Goal: Contribute content: Contribute content

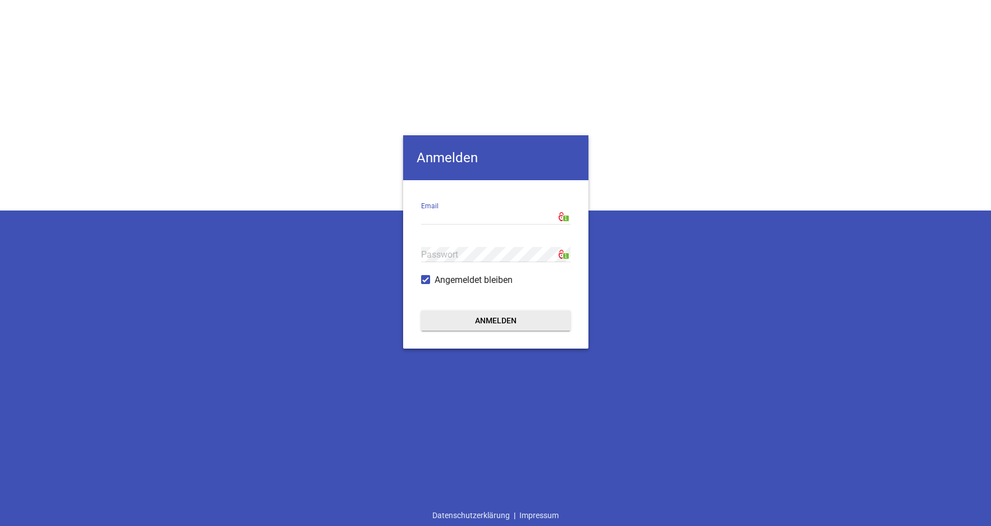
type input "[EMAIL_ADDRESS][DOMAIN_NAME]"
click at [500, 323] on button "Anmelden" at bounding box center [495, 321] width 149 height 20
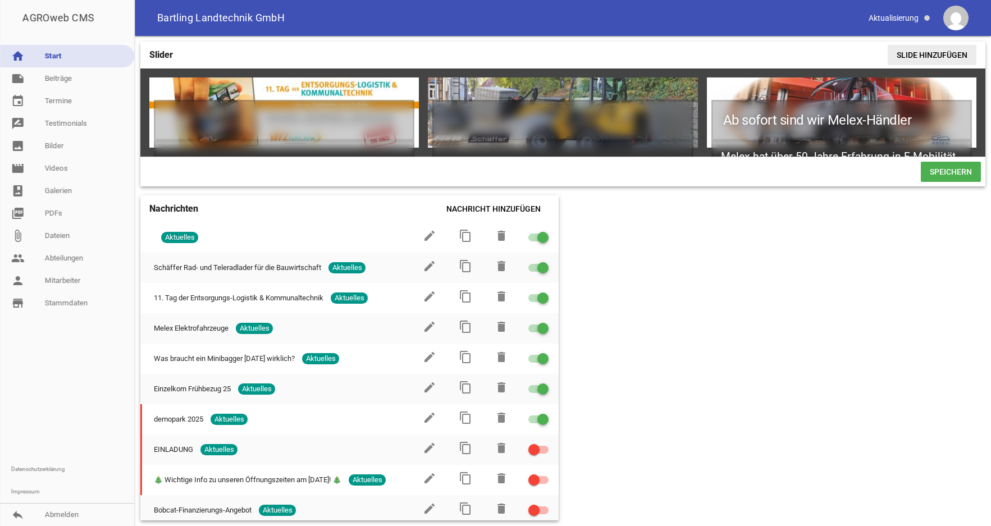
click at [925, 56] on span "Slide hinzufügen" at bounding box center [932, 55] width 89 height 20
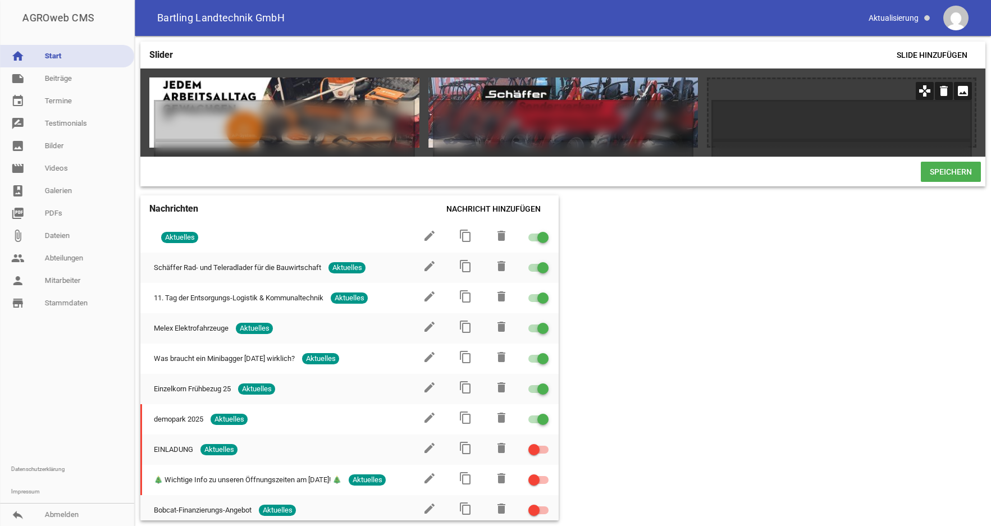
click at [960, 94] on icon "image" at bounding box center [963, 91] width 18 height 18
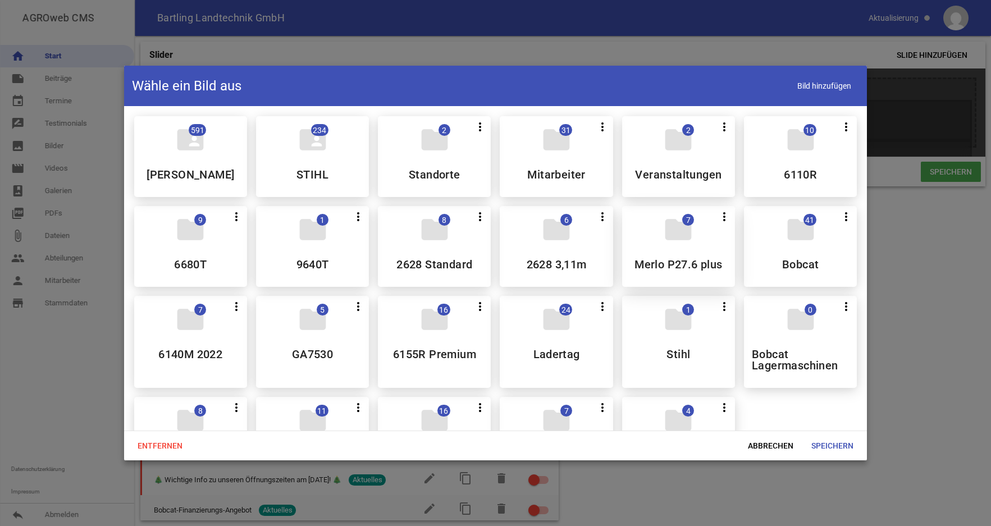
scroll to position [57, 0]
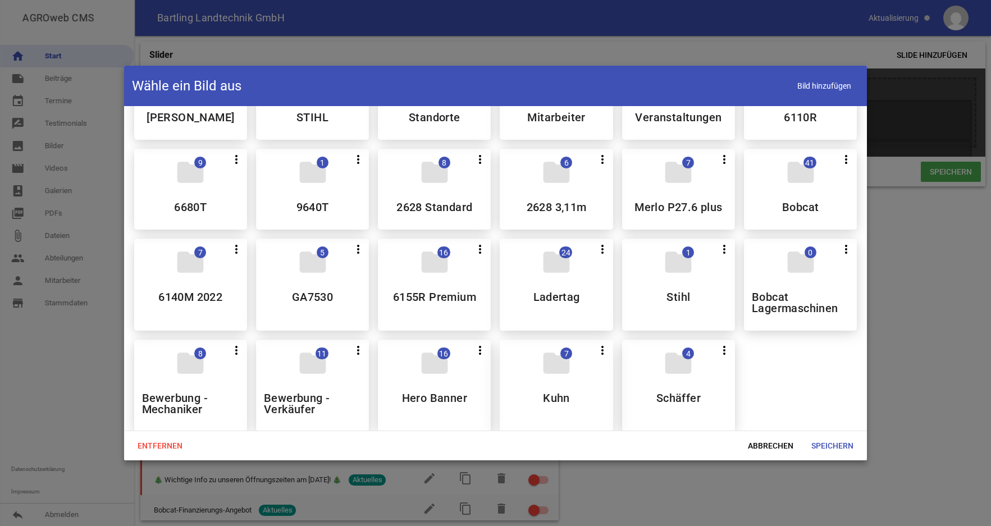
click at [564, 391] on div "folder 7 more_vert Teilen Bearbeiten Löschen Kuhn" at bounding box center [556, 386] width 113 height 92
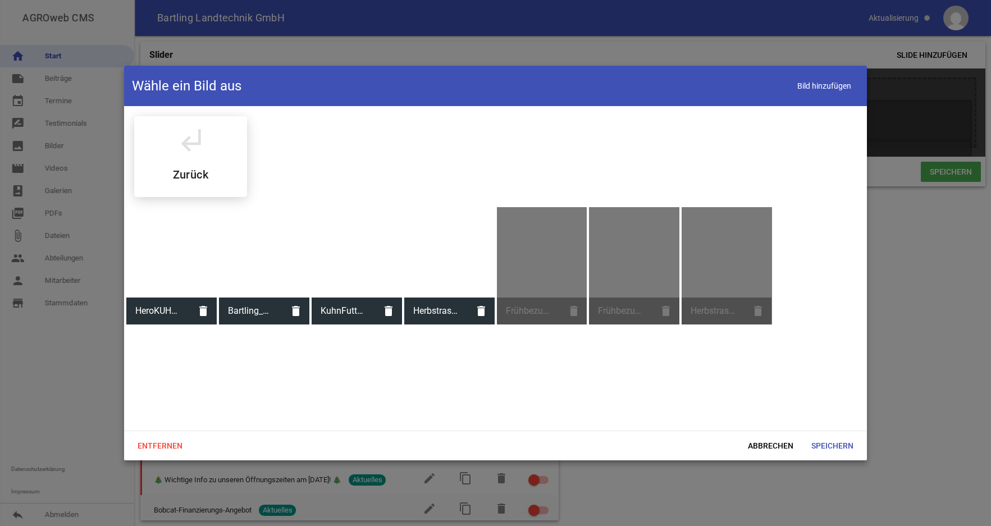
scroll to position [0, 0]
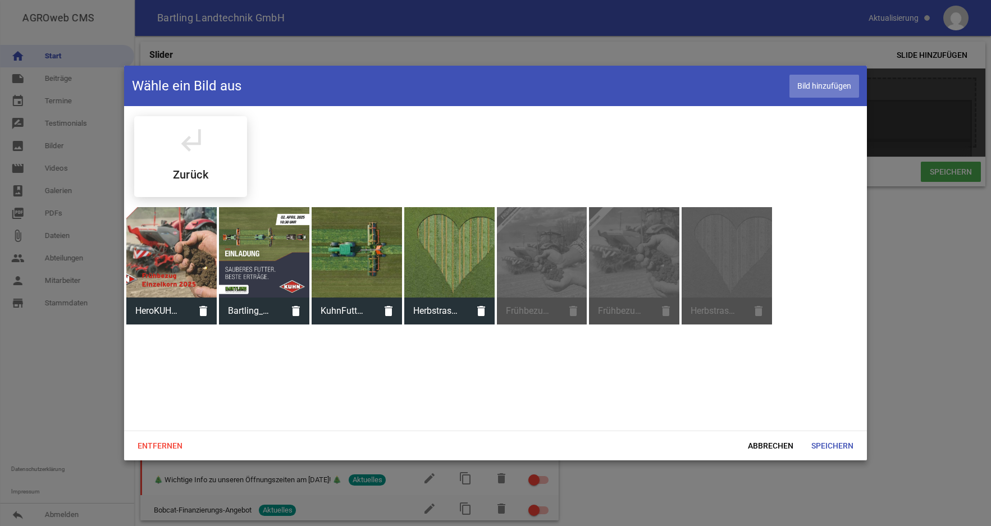
click at [807, 95] on span "Bild hinzufügen" at bounding box center [824, 86] width 70 height 23
click at [802, 86] on span "Bild hinzufügen" at bounding box center [824, 86] width 70 height 23
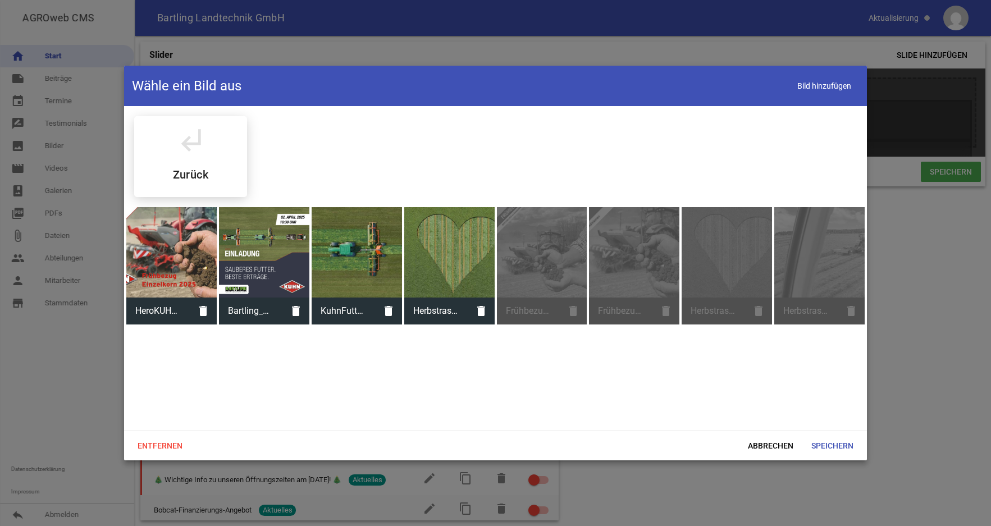
click at [816, 271] on div "Herbstrasen - Head Banner - 1440x605 px.jpg delete" at bounding box center [819, 265] width 90 height 117
click at [832, 84] on span "Bild hinzufügen" at bounding box center [824, 86] width 70 height 23
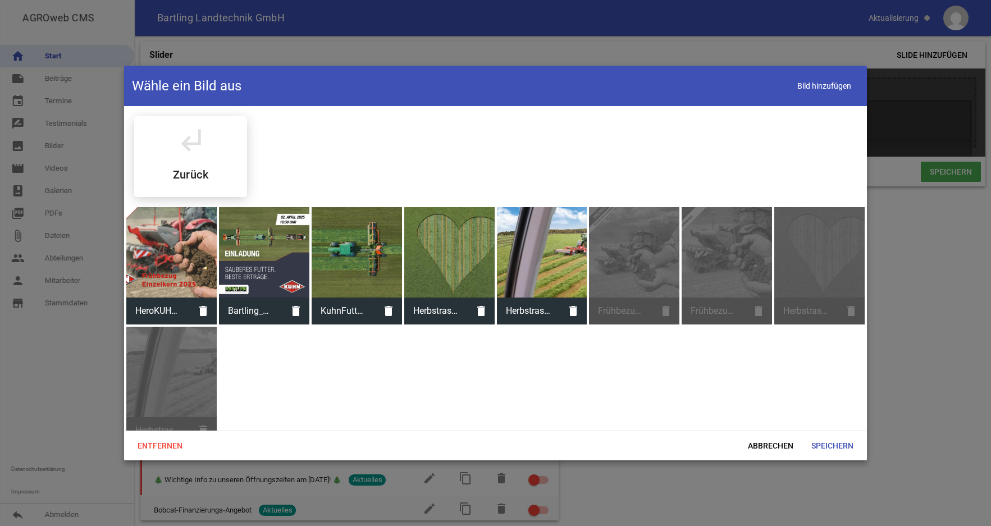
click at [533, 252] on div at bounding box center [542, 252] width 90 height 90
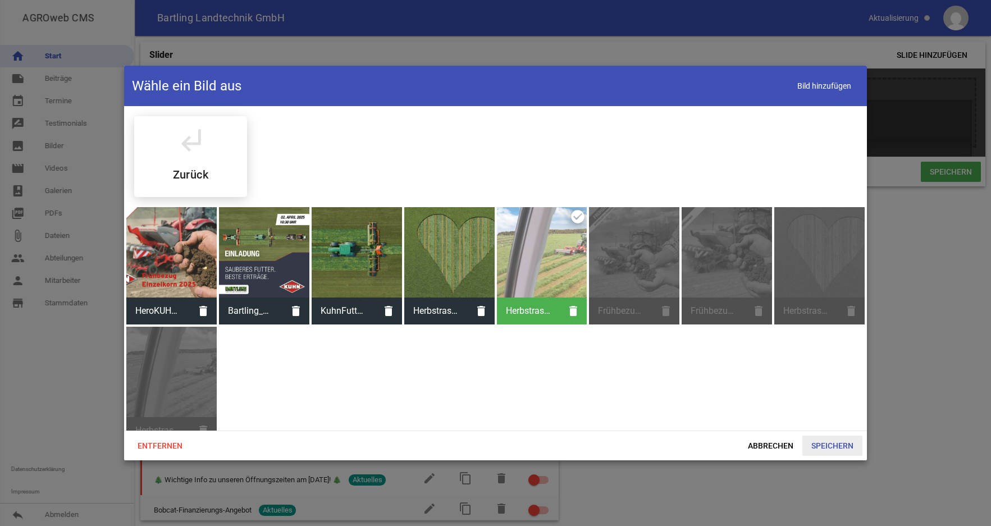
click at [834, 444] on span "Speichern" at bounding box center [832, 446] width 60 height 20
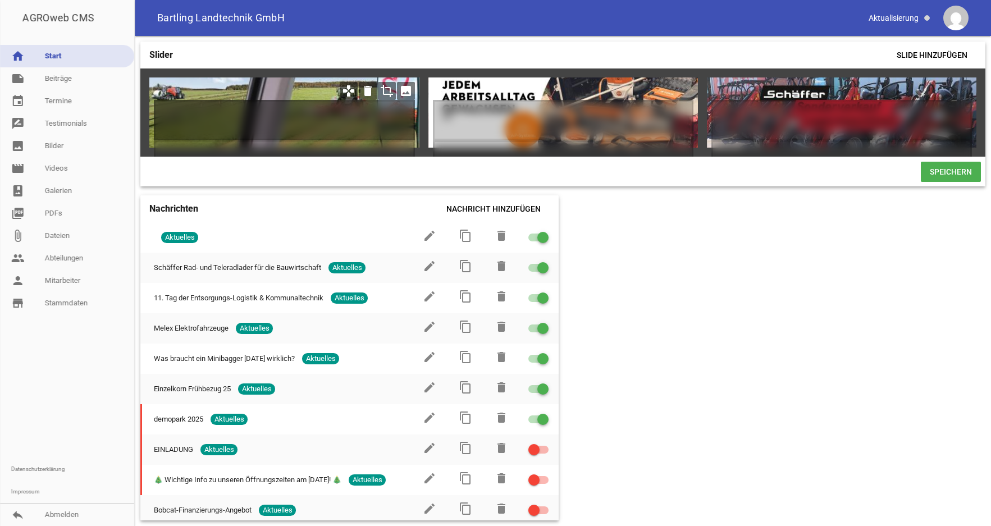
click at [186, 104] on h1 at bounding box center [284, 120] width 261 height 40
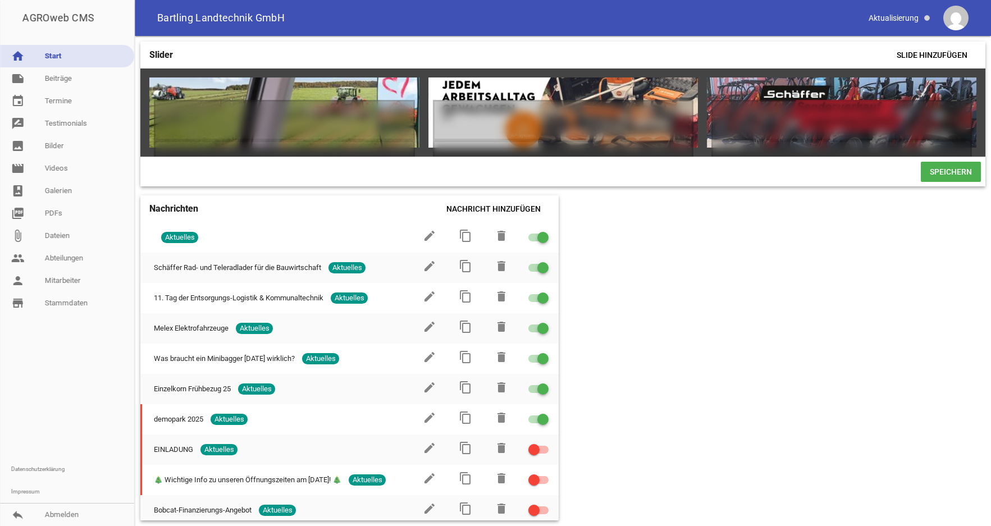
drag, startPoint x: 854, startPoint y: 168, endPoint x: 794, endPoint y: 166, distance: 60.1
click at [783, 167] on div "Speichern" at bounding box center [562, 172] width 845 height 30
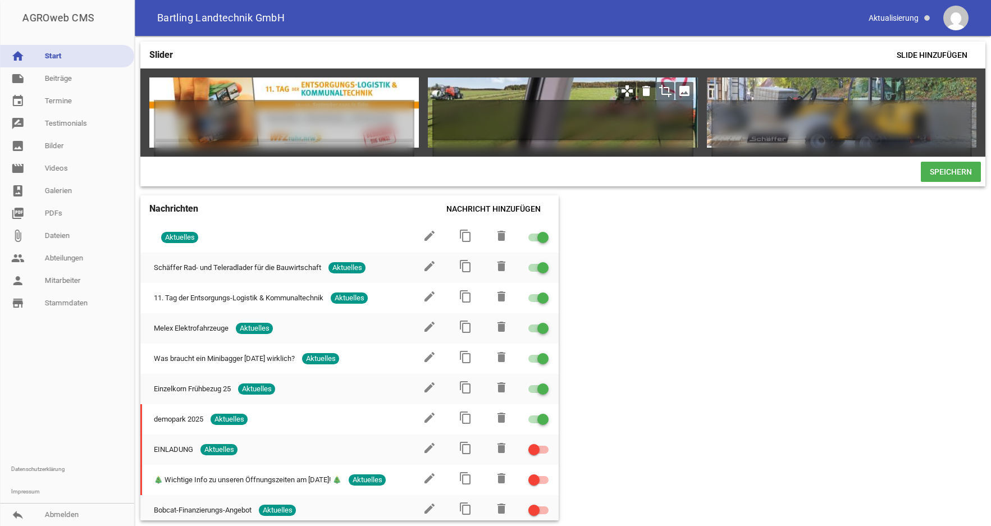
click at [475, 104] on h1 at bounding box center [562, 120] width 261 height 40
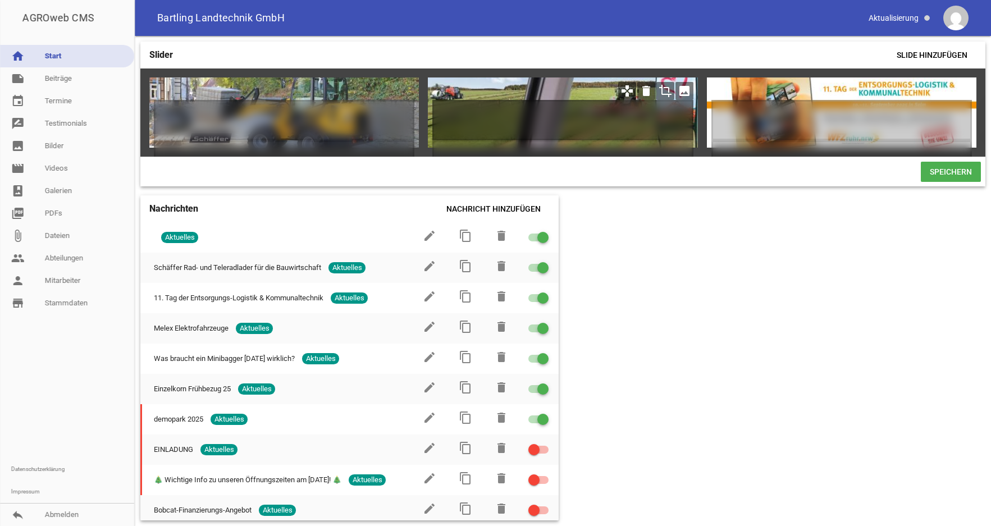
click at [508, 110] on h1 at bounding box center [562, 120] width 261 height 40
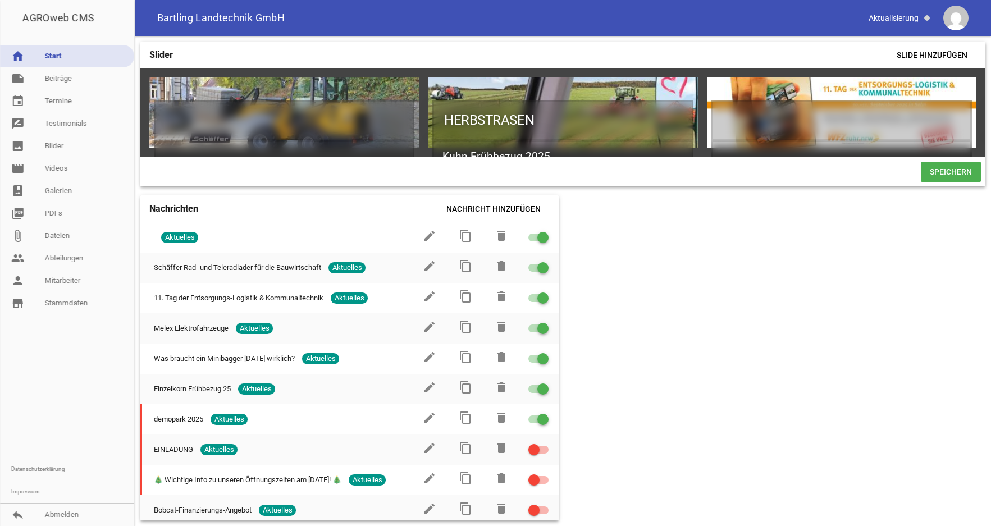
click at [957, 182] on span "Speichern" at bounding box center [951, 172] width 60 height 20
drag, startPoint x: 942, startPoint y: 184, endPoint x: 938, endPoint y: 193, distance: 9.8
click at [942, 182] on span "Speichern" at bounding box center [951, 172] width 60 height 20
click at [955, 182] on span "Speichern" at bounding box center [951, 172] width 60 height 20
click at [725, 295] on div "Slider Slide hinzufügen games delete crop image HERBSTRASEN Kuhn Frühbezug 2025…" at bounding box center [563, 281] width 856 height 490
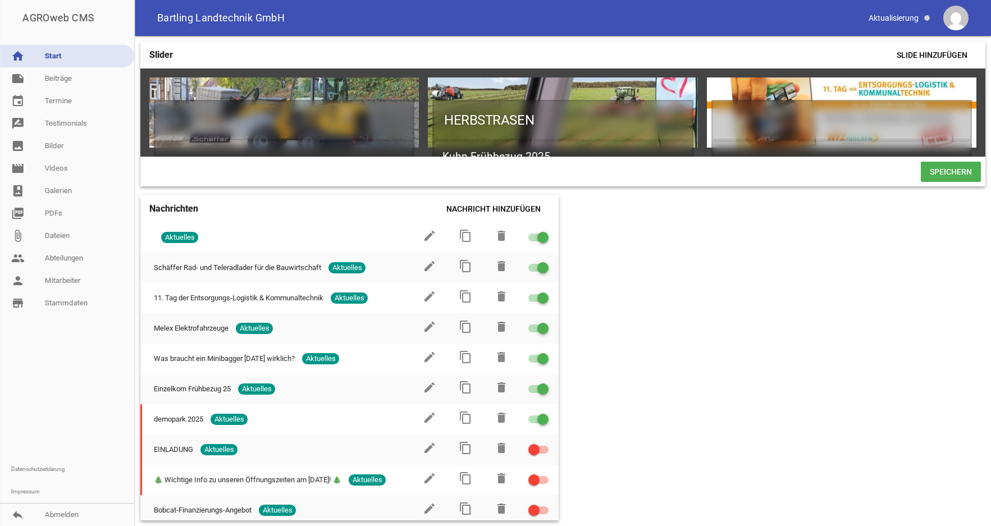
click at [704, 298] on div "Slider Slide hinzufügen games delete crop image HERBSTRASEN Kuhn Frühbezug 2025…" at bounding box center [563, 281] width 856 height 490
click at [57, 76] on link "note Beiträge" at bounding box center [67, 78] width 134 height 22
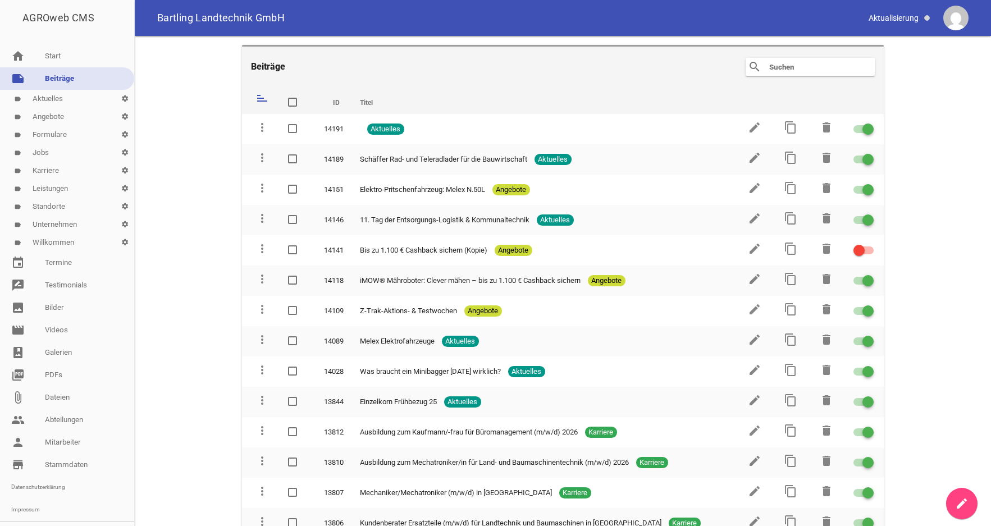
click at [960, 508] on icon "create" at bounding box center [961, 503] width 13 height 13
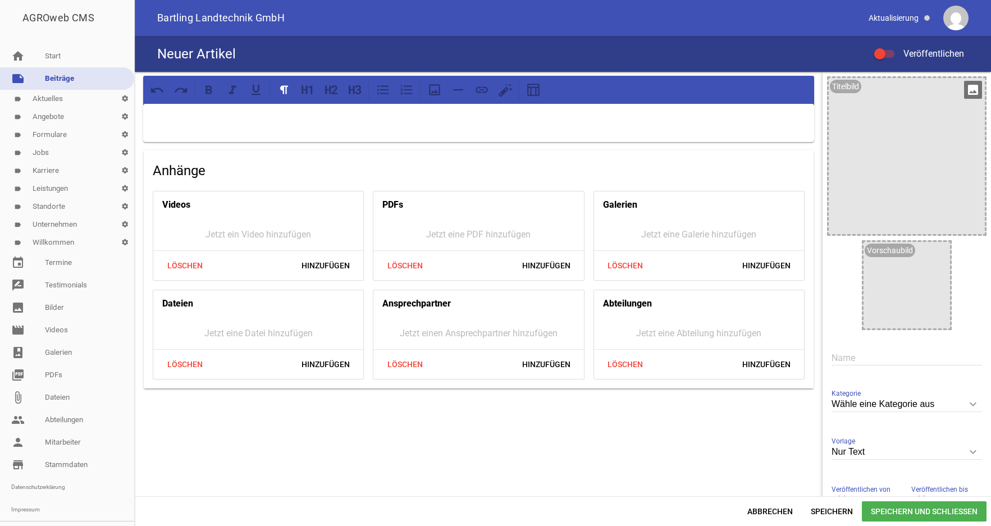
click at [895, 167] on div at bounding box center [907, 156] width 156 height 156
click at [964, 90] on icon "image" at bounding box center [973, 90] width 18 height 18
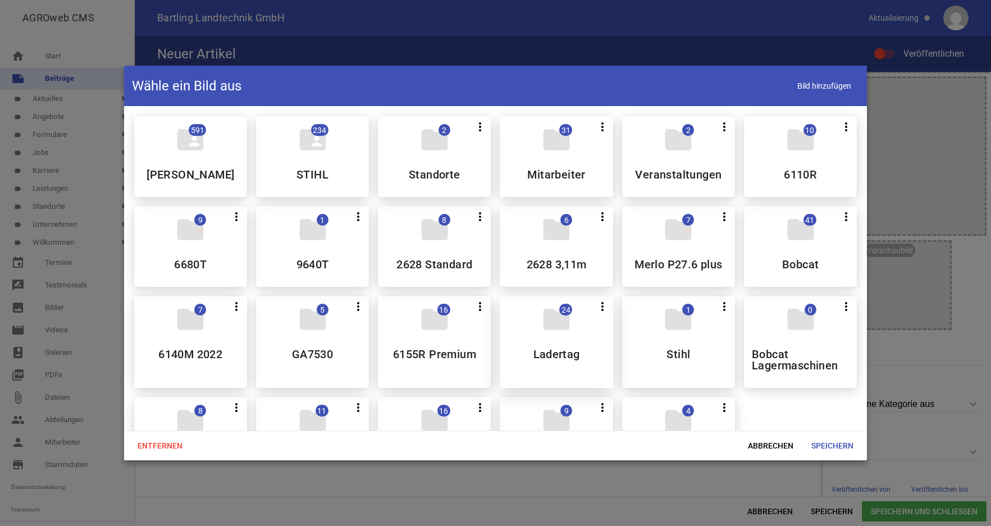
scroll to position [57, 0]
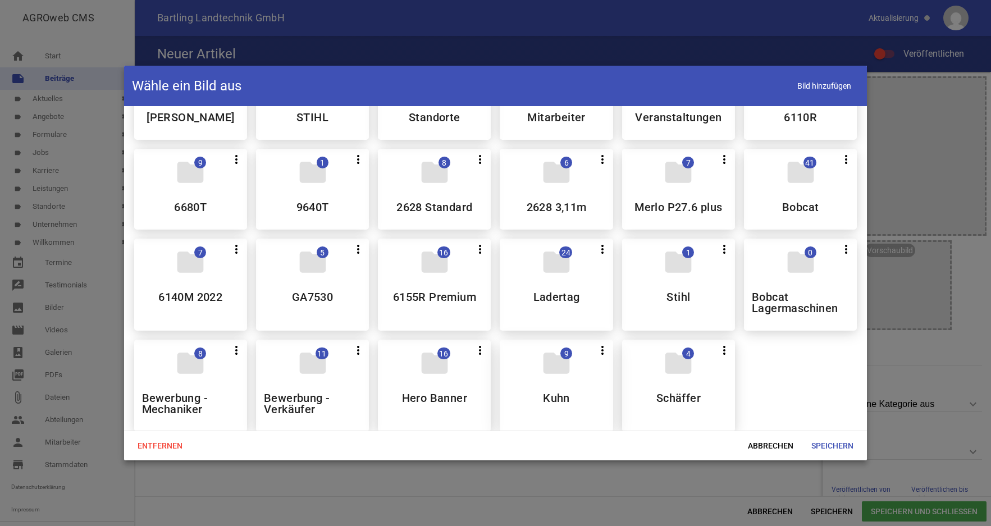
click at [558, 382] on div "folder 9 more_vert Teilen Bearbeiten Löschen Kuhn" at bounding box center [556, 386] width 113 height 92
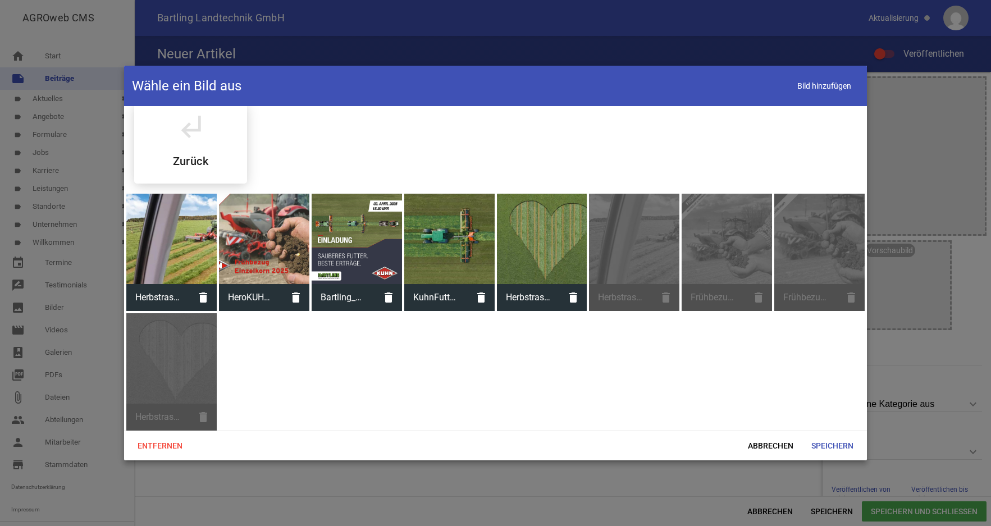
click at [184, 248] on div at bounding box center [171, 239] width 90 height 90
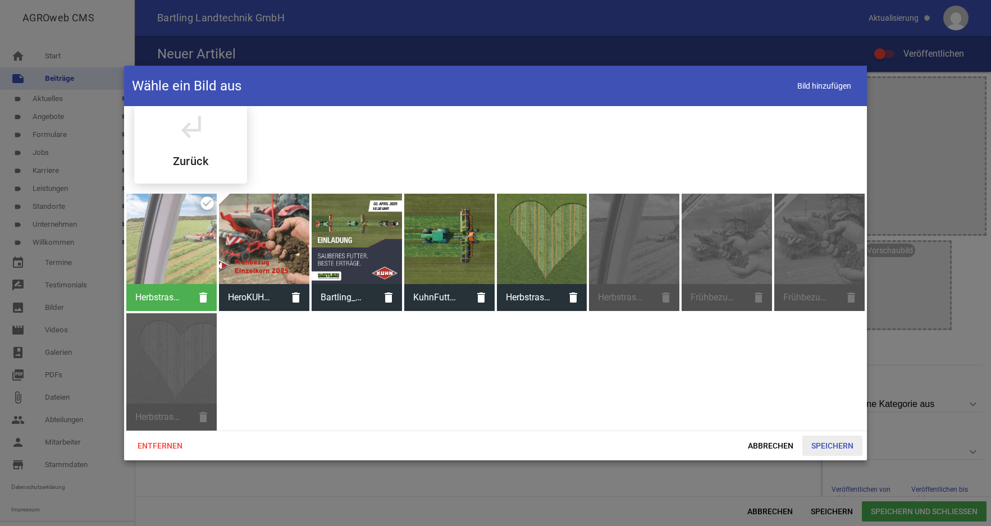
click at [834, 442] on span "Speichern" at bounding box center [832, 446] width 60 height 20
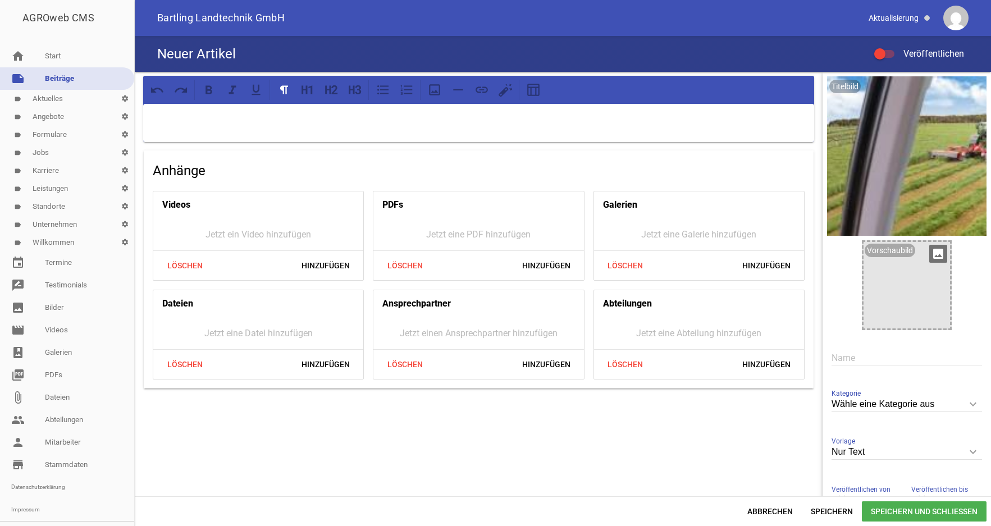
click at [885, 279] on div at bounding box center [907, 285] width 86 height 86
drag, startPoint x: 926, startPoint y: 254, endPoint x: 836, endPoint y: 276, distance: 92.3
click at [929, 254] on icon "image" at bounding box center [938, 254] width 18 height 18
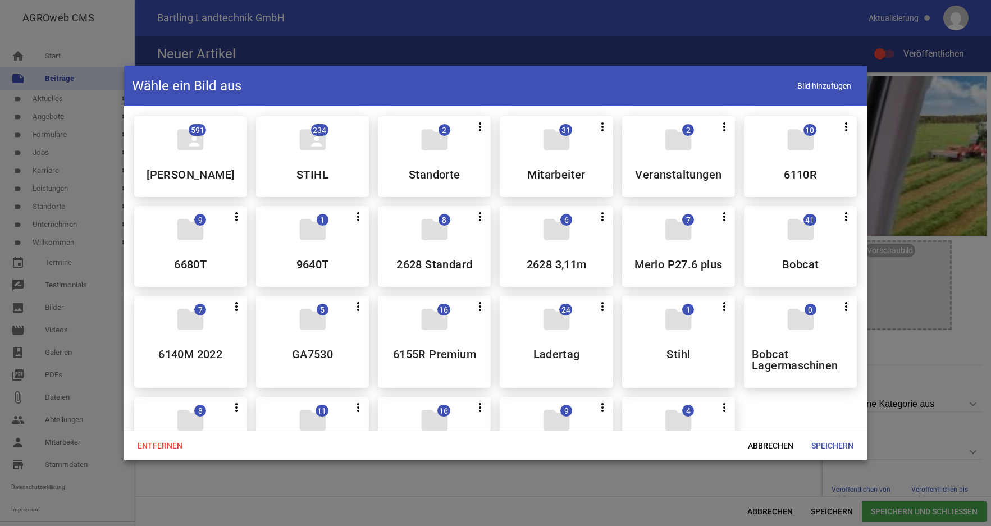
scroll to position [57, 0]
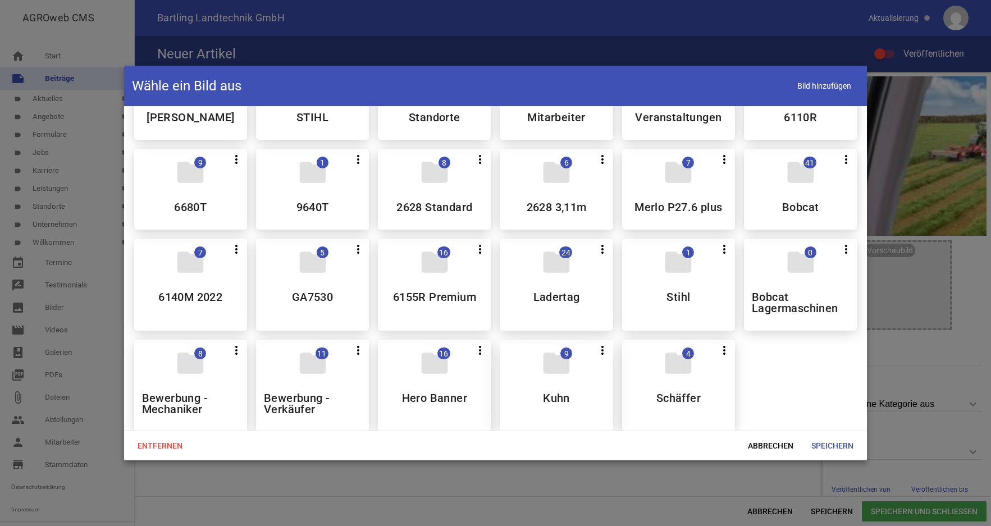
click at [553, 374] on icon "folder" at bounding box center [556, 363] width 31 height 31
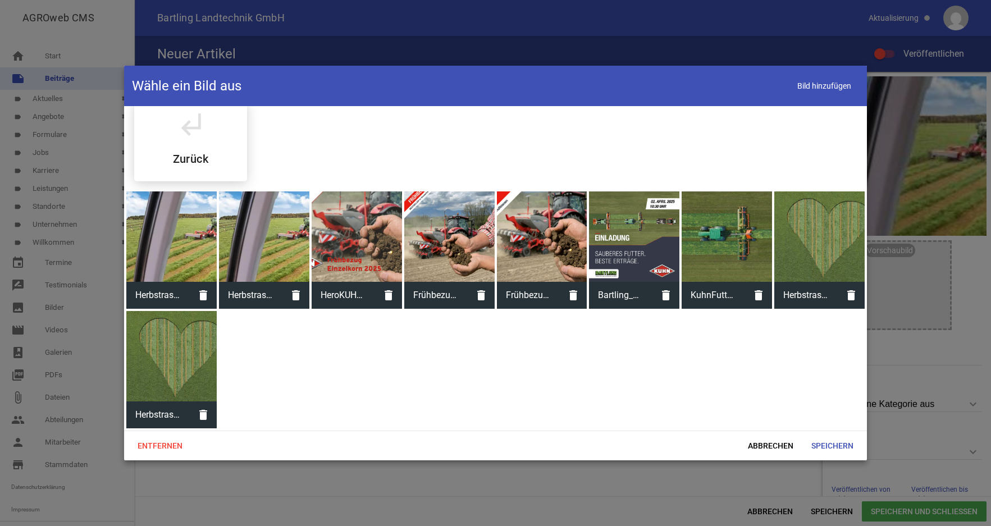
scroll to position [13, 0]
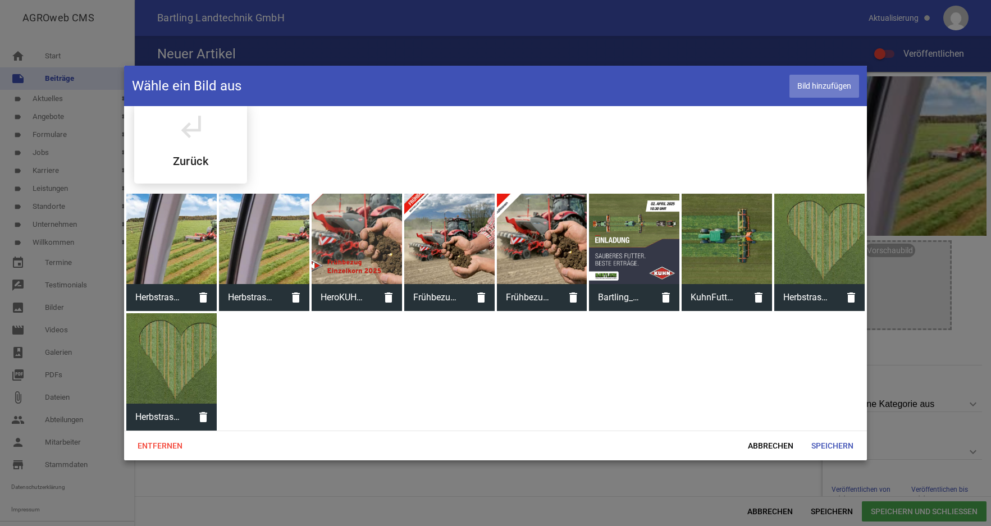
click at [822, 89] on span "Bild hinzufügen" at bounding box center [824, 86] width 70 height 23
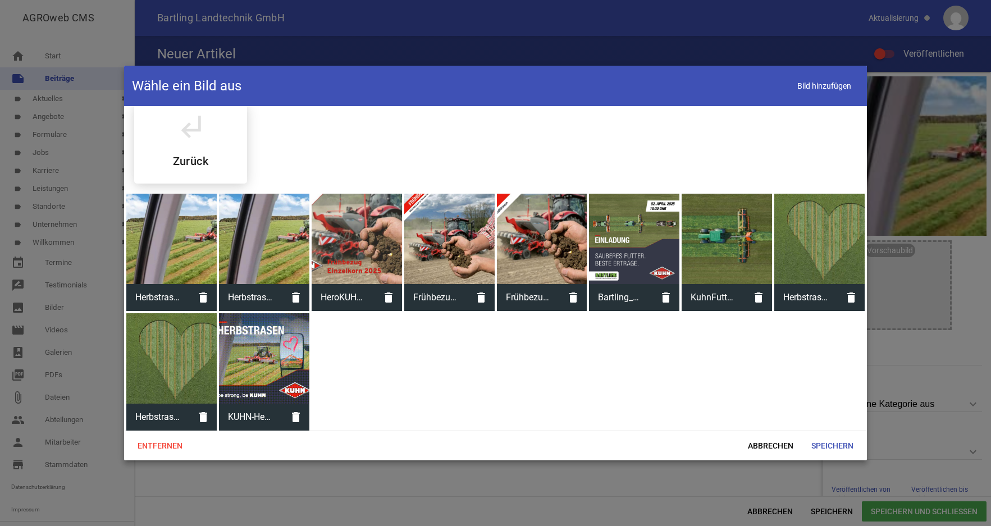
click at [258, 355] on div at bounding box center [264, 358] width 90 height 90
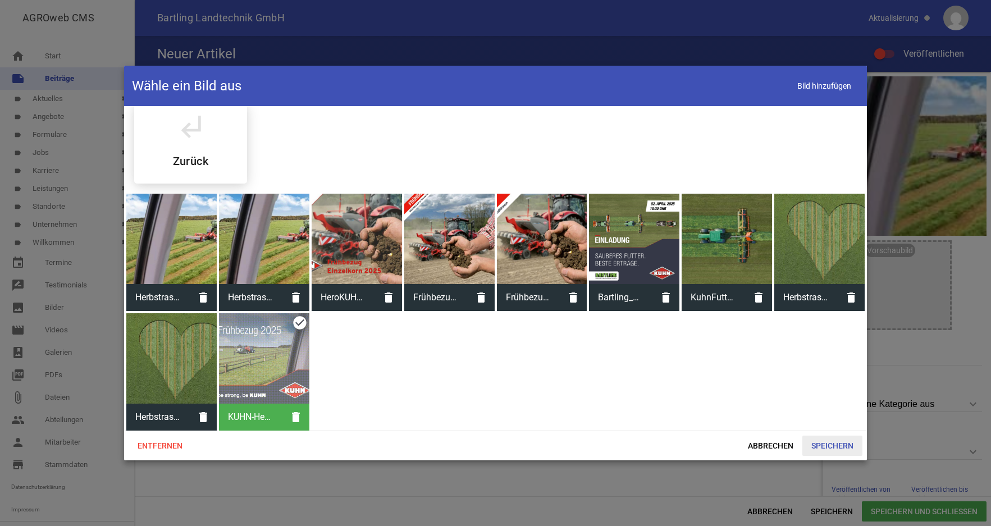
click at [826, 445] on span "Speichern" at bounding box center [832, 446] width 60 height 20
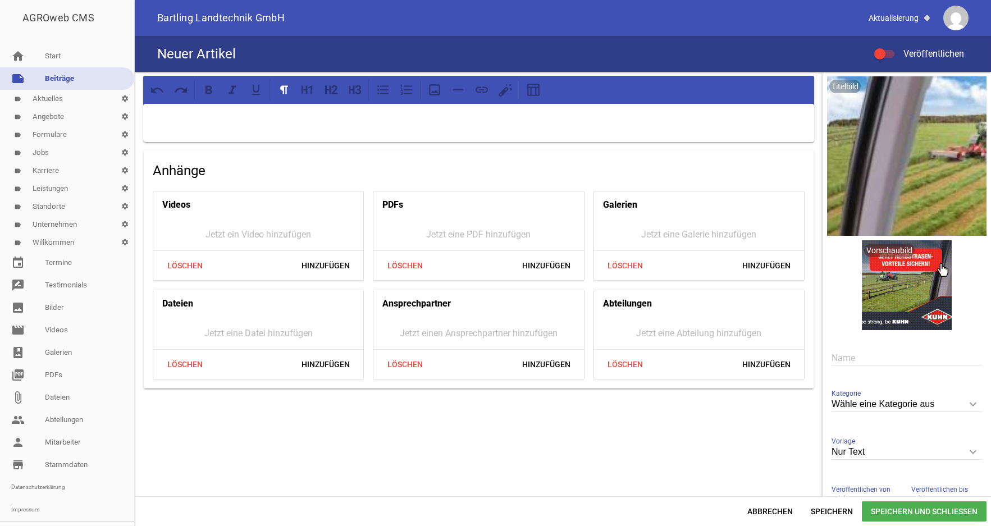
click at [181, 124] on p at bounding box center [478, 118] width 655 height 13
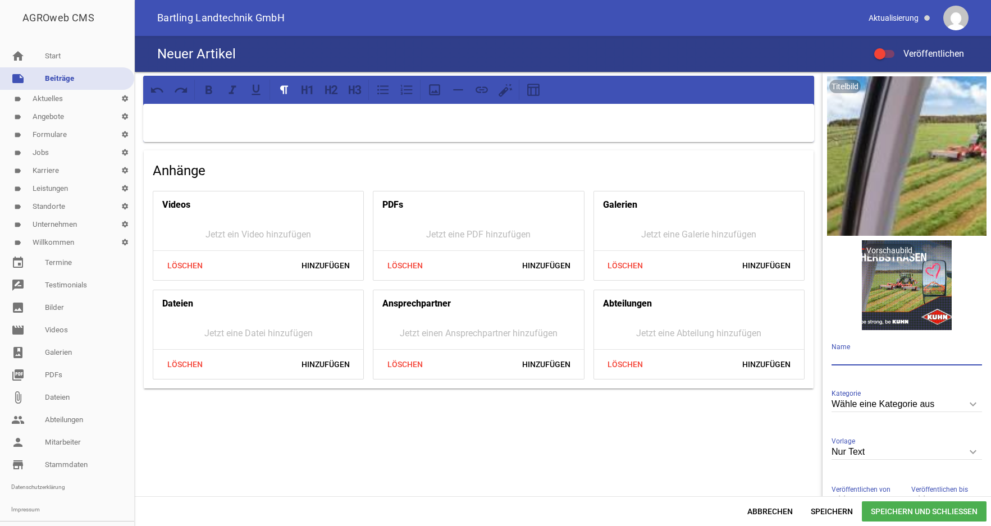
click at [832, 357] on input "text" at bounding box center [907, 357] width 150 height 15
paste input "Herbstrasen - Frühbezug 2025"
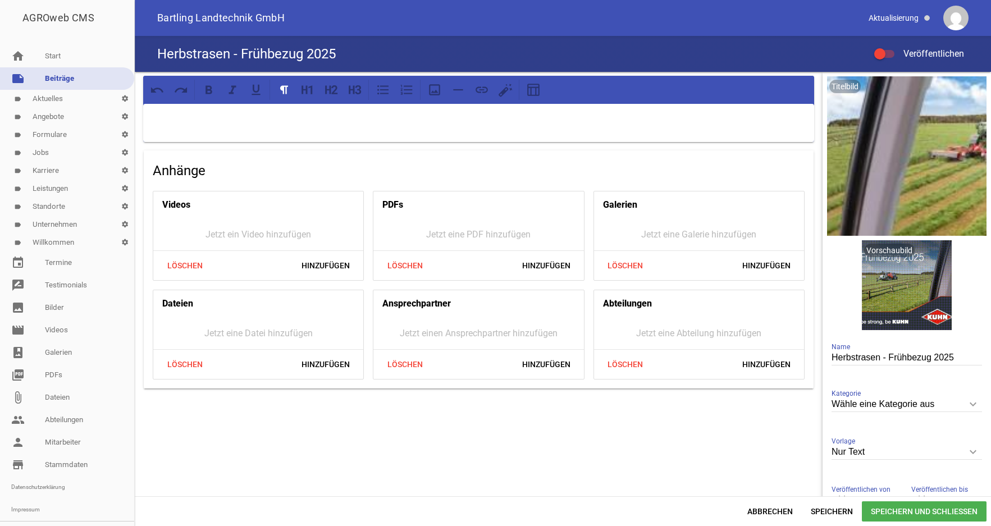
type input "Herbstrasen - Frühbezug 2025"
click at [221, 118] on p at bounding box center [478, 118] width 655 height 13
click at [167, 118] on p at bounding box center [478, 118] width 655 height 13
click at [190, 118] on p "Nutzen Sie diese Gelegenheit, um sich mit den besten Maschinen und attraktivste…" at bounding box center [478, 118] width 655 height 13
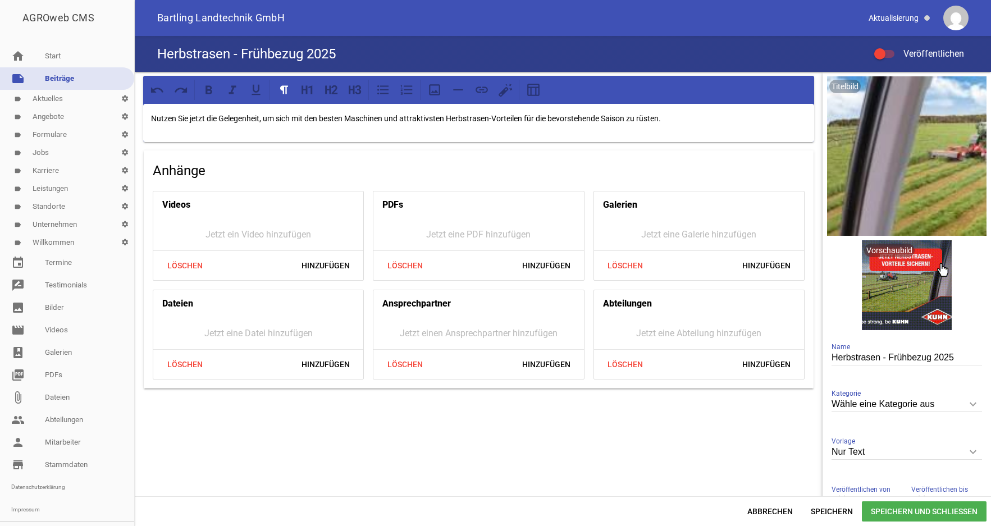
click at [267, 118] on p "Nutzen Sie jetzt die Gelegenheit, um sich mit den besten Maschinen und attrakti…" at bounding box center [478, 118] width 655 height 13
click at [691, 122] on p "Nutzen Sie jetzt die Gelegenheit, sich mit den besten Maschinen und attraktivst…" at bounding box center [478, 118] width 655 height 13
click at [694, 122] on p "Nutzen Sie jetzt die Gelegenheit, sich mit den besten Maschinen und attraktivst…" at bounding box center [478, 118] width 655 height 13
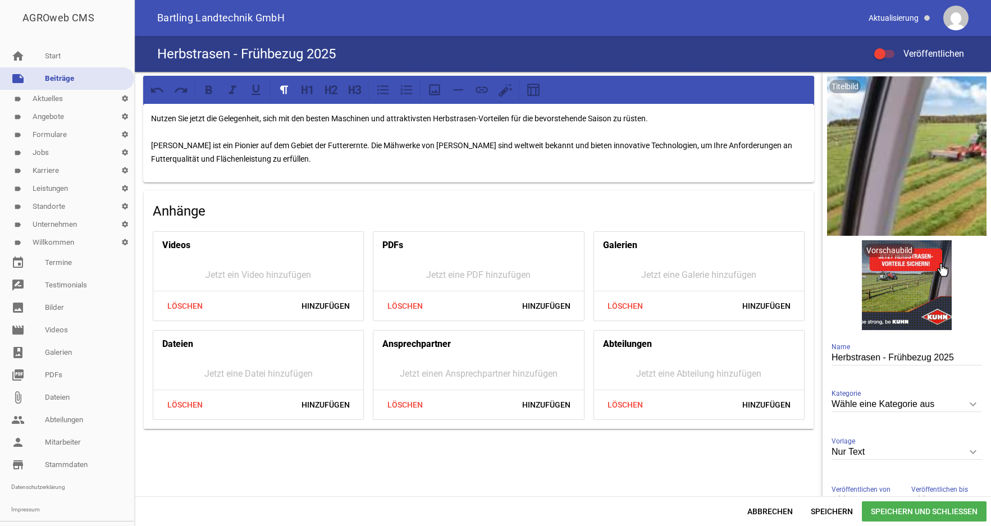
click at [277, 157] on p "Nutzen Sie jetzt die Gelegenheit, sich mit den besten Maschinen und attraktivst…" at bounding box center [478, 139] width 655 height 54
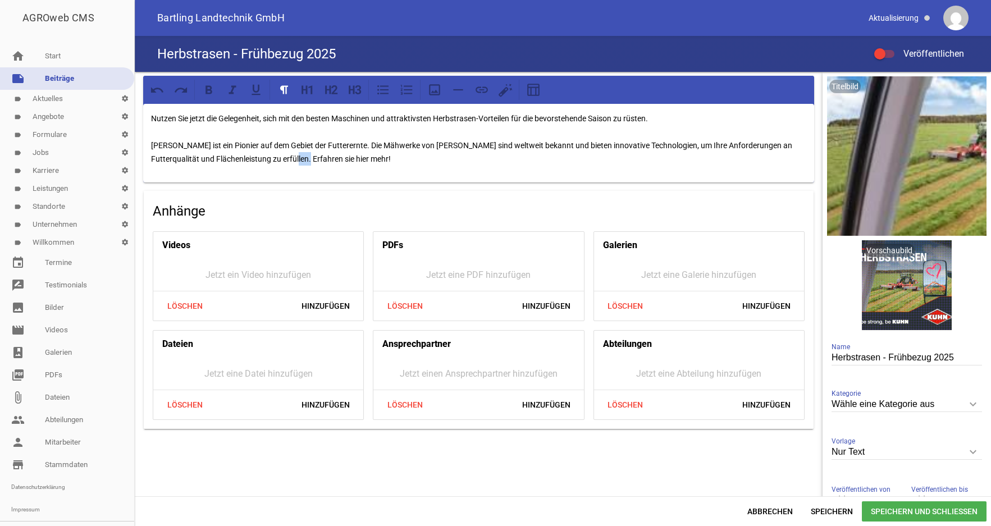
drag, startPoint x: 294, startPoint y: 156, endPoint x: 306, endPoint y: 156, distance: 12.4
click at [306, 156] on p "Nutzen Sie jetzt die Gelegenheit, sich mit den besten Maschinen und attraktivst…" at bounding box center [478, 139] width 655 height 54
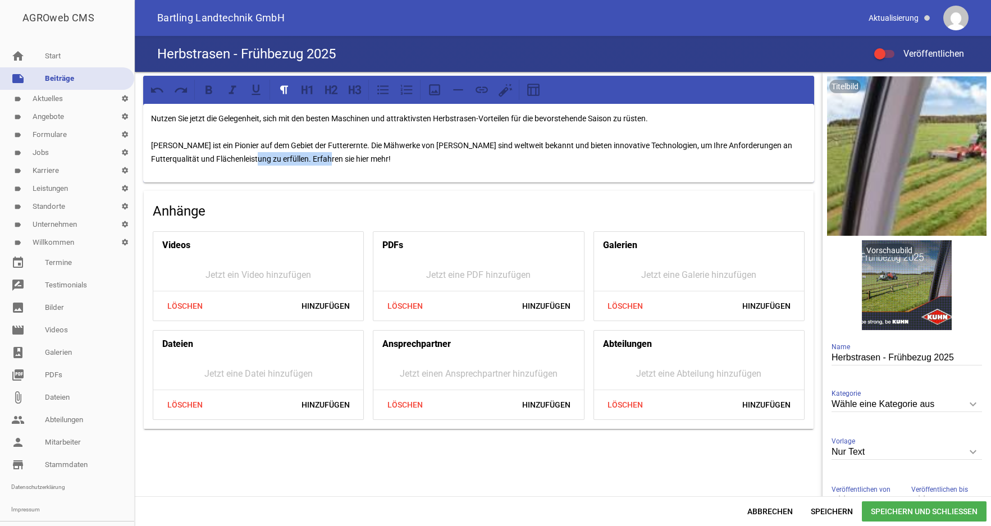
drag, startPoint x: 250, startPoint y: 159, endPoint x: 331, endPoint y: 156, distance: 81.5
click at [331, 156] on p "Nutzen Sie jetzt die Gelegenheit, sich mit den besten Maschinen und attraktivst…" at bounding box center [478, 139] width 655 height 54
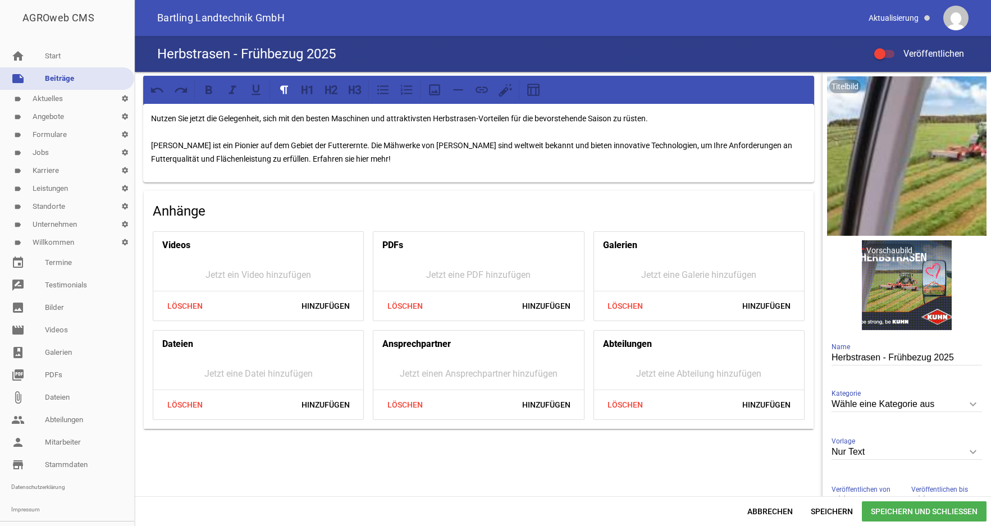
click at [348, 170] on div "Nutzen Sie jetzt die Gelegenheit, sich mit den besten Maschinen und attraktivst…" at bounding box center [478, 143] width 671 height 79
drag, startPoint x: 293, startPoint y: 158, endPoint x: 307, endPoint y: 157, distance: 14.0
click at [307, 157] on p "Nutzen Sie jetzt die Gelegenheit, sich mit den besten Maschinen und attraktivst…" at bounding box center [478, 139] width 655 height 54
click at [482, 91] on icon at bounding box center [481, 90] width 15 height 15
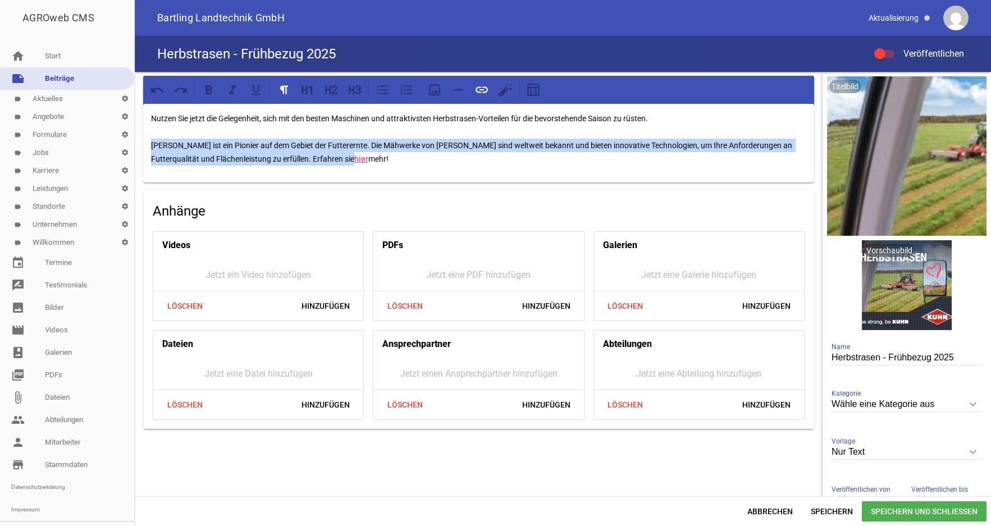
click at [412, 231] on div "PDFs Jetzt eine PDF hinzufügen Löschen Hinzufügen" at bounding box center [478, 276] width 211 height 90
click at [354, 159] on link "hier" at bounding box center [361, 158] width 14 height 9
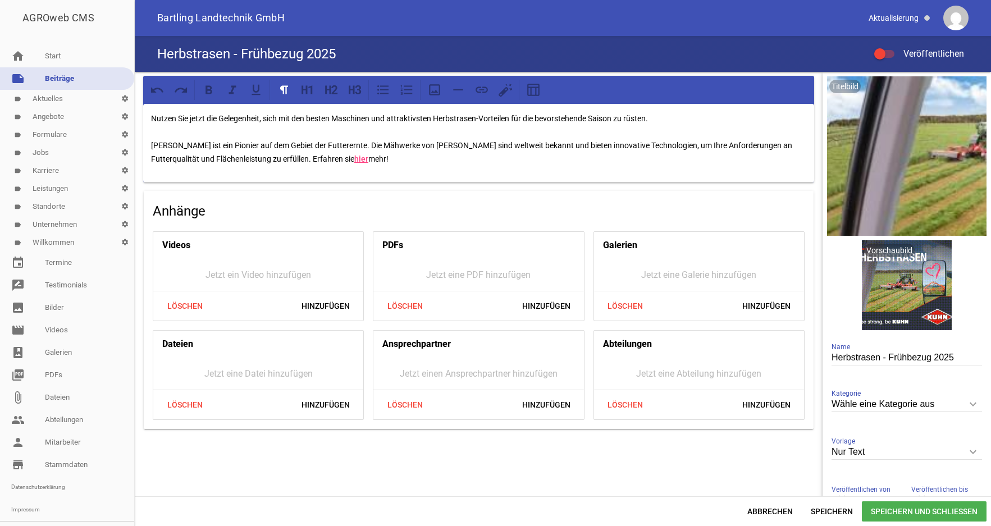
click at [336, 147] on p "Nutzen Sie jetzt die Gelegenheit, sich mit den besten Maschinen und attraktivst…" at bounding box center [478, 139] width 655 height 54
drag, startPoint x: 336, startPoint y: 144, endPoint x: 139, endPoint y: 150, distance: 196.6
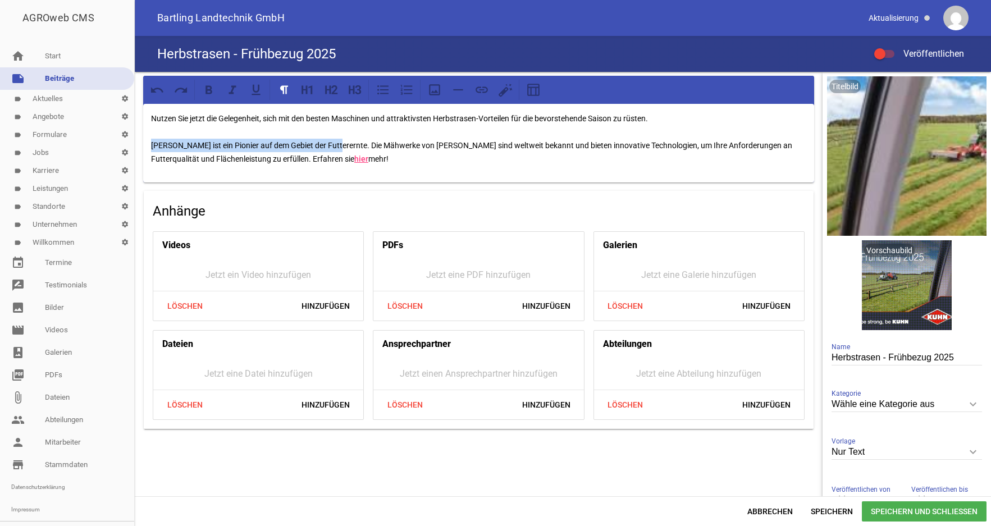
click at [139, 150] on div "Nutzen Sie jetzt die Gelegenheit, sich mit den besten Maschinen und attraktivst…" at bounding box center [479, 253] width 688 height 362
drag, startPoint x: 335, startPoint y: 145, endPoint x: 348, endPoint y: 146, distance: 13.5
click at [336, 145] on p "Nutzen Sie jetzt die Gelegenheit, sich mit den besten Maschinen und attraktivst…" at bounding box center [478, 139] width 655 height 54
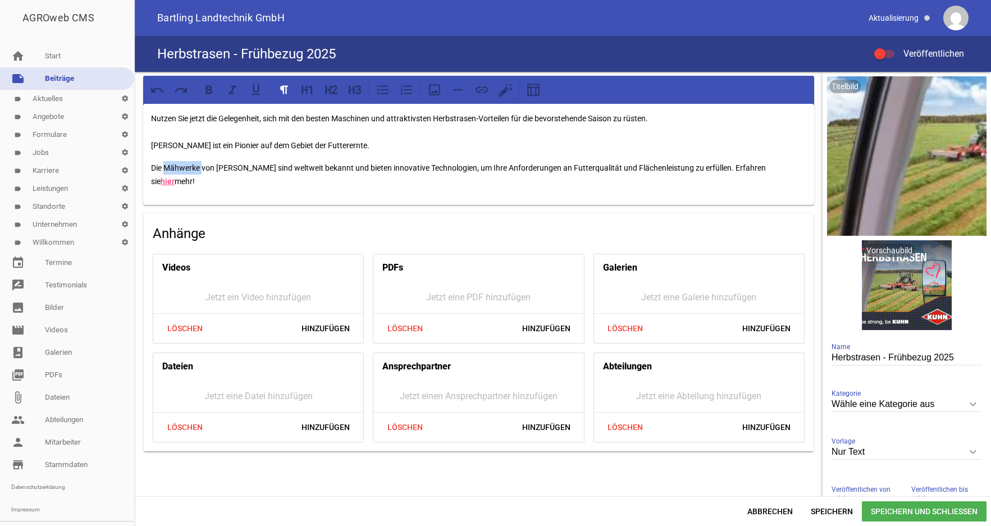
drag, startPoint x: 166, startPoint y: 168, endPoint x: 202, endPoint y: 170, distance: 36.0
click at [202, 170] on p "Die Mähwerke von [PERSON_NAME] sind weltweit bekannt und ­bieten ­innovative Te…" at bounding box center [478, 174] width 655 height 27
click at [214, 94] on icon at bounding box center [209, 90] width 15 height 15
click at [149, 168] on div "Nutzen Sie jetzt die Gelegenheit, sich mit den besten Maschinen und attraktivst…" at bounding box center [478, 154] width 671 height 101
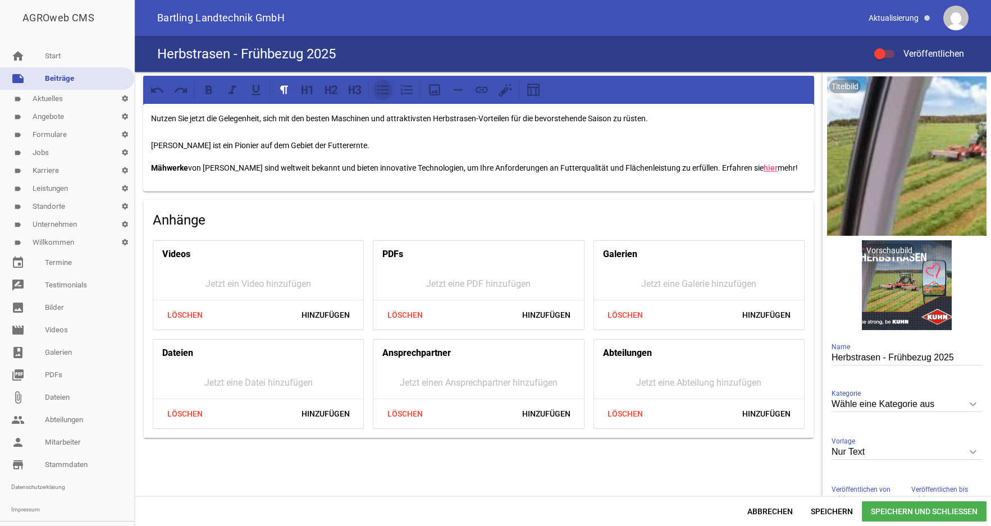
click at [379, 91] on icon at bounding box center [383, 90] width 15 height 15
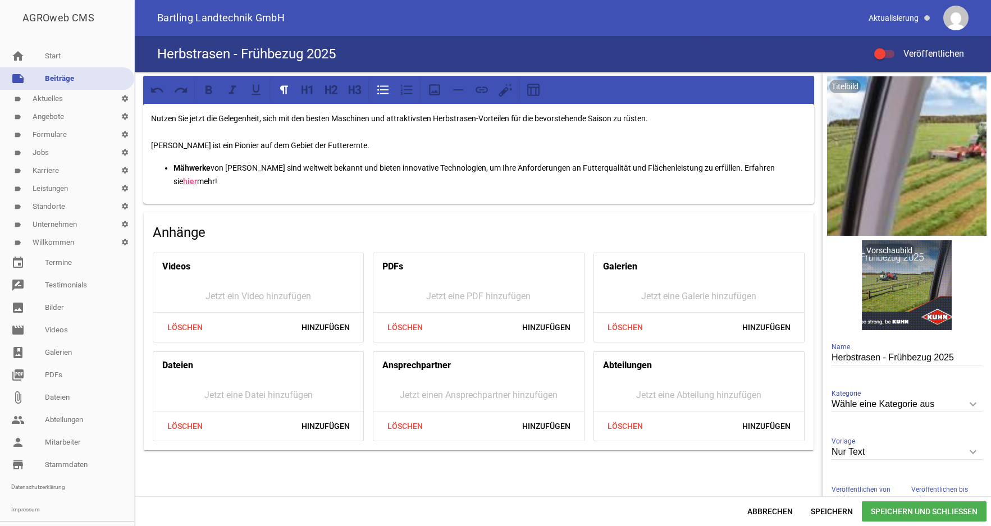
click at [711, 167] on p "Mähwerke von [PERSON_NAME] sind weltweit bekannt und ­bieten ­innovative Techno…" at bounding box center [490, 174] width 633 height 27
click at [285, 184] on p "Mähwerke von [PERSON_NAME] sind weltweit bekannt und ­bieten ­innovative Techno…" at bounding box center [490, 174] width 633 height 27
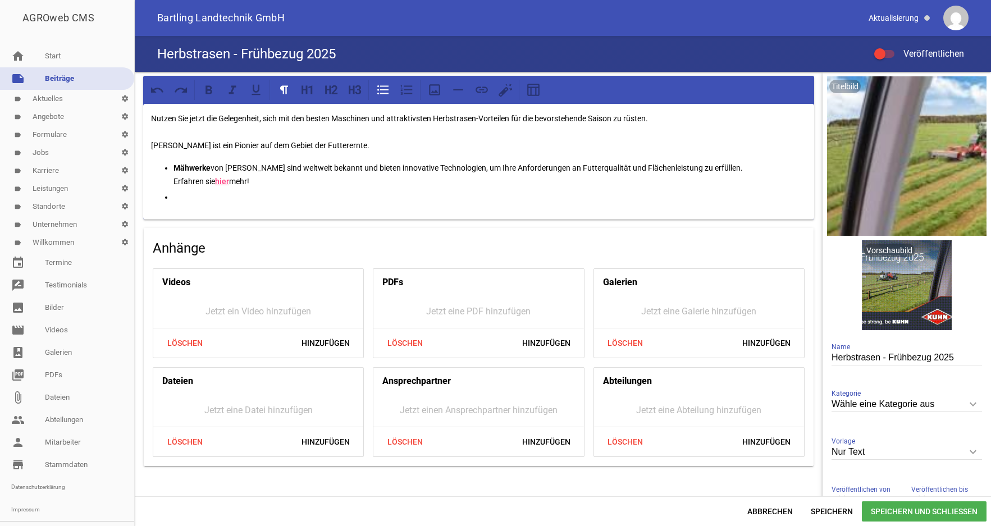
click at [183, 198] on p at bounding box center [490, 196] width 633 height 13
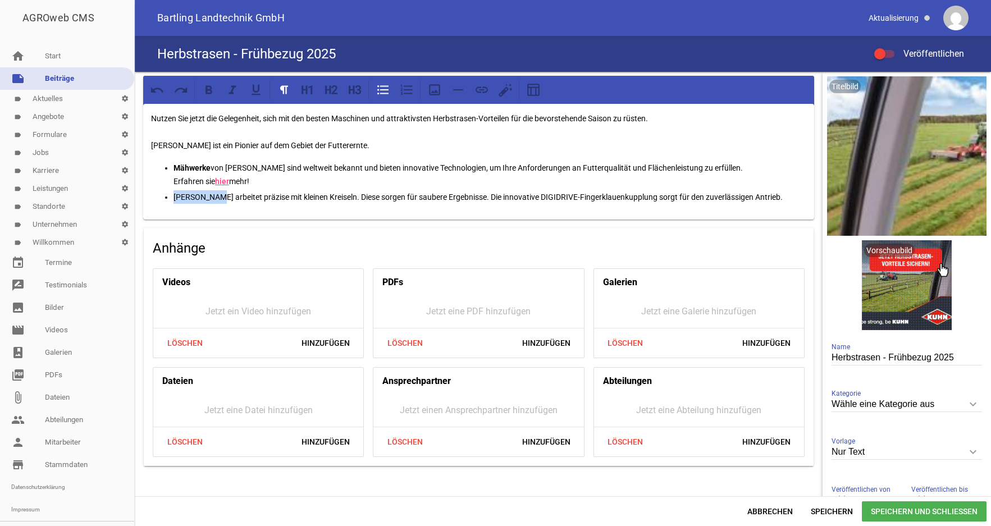
drag, startPoint x: 222, startPoint y: 195, endPoint x: 176, endPoint y: 195, distance: 46.6
click at [176, 195] on p "[PERSON_NAME] arbeitet präzise mit ­kleinen ­Kreiseln. Diese sorgen für saubere…" at bounding box center [490, 196] width 633 height 13
click at [209, 87] on icon at bounding box center [209, 89] width 7 height 8
click at [252, 200] on p "[PERSON_NAME] arbeitet präzise mit ­kleinen ­Kreiseln. Diese sorgen für saubere…" at bounding box center [490, 196] width 633 height 13
drag, startPoint x: 267, startPoint y: 180, endPoint x: 175, endPoint y: 183, distance: 92.1
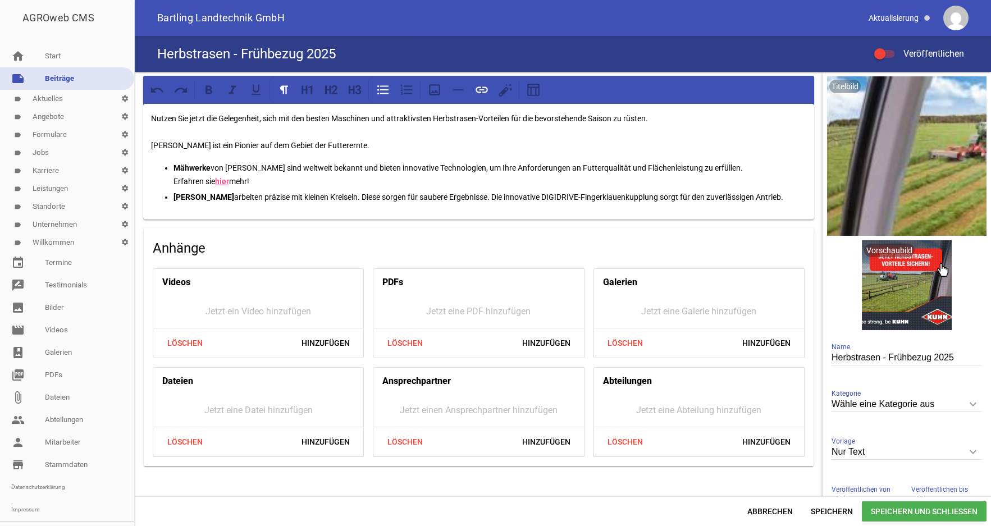
click at [175, 183] on p "Mähwerke von [PERSON_NAME] sind weltweit bekannt und ­bieten ­innovative Techno…" at bounding box center [490, 174] width 633 height 27
copy p "Erfahren sie hier mehr!"
click at [785, 197] on p "[PERSON_NAME] arbeiten präzise mit ­kleinen ­Kreiseln. Diese sorgen für saubere…" at bounding box center [490, 196] width 633 height 13
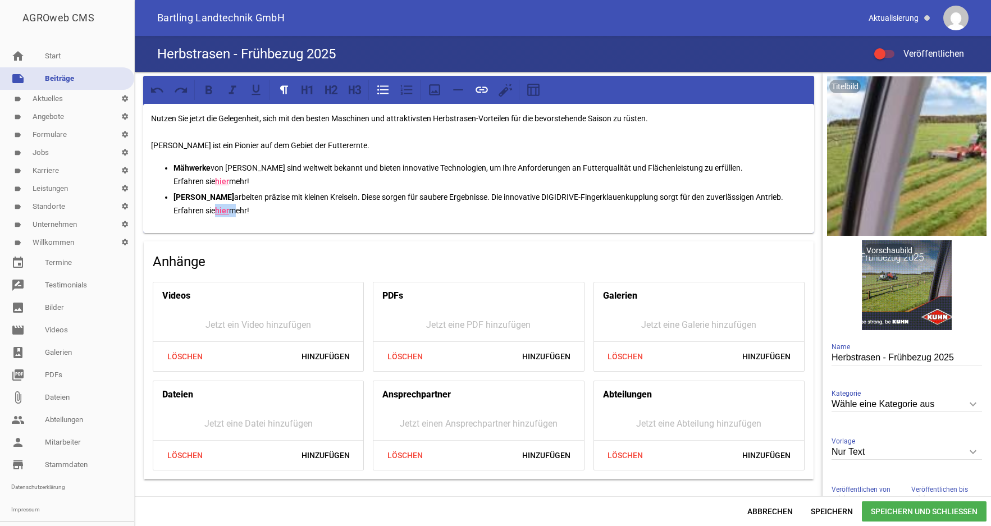
drag, startPoint x: 218, startPoint y: 211, endPoint x: 232, endPoint y: 211, distance: 13.5
click at [236, 218] on div "Nutzen Sie jetzt die Gelegenheit, sich mit den besten Maschinen und attraktivst…" at bounding box center [478, 168] width 671 height 129
drag, startPoint x: 218, startPoint y: 212, endPoint x: 230, endPoint y: 212, distance: 11.2
click at [229, 212] on link "hier" at bounding box center [222, 210] width 14 height 9
click at [481, 93] on icon at bounding box center [482, 89] width 12 height 6
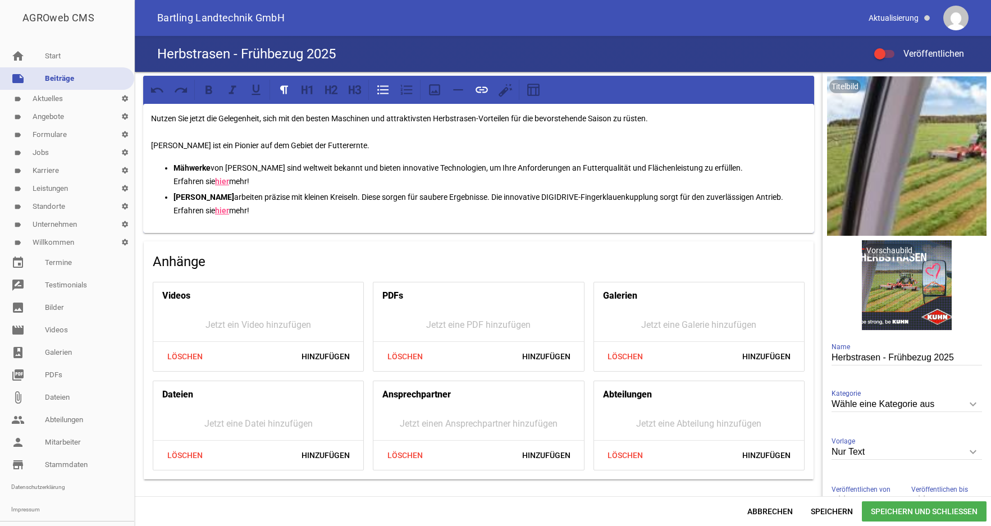
click at [316, 209] on p "[PERSON_NAME] arbeiten präzise mit ­kleinen ­Kreiseln. Diese sorgen für saubere…" at bounding box center [490, 203] width 633 height 27
click at [270, 214] on p "[PERSON_NAME] arbeiten präzise mit ­kleinen ­Kreiseln. Diese sorgen für saubere…" at bounding box center [490, 203] width 633 height 27
drag, startPoint x: 262, startPoint y: 181, endPoint x: 163, endPoint y: 190, distance: 99.2
click at [166, 177] on ul "Mähwerke von [PERSON_NAME] sind weltweit bekannt und ­bieten ­innovative Techno…" at bounding box center [478, 189] width 655 height 56
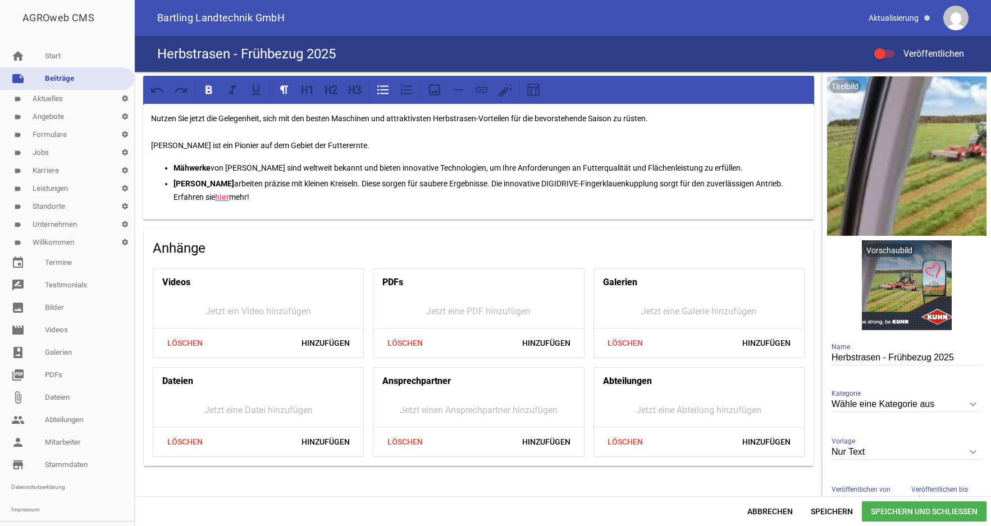
click at [175, 198] on p "[PERSON_NAME] arbeiten präzise mit ­kleinen ­Kreiseln. Diese sorgen für saubere…" at bounding box center [490, 190] width 633 height 27
click at [221, 196] on link "hier" at bounding box center [222, 197] width 14 height 9
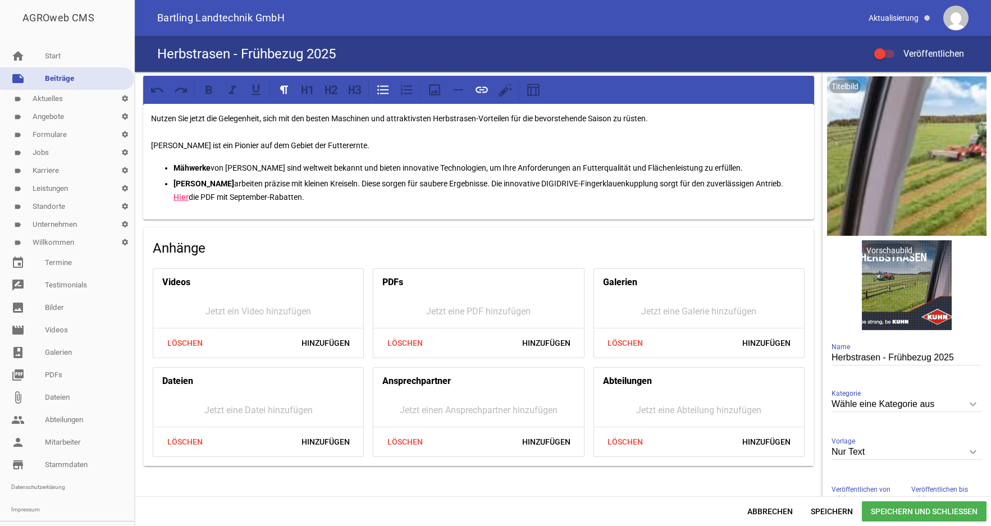
drag, startPoint x: 319, startPoint y: 201, endPoint x: 164, endPoint y: 199, distance: 155.6
click at [164, 199] on ul "Mähwerke von [PERSON_NAME] sind weltweit bekannt und ­bieten ­innovative Techno…" at bounding box center [478, 182] width 655 height 43
click at [208, 91] on icon at bounding box center [209, 90] width 15 height 15
click at [350, 200] on p "[PERSON_NAME] arbeiten präzise mit ­kleinen ­Kreiseln. Diese sorgen für saubere…" at bounding box center [490, 190] width 633 height 27
click at [789, 185] on p "[PERSON_NAME] arbeiten präzise mit ­kleinen ­Kreiseln. Diese sorgen für saubere…" at bounding box center [490, 190] width 633 height 27
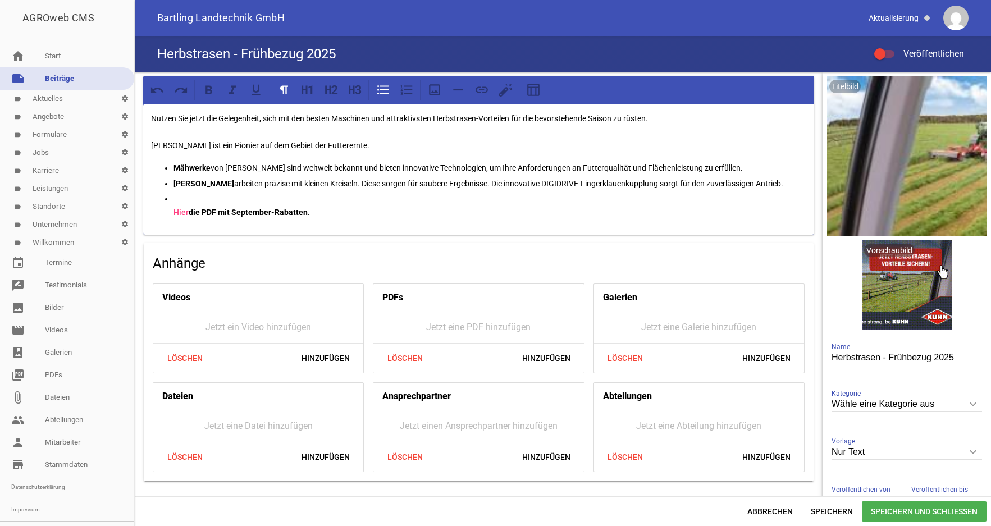
click at [182, 195] on p "Hier die PDF mit September-Rabatten." at bounding box center [490, 205] width 633 height 27
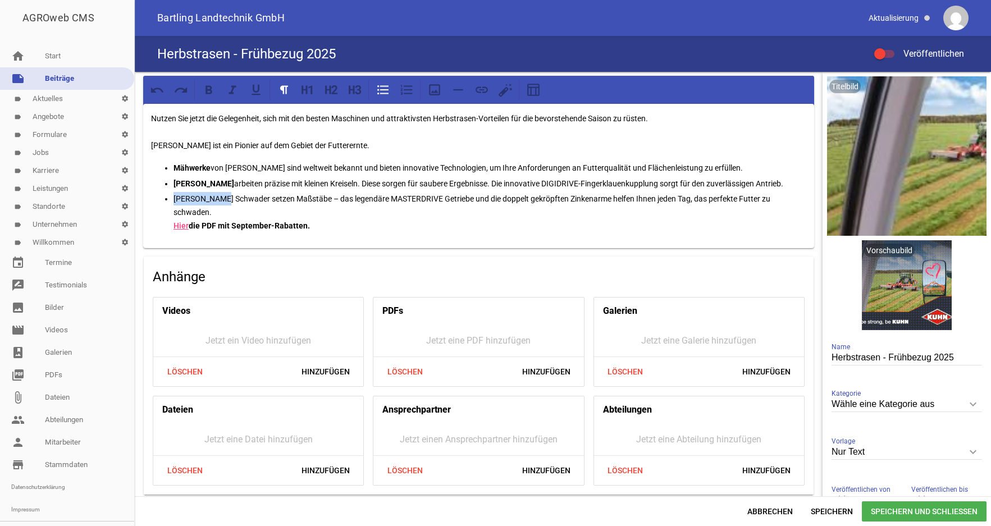
drag, startPoint x: 175, startPoint y: 200, endPoint x: 230, endPoint y: 199, distance: 55.0
click at [230, 199] on p "[PERSON_NAME] Schwader setzen Maßstäbe – das legendäre ­MASTERDRIVE Getriebe un…" at bounding box center [490, 212] width 633 height 40
drag, startPoint x: 231, startPoint y: 198, endPoint x: 174, endPoint y: 200, distance: 57.3
click at [174, 200] on p "[PERSON_NAME] Schwader setzen Maßstäbe – das legendäre ­MASTERDRIVE Getriebe un…" at bounding box center [490, 212] width 633 height 40
click at [210, 90] on icon at bounding box center [209, 89] width 7 height 8
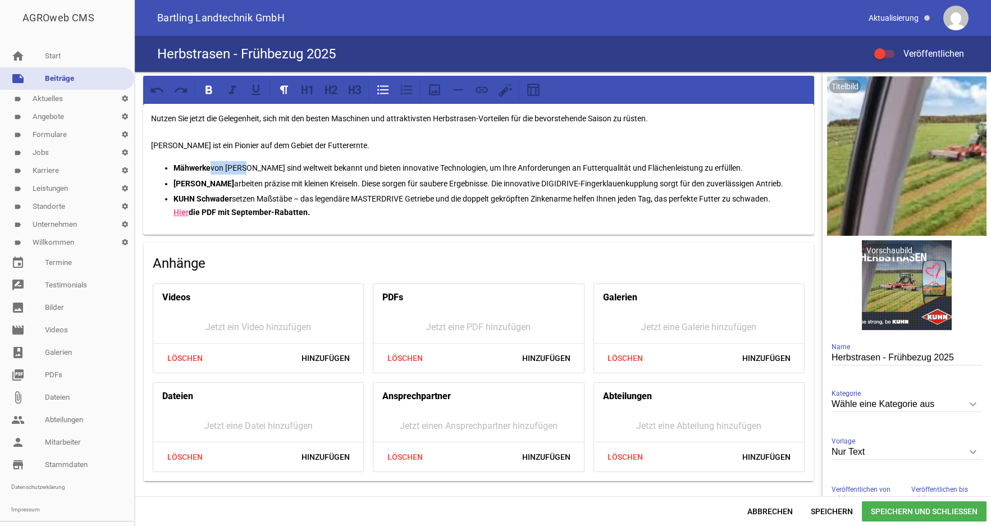
drag, startPoint x: 249, startPoint y: 168, endPoint x: 211, endPoint y: 170, distance: 38.2
click at [211, 170] on p "Mähwerke von [PERSON_NAME] sind weltweit bekannt und ­bieten ­innovative Techno…" at bounding box center [490, 167] width 633 height 13
click at [208, 94] on icon at bounding box center [209, 90] width 15 height 15
click at [208, 91] on icon at bounding box center [209, 90] width 15 height 15
click at [354, 198] on p "[PERSON_NAME] Schwader setzen Maßstäbe – das legendäre ­MASTERDRIVE Getriebe un…" at bounding box center [490, 205] width 633 height 27
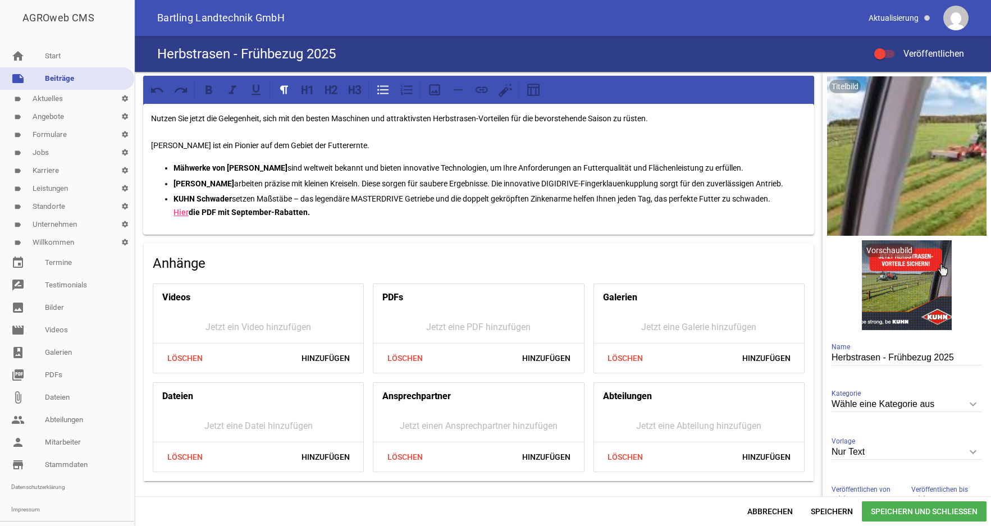
click at [789, 198] on p "[PERSON_NAME] Schwader setzen Maßstäbe – das legendäre ­MASTERDRIVE Getriebe un…" at bounding box center [490, 205] width 633 height 27
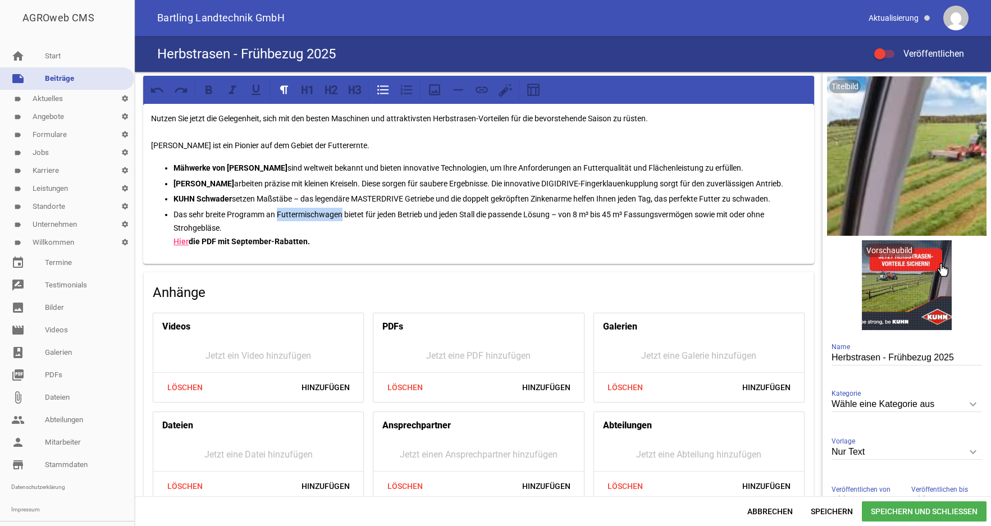
drag, startPoint x: 342, startPoint y: 214, endPoint x: 279, endPoint y: 215, distance: 62.9
click at [279, 215] on p "Das sehr breite Programm an Futtermischwagen bietet für jeden Betrieb und jeden…" at bounding box center [490, 228] width 633 height 40
click at [207, 89] on icon at bounding box center [209, 89] width 7 height 8
click at [289, 234] on p "Das sehr breite Programm an Futtermischwagen bietet für jeden Betrieb und jeden…" at bounding box center [490, 228] width 633 height 40
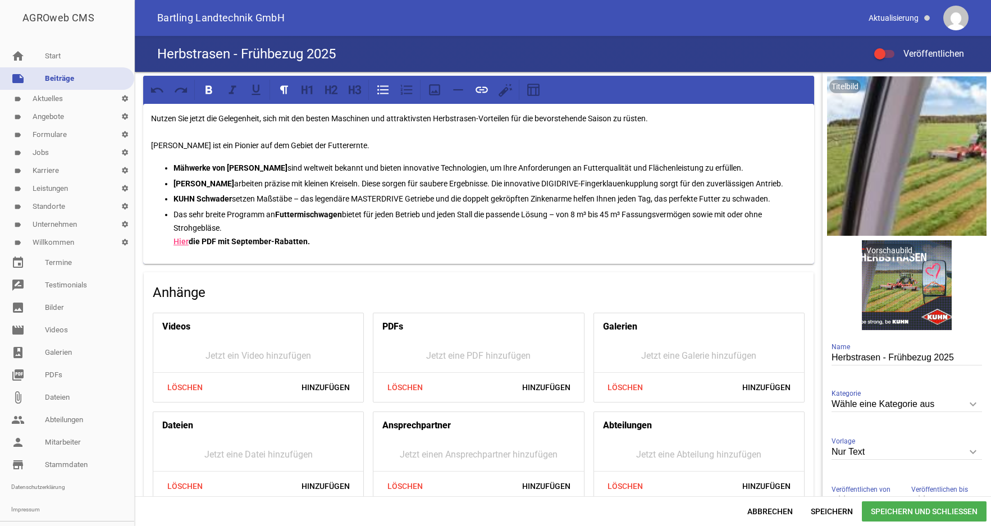
click at [243, 227] on p "Das sehr breite Programm an Futtermischwagen bietet für jeden Betrieb und jeden…" at bounding box center [490, 228] width 633 height 40
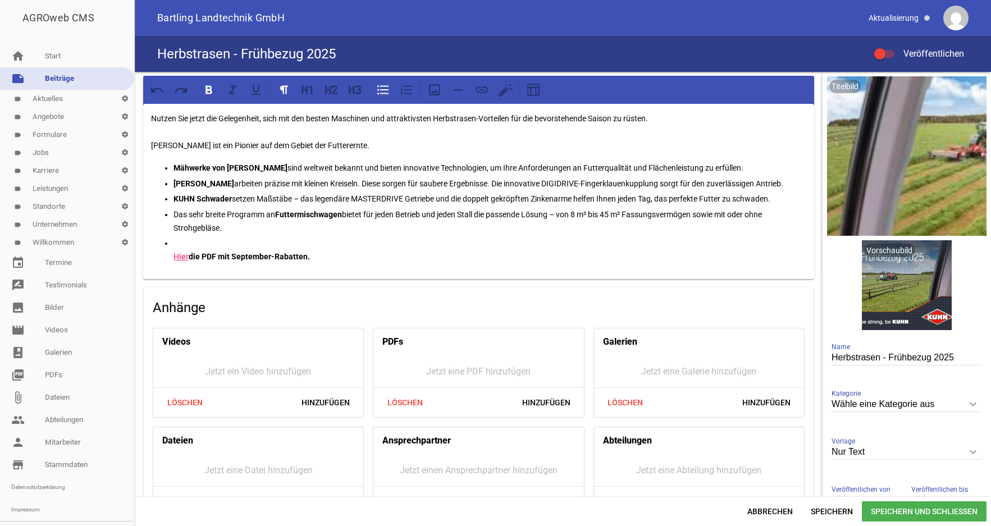
click at [323, 255] on p "Hier die PDF mit September-Rabatten." at bounding box center [490, 249] width 633 height 27
click at [209, 94] on icon at bounding box center [209, 90] width 15 height 15
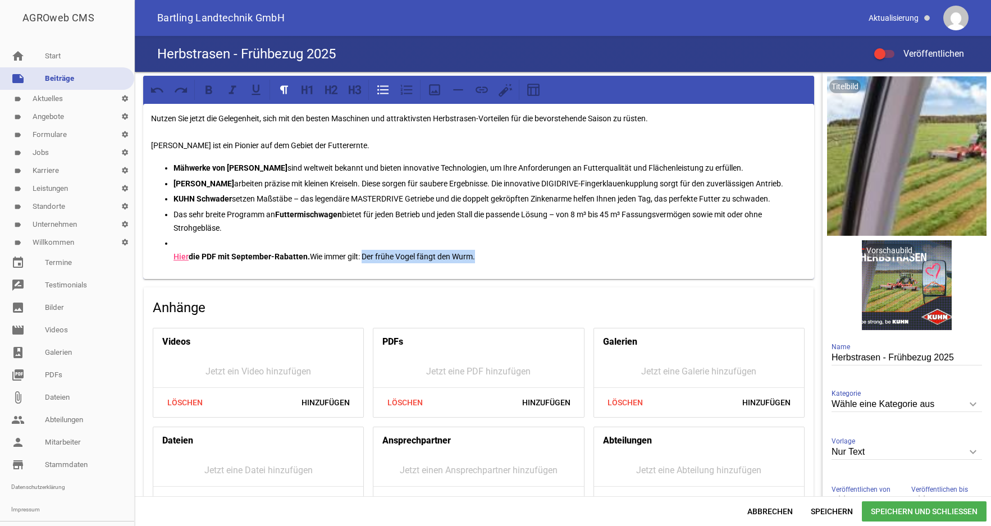
drag, startPoint x: 488, startPoint y: 254, endPoint x: 366, endPoint y: 255, distance: 122.4
click at [366, 255] on p "Hier die PDF mit September-Rabatten. Wie immer gilt: Der frühe Vogel fängt den …" at bounding box center [490, 249] width 633 height 27
drag, startPoint x: 237, startPoint y: 90, endPoint x: 239, endPoint y: 99, distance: 8.6
click at [236, 90] on icon at bounding box center [232, 90] width 15 height 15
click at [566, 253] on p "Hier die PDF mit September-Rabatten. Wie immer gilt: Der frühe Vogel fängt den …" at bounding box center [490, 249] width 633 height 27
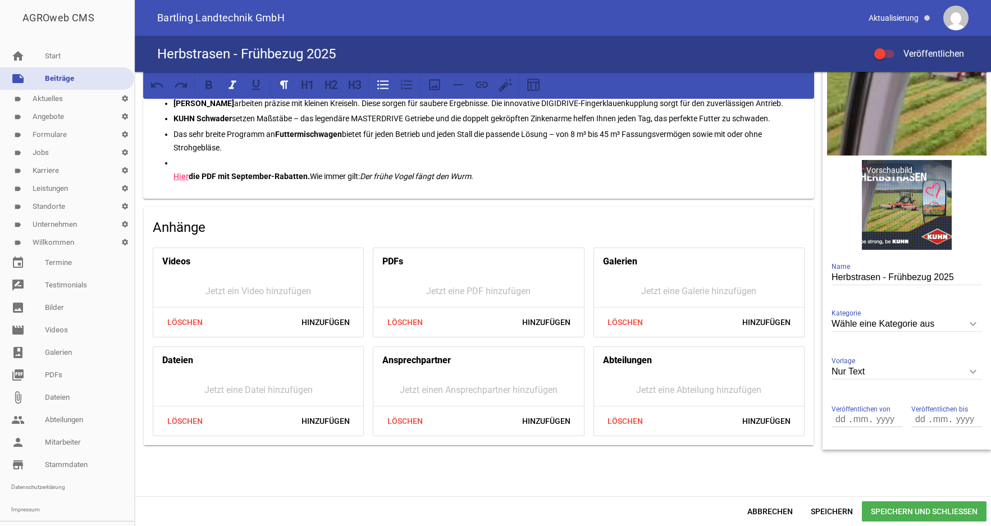
scroll to position [0, 0]
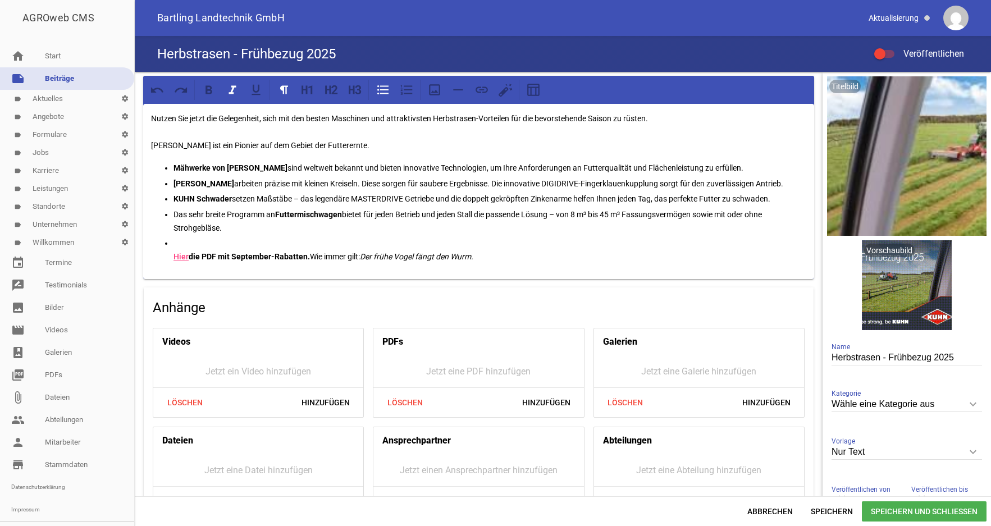
click at [534, 247] on p "Hier die PDF mit September-Rabatten. Wie immer gilt: Der frühe Vogel fängt den …" at bounding box center [490, 249] width 633 height 27
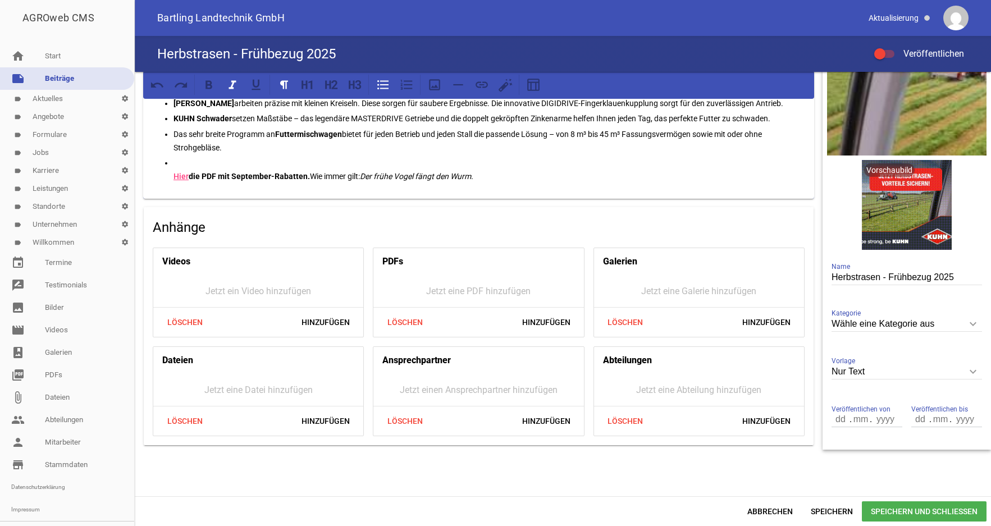
scroll to position [23, 0]
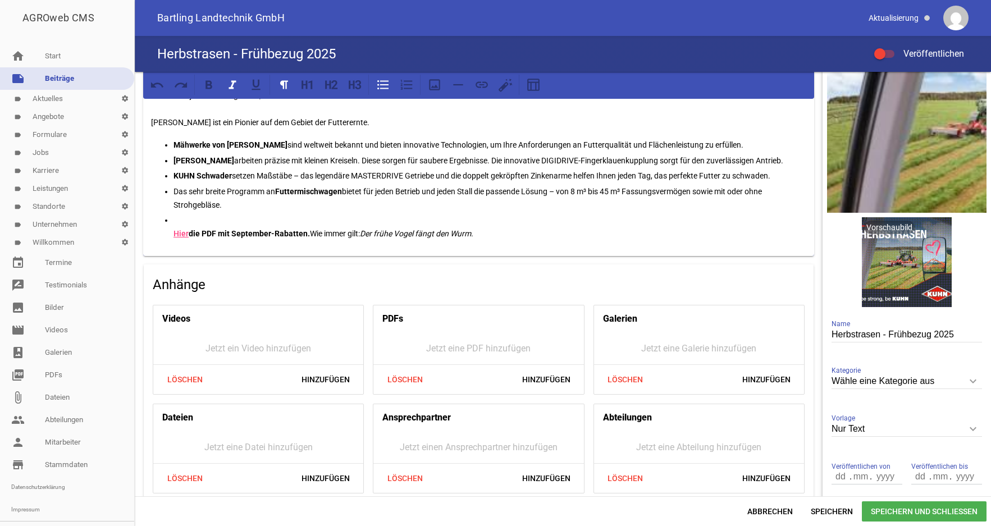
click at [542, 229] on p "Hier die PDF mit September-Rabatten. Wie immer gilt: Der frühe Vogel fängt den …" at bounding box center [490, 226] width 633 height 27
click at [539, 235] on p "Hier die PDF mit September-Rabatten. Wie immer gilt: Der frühe Vogel fängt den …" at bounding box center [490, 226] width 633 height 27
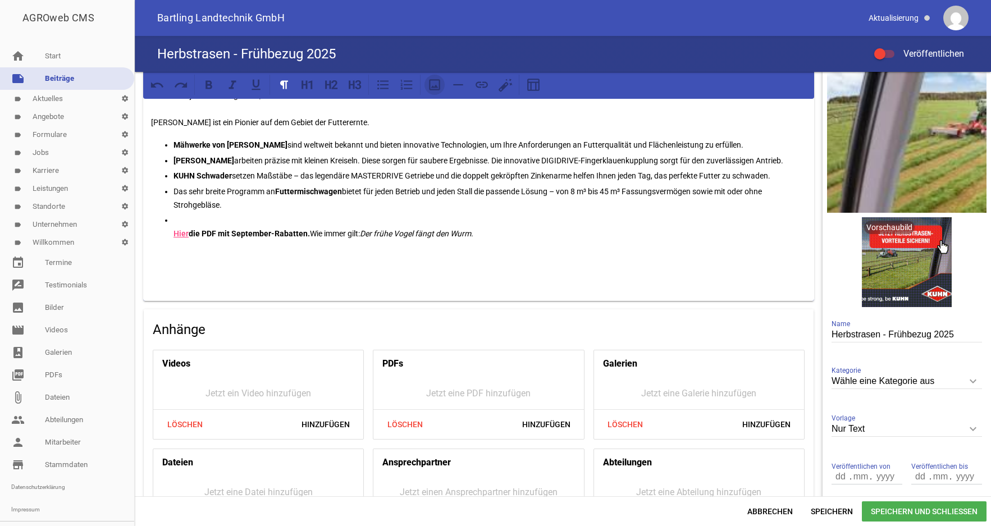
click at [431, 86] on icon at bounding box center [434, 84] width 15 height 15
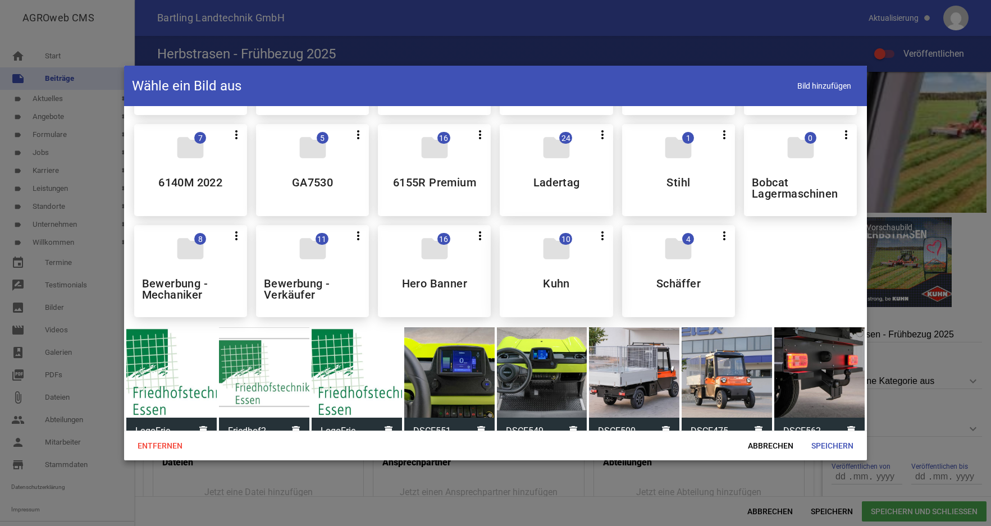
click at [541, 291] on div "folder 10 more_vert Teilen Bearbeiten Löschen Kuhn" at bounding box center [556, 271] width 113 height 92
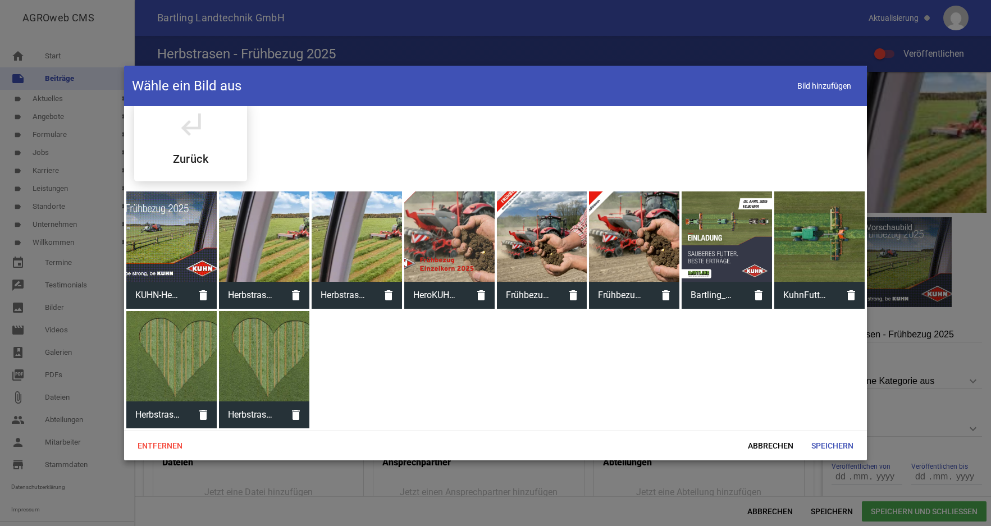
click at [541, 291] on span "Frühbezug Einzelkorn 2025 - Instagram - 1080x1350 px.jpg" at bounding box center [528, 295] width 63 height 29
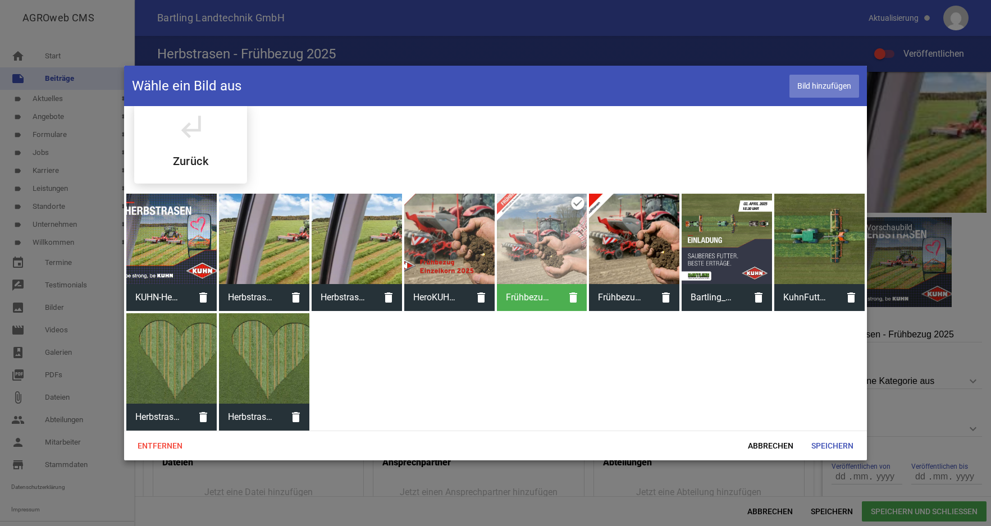
click at [816, 84] on span "Bild hinzufügen" at bounding box center [824, 86] width 70 height 23
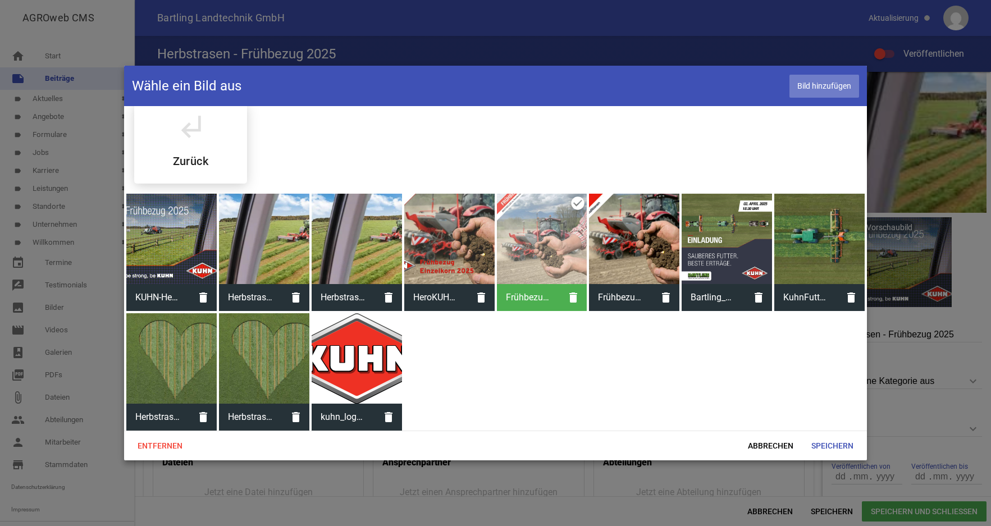
click at [819, 85] on span "Bild hinzufügen" at bounding box center [824, 86] width 70 height 23
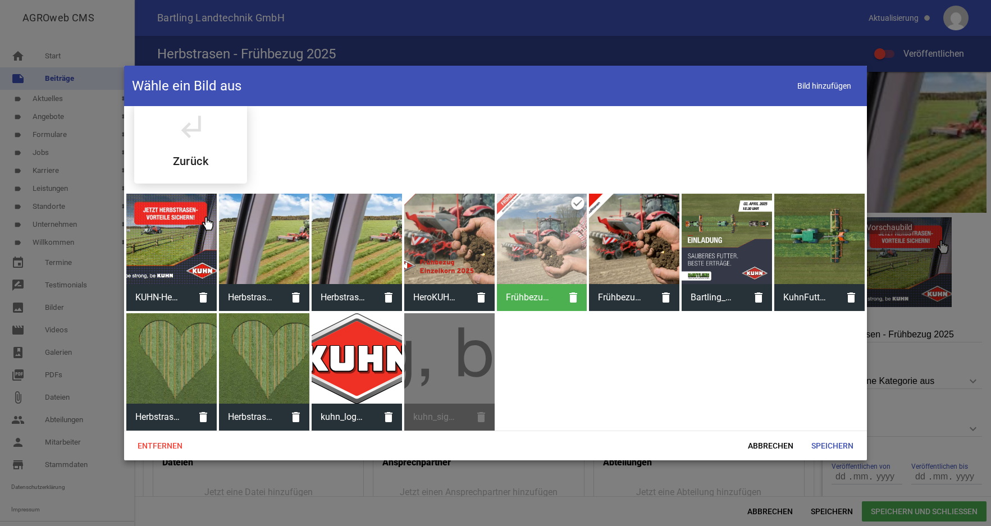
click at [365, 367] on div at bounding box center [357, 358] width 90 height 90
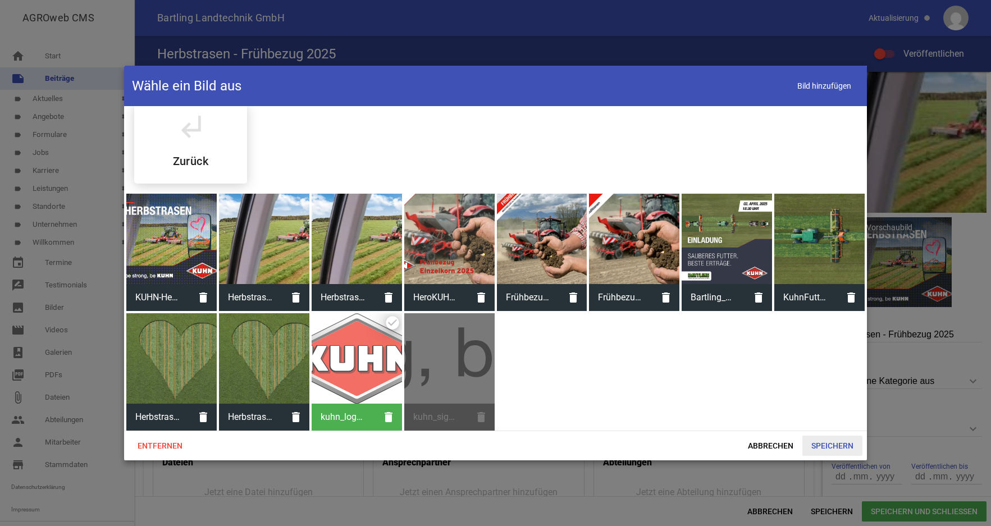
click at [842, 442] on span "Speichern" at bounding box center [832, 446] width 60 height 20
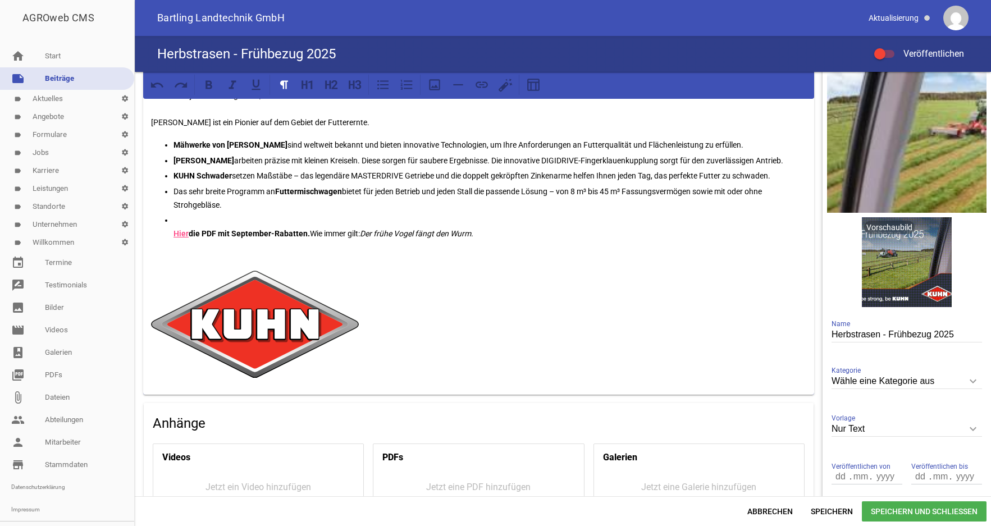
click at [433, 316] on p at bounding box center [478, 324] width 655 height 107
click at [435, 92] on icon at bounding box center [434, 84] width 15 height 15
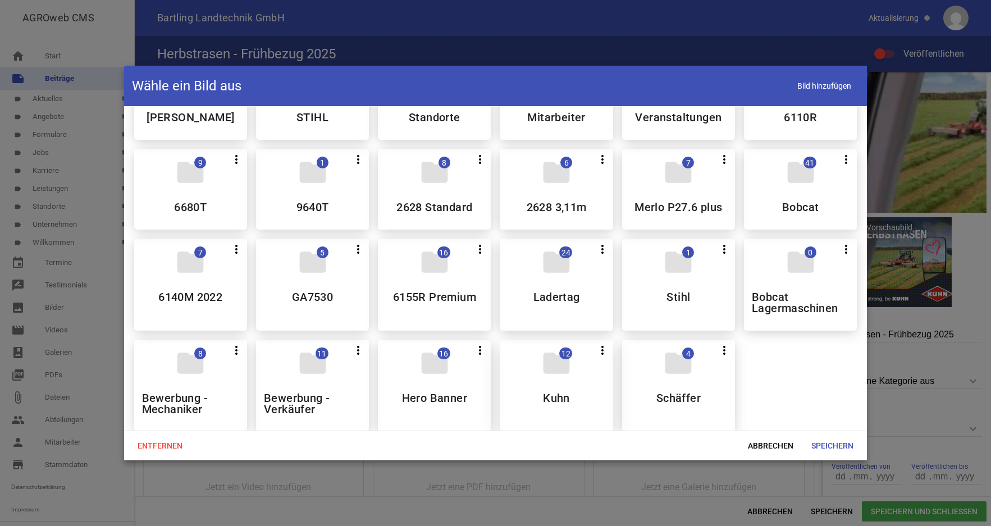
scroll to position [115, 0]
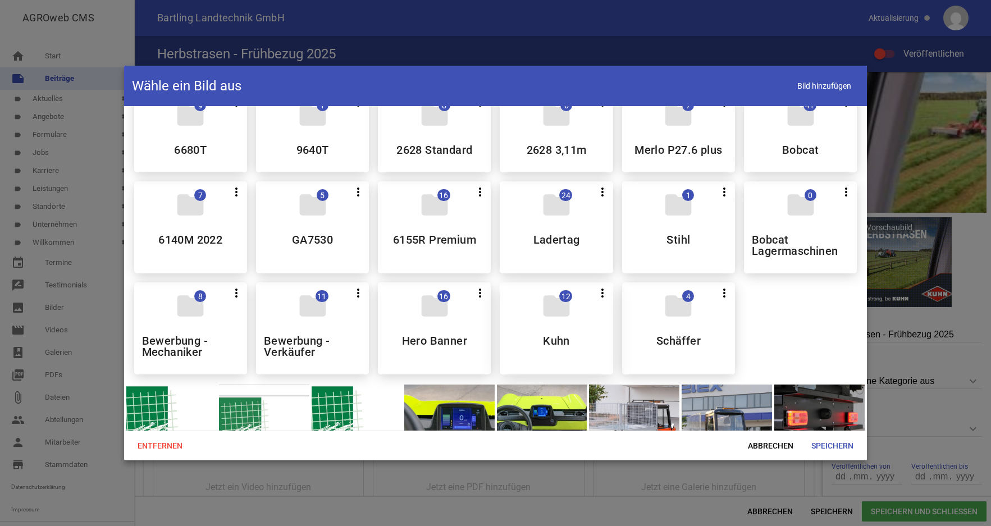
click at [555, 307] on icon "folder" at bounding box center [556, 305] width 31 height 31
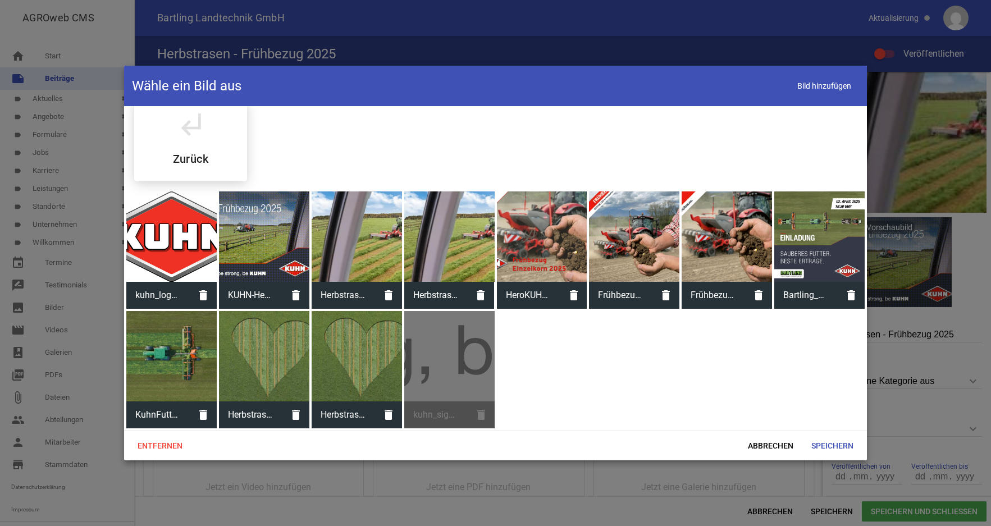
scroll to position [13, 0]
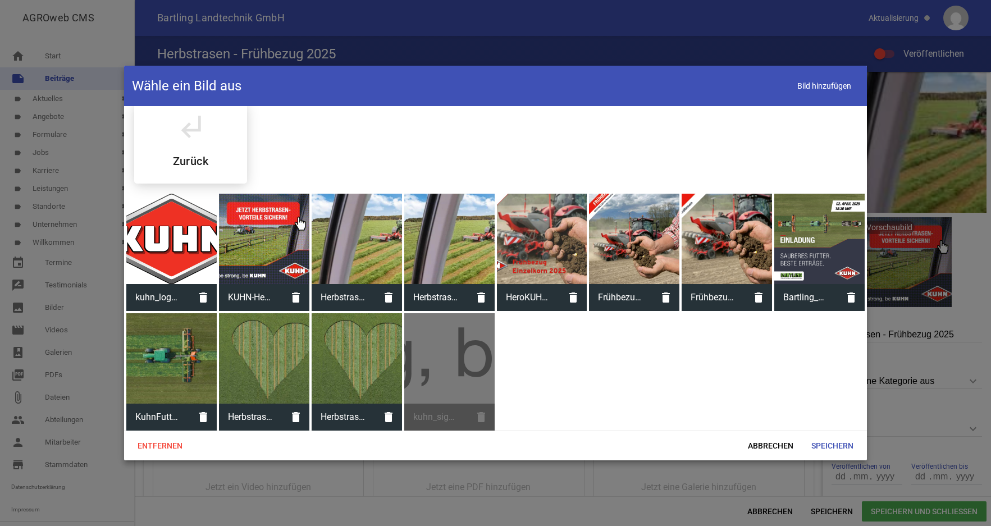
click at [461, 364] on div "kuhn_sign.svg delete" at bounding box center [449, 371] width 90 height 117
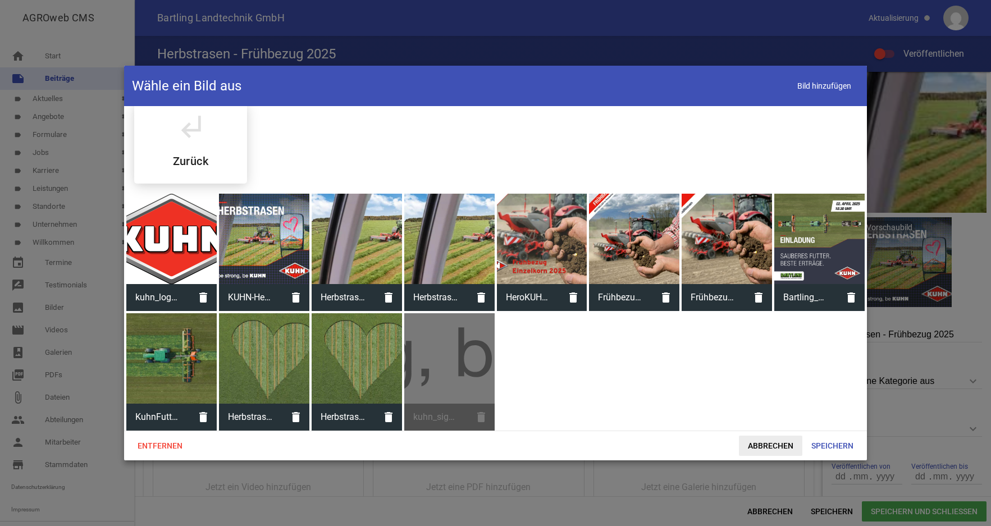
click at [769, 447] on span "Abbrechen" at bounding box center [770, 446] width 63 height 20
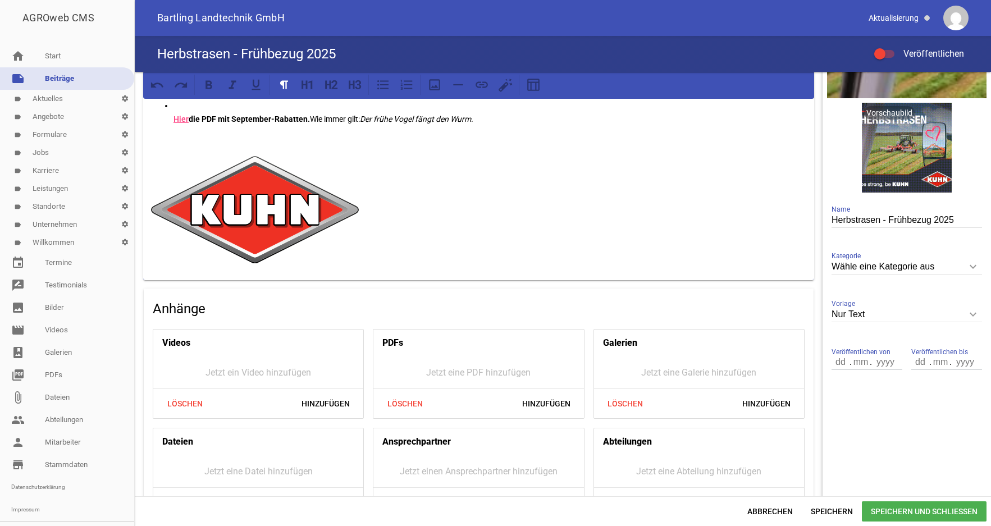
scroll to position [172, 0]
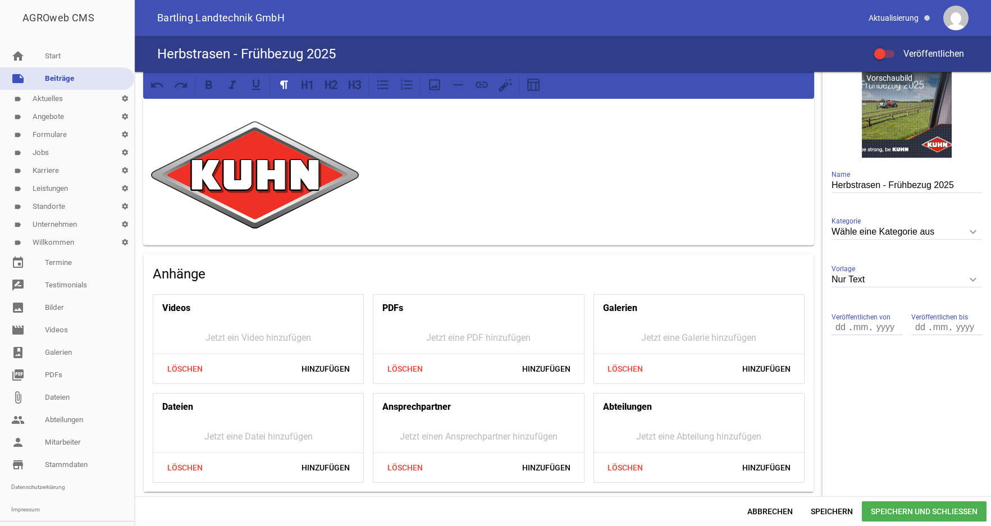
click at [404, 197] on p at bounding box center [478, 174] width 655 height 107
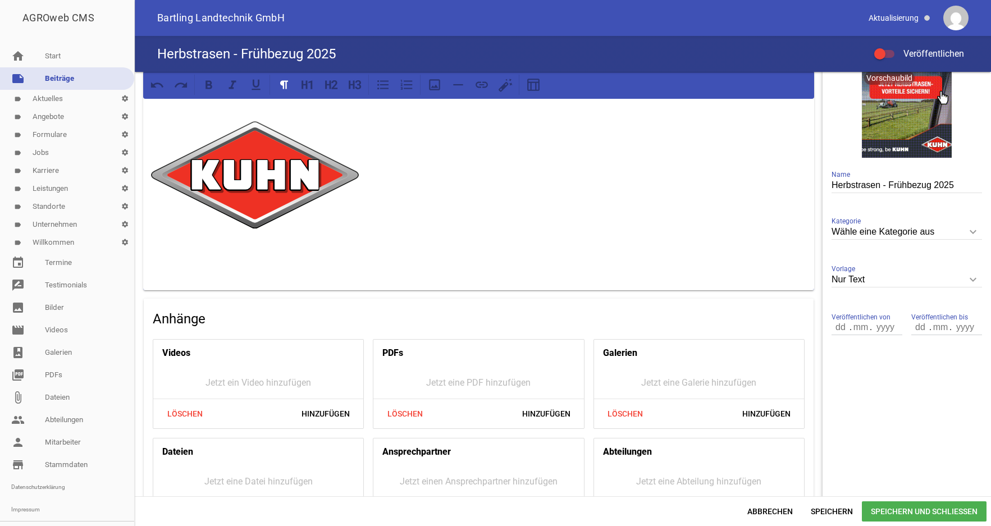
click at [434, 83] on icon at bounding box center [434, 84] width 15 height 15
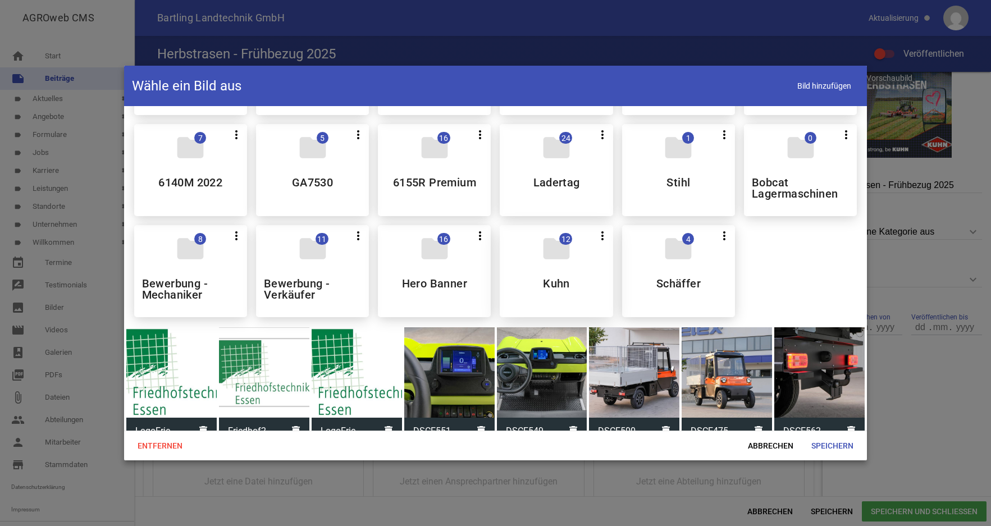
click at [570, 272] on div "folder 12 more_vert Teilen Bearbeiten Löschen Kuhn" at bounding box center [556, 271] width 113 height 92
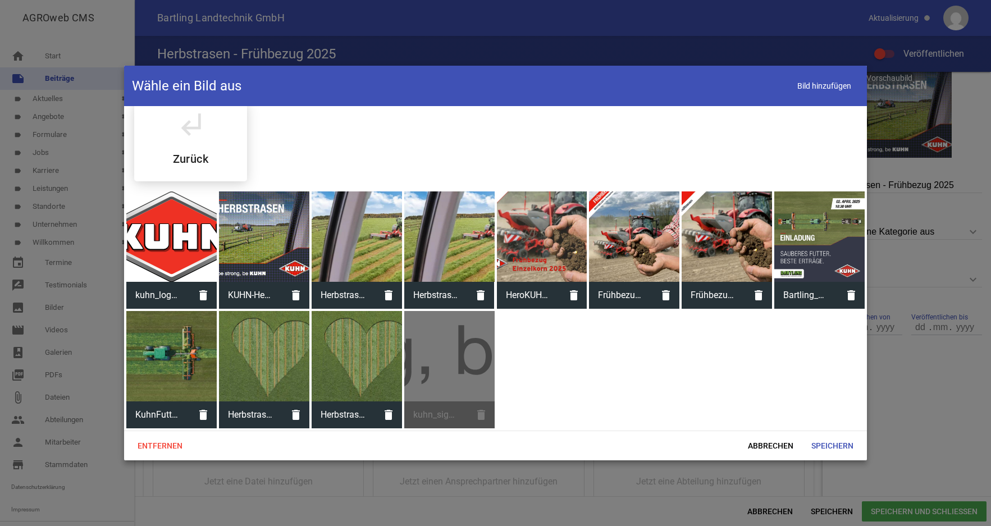
scroll to position [13, 0]
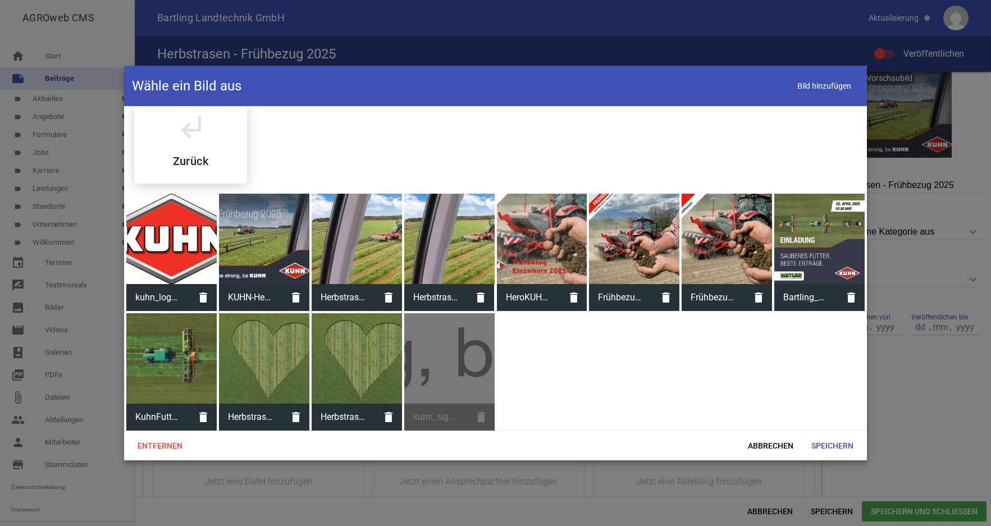
click at [453, 360] on div "kuhn_sign.svg delete" at bounding box center [449, 371] width 90 height 117
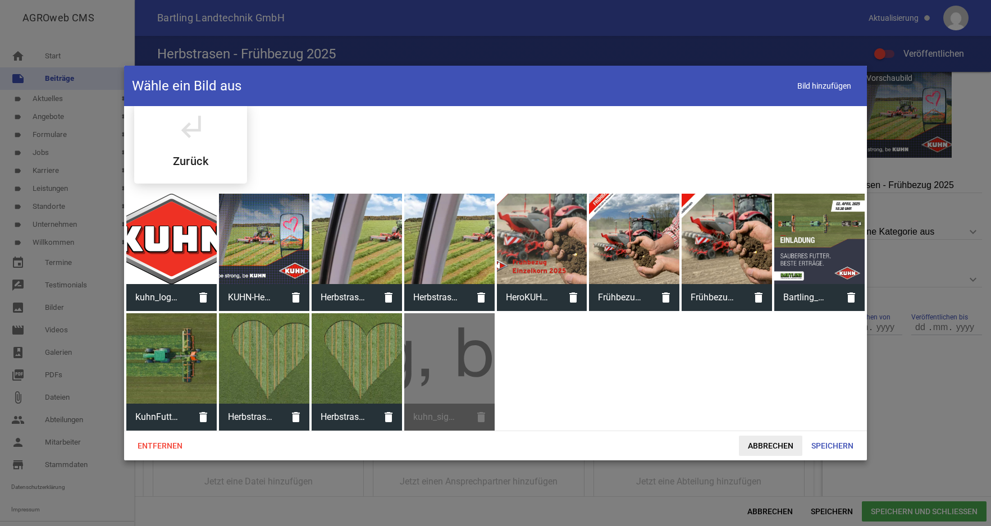
click at [771, 449] on span "Abbrechen" at bounding box center [770, 446] width 63 height 20
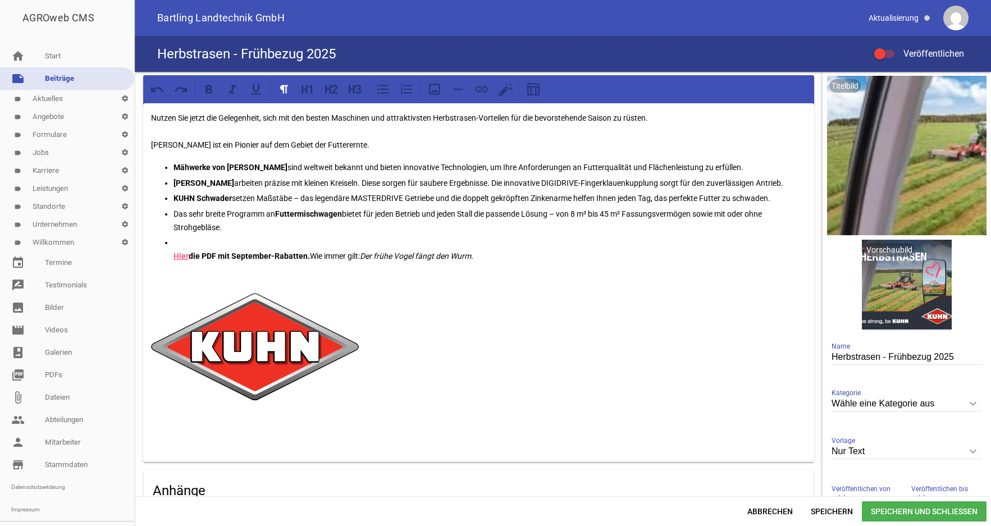
scroll to position [58, 0]
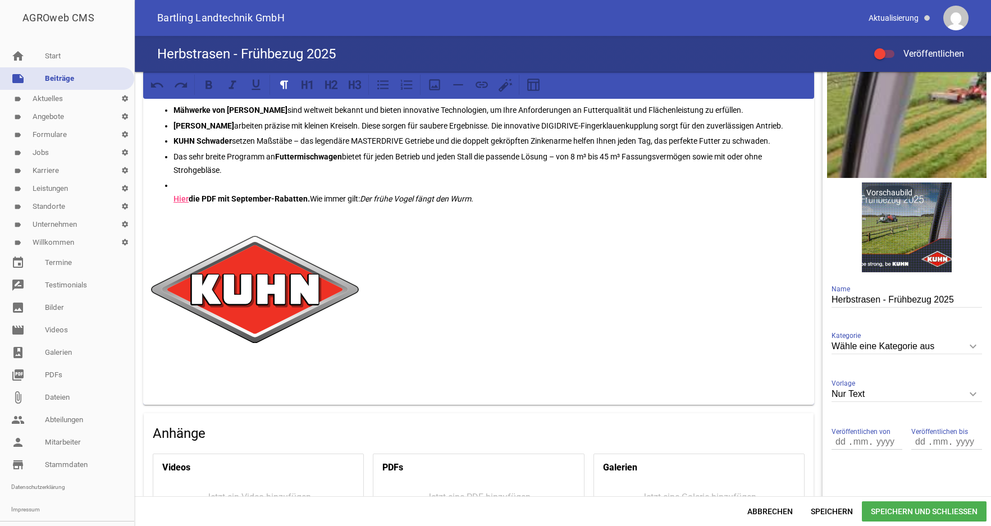
click at [256, 297] on img at bounding box center [255, 289] width 208 height 107
click at [828, 513] on span "Speichern" at bounding box center [832, 511] width 60 height 20
click at [892, 55] on div at bounding box center [884, 54] width 20 height 8
click at [890, 47] on input "Veröffentlichen" at bounding box center [890, 47] width 0 height 0
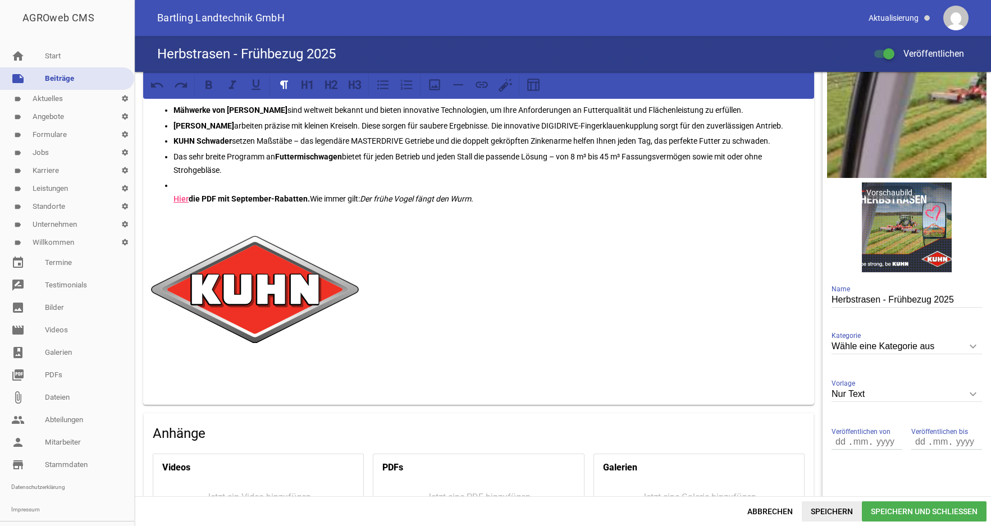
click at [843, 509] on span "Speichern" at bounding box center [832, 511] width 60 height 20
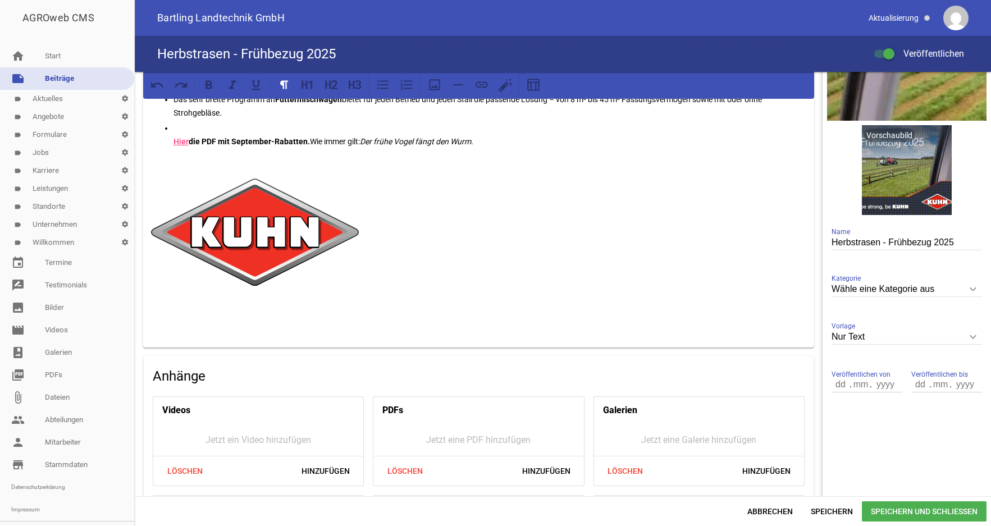
click at [964, 287] on icon "keyboard_arrow_down" at bounding box center [973, 289] width 18 height 18
click at [964, 287] on input "Wähle eine Kategorie aus" at bounding box center [907, 289] width 150 height 15
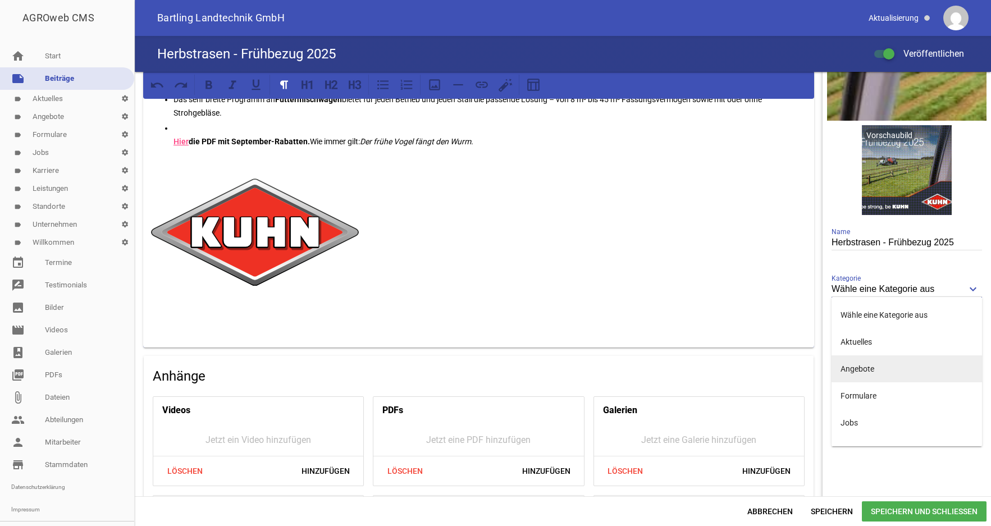
click at [878, 369] on li "Angebote" at bounding box center [907, 368] width 150 height 27
type input "Angebote"
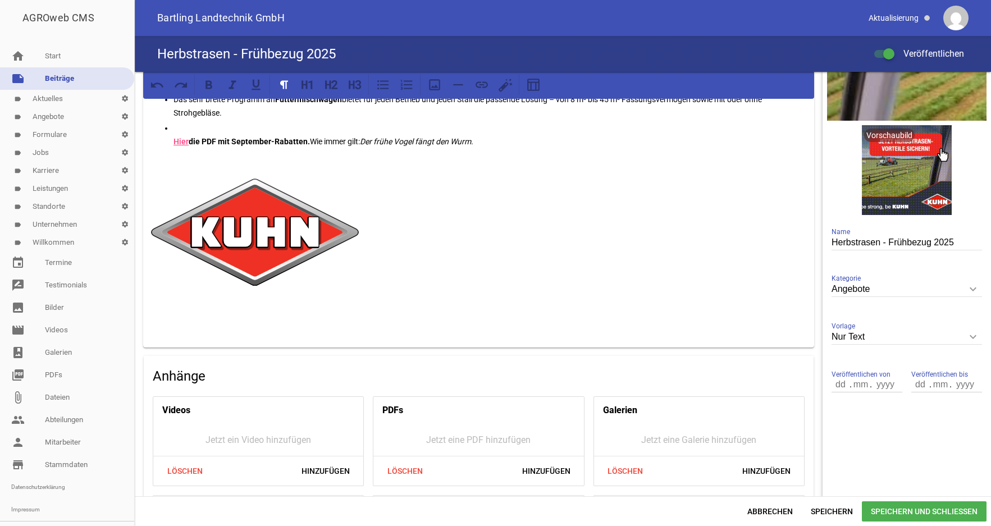
click at [897, 508] on span "Speichern und Schließen" at bounding box center [924, 511] width 125 height 20
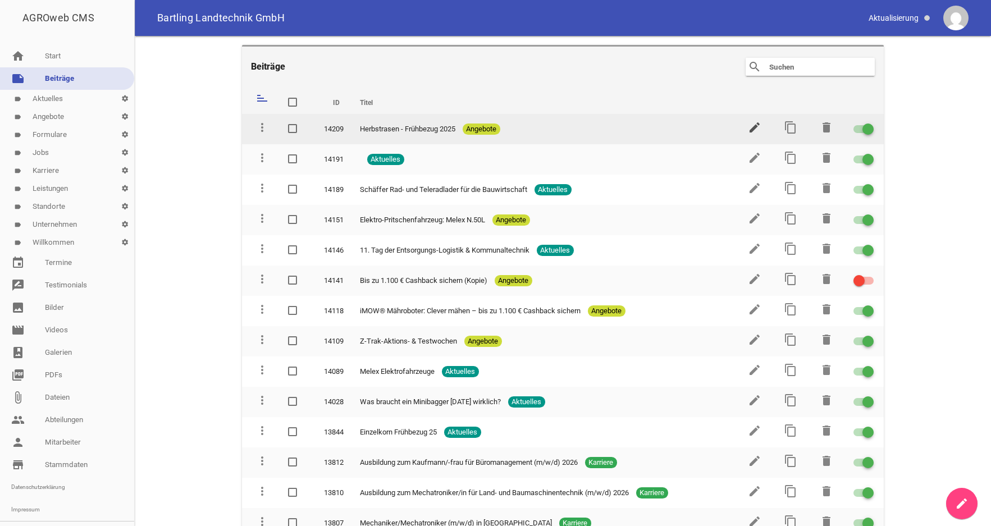
click at [748, 125] on icon "edit" at bounding box center [754, 127] width 13 height 13
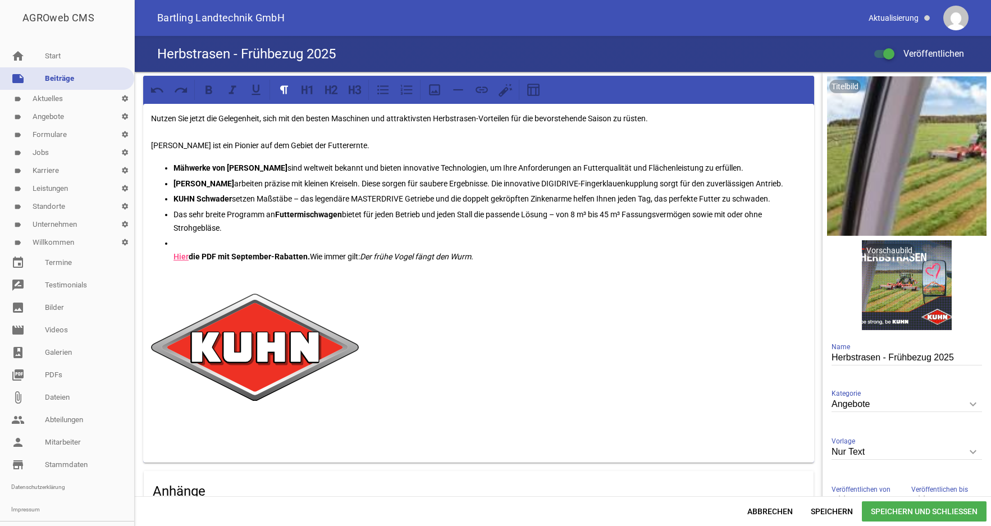
scroll to position [57, 0]
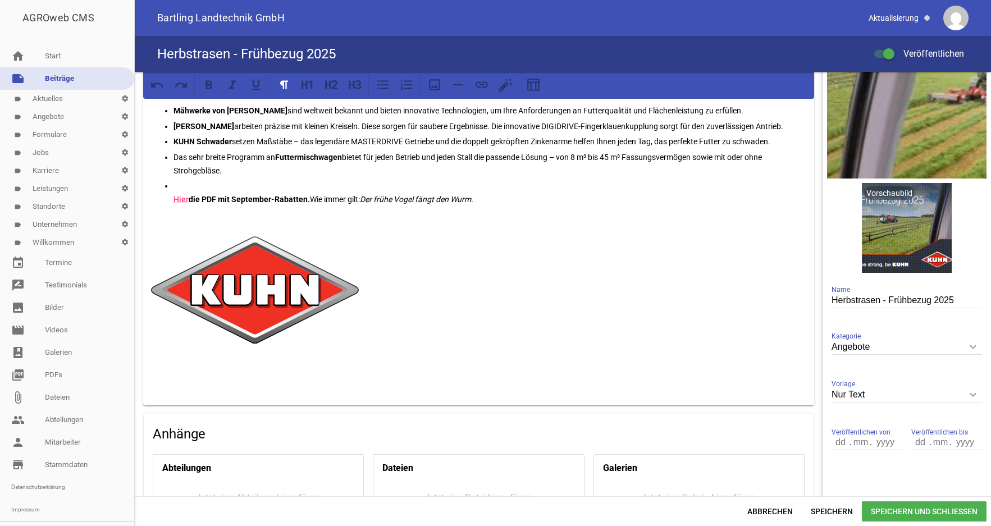
click at [264, 289] on img at bounding box center [255, 289] width 208 height 107
click at [188, 232] on div "Nutzen Sie jetzt die Gelegenheit, sich mit den besten Maschinen und attraktivst…" at bounding box center [478, 226] width 671 height 359
click at [270, 295] on img at bounding box center [255, 289] width 208 height 107
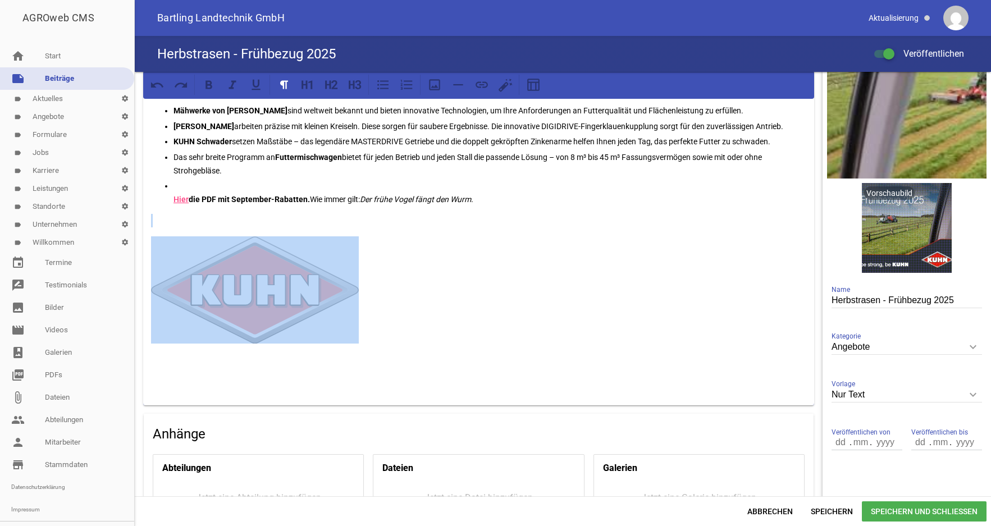
drag, startPoint x: 177, startPoint y: 224, endPoint x: 248, endPoint y: 331, distance: 128.0
click at [217, 345] on div "Nutzen Sie jetzt die Gelegenheit, sich mit den besten Maschinen und attraktivst…" at bounding box center [478, 226] width 671 height 359
click at [269, 284] on img at bounding box center [255, 289] width 208 height 107
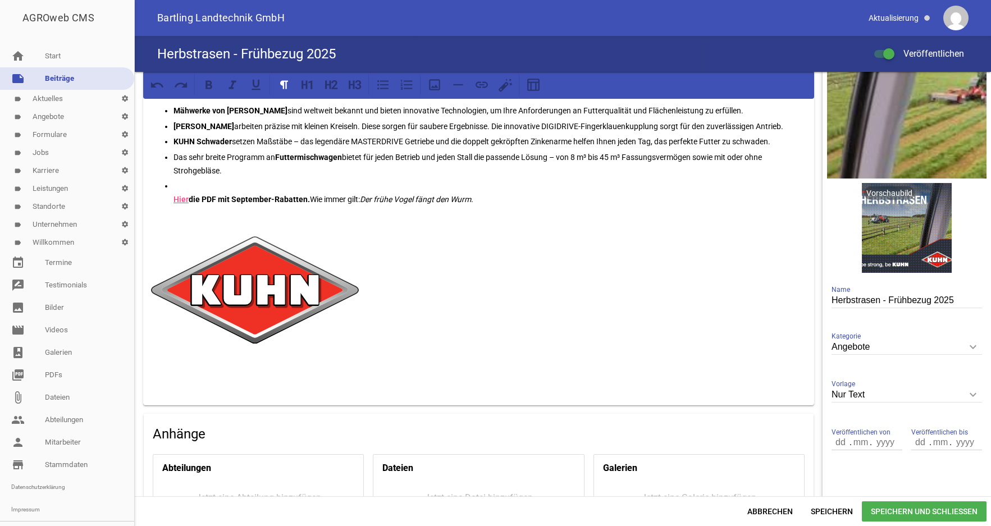
click at [167, 217] on p at bounding box center [478, 220] width 655 height 13
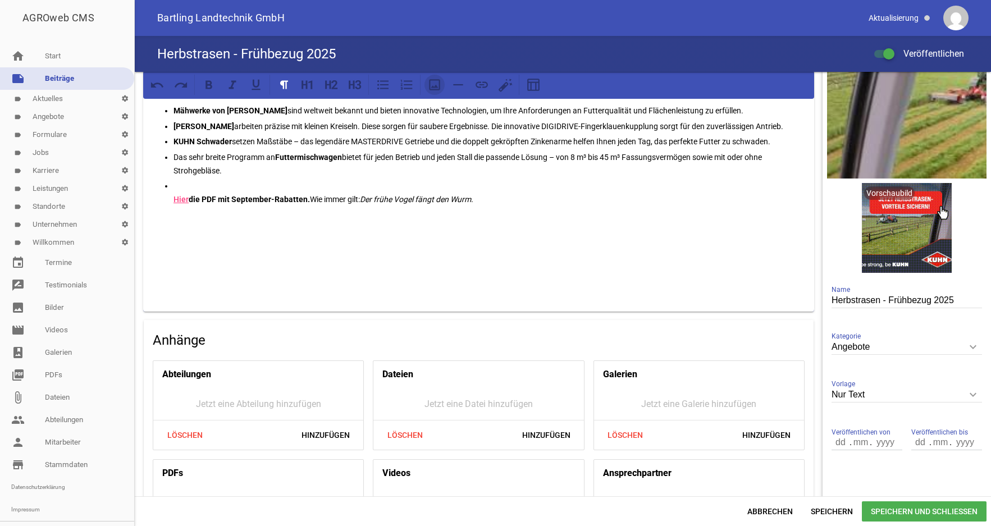
click at [439, 84] on icon at bounding box center [434, 84] width 15 height 15
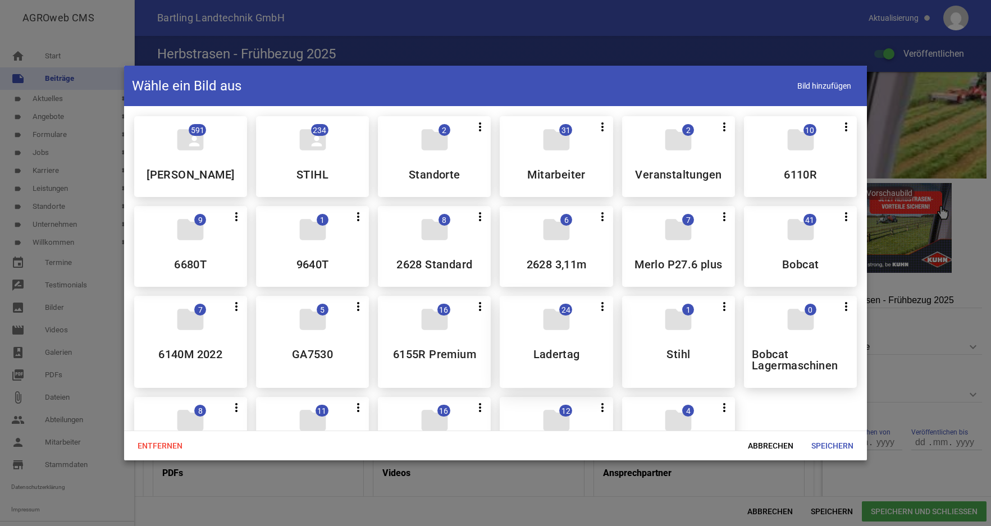
scroll to position [115, 0]
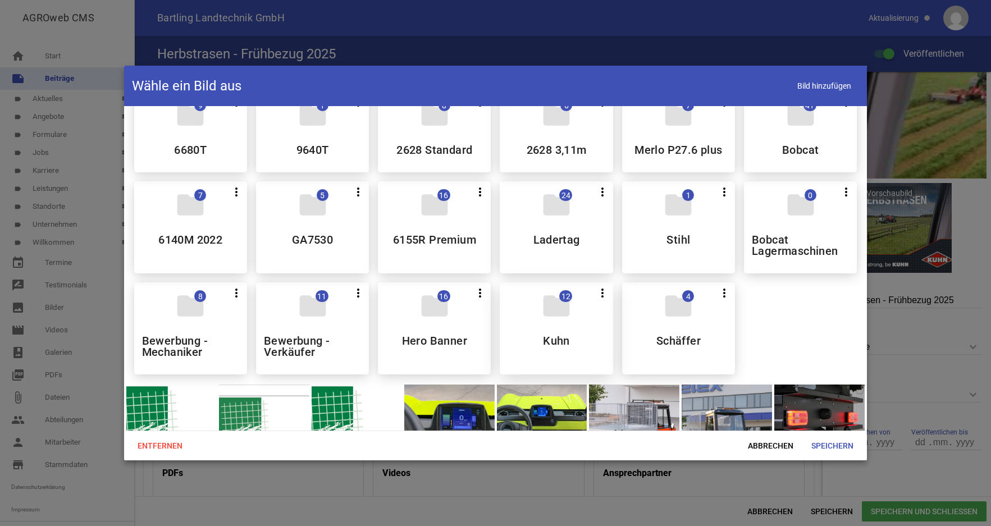
click at [552, 331] on div "folder 12 more_vert Teilen Bearbeiten Löschen Kuhn" at bounding box center [556, 328] width 113 height 92
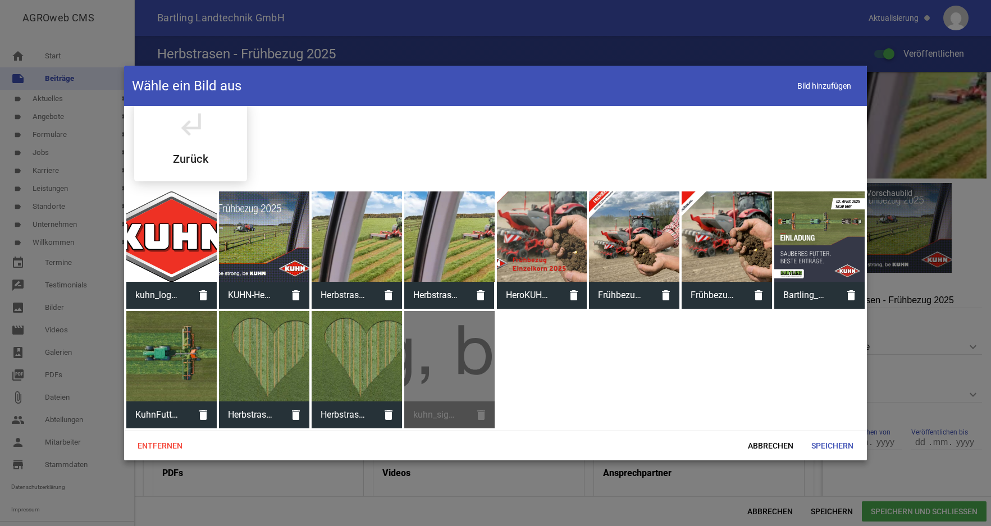
scroll to position [13, 0]
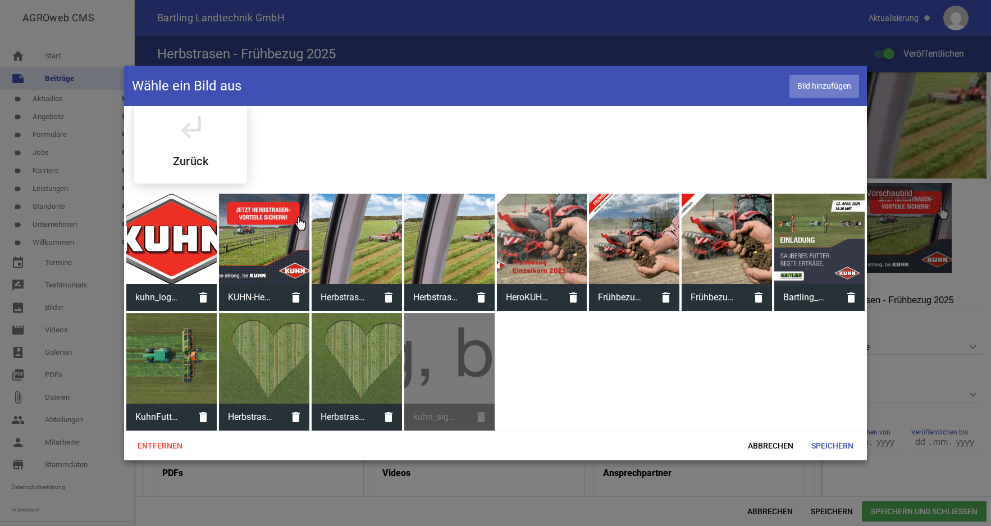
click at [806, 86] on span "Bild hinzufügen" at bounding box center [824, 86] width 70 height 23
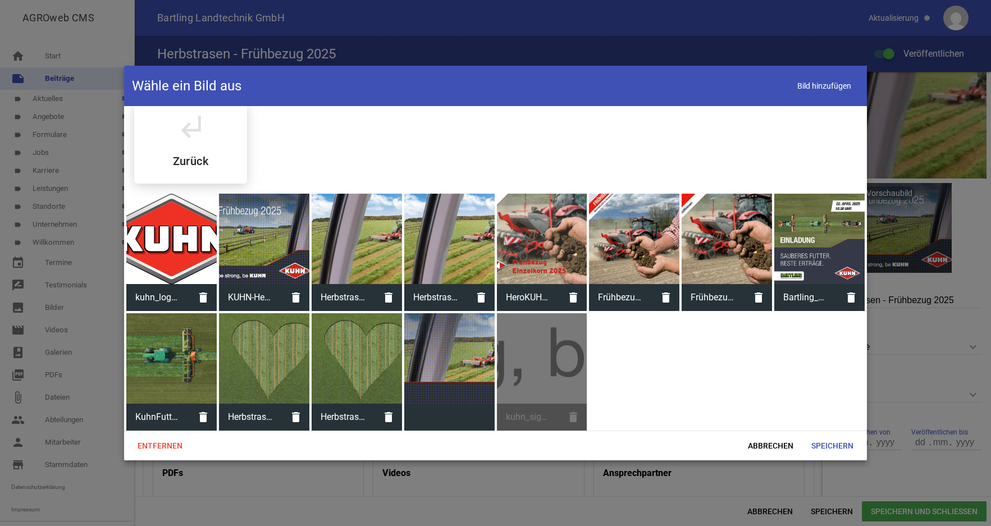
click at [452, 349] on div at bounding box center [449, 358] width 90 height 90
click at [355, 377] on div at bounding box center [357, 358] width 90 height 90
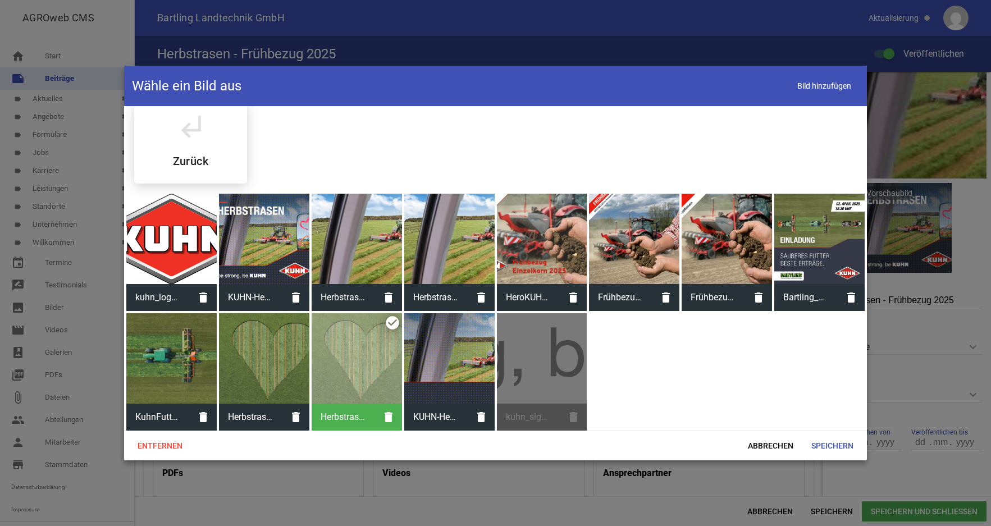
click at [453, 360] on div at bounding box center [449, 358] width 90 height 90
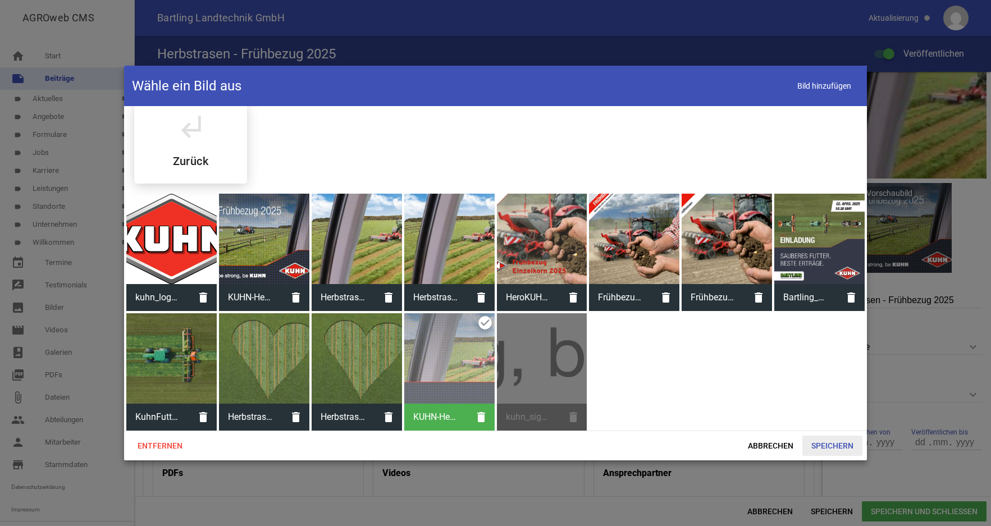
click at [824, 450] on span "Speichern" at bounding box center [832, 446] width 60 height 20
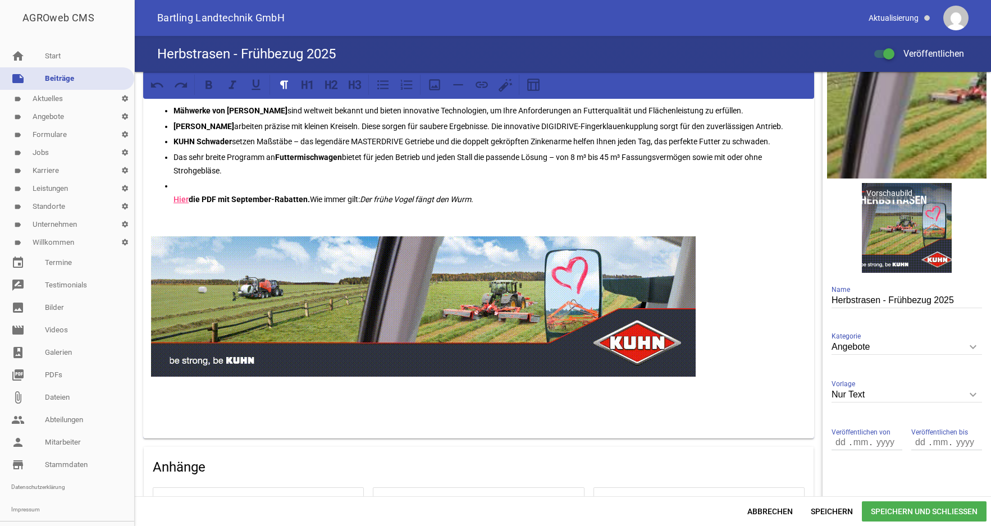
click at [181, 200] on link "Hier" at bounding box center [181, 199] width 15 height 9
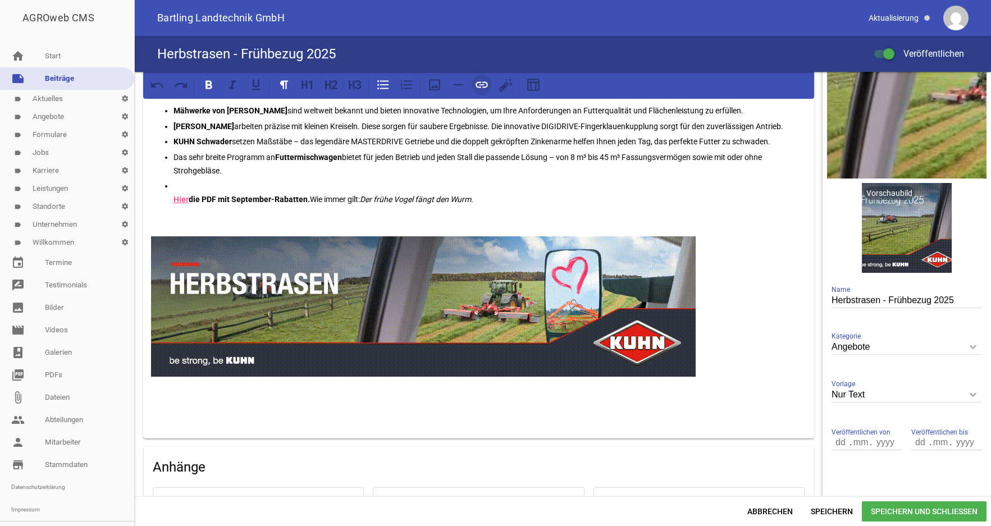
click at [483, 86] on icon at bounding box center [481, 84] width 15 height 15
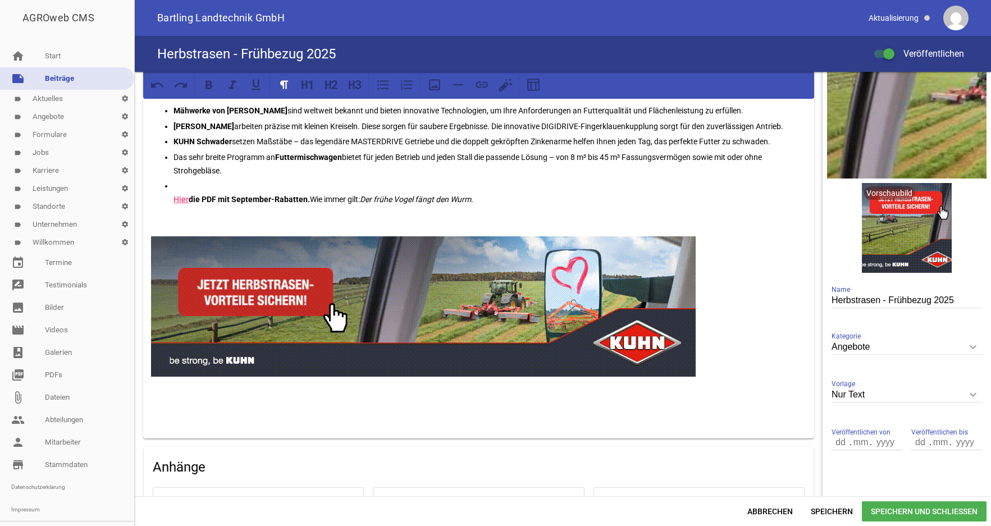
drag, startPoint x: 148, startPoint y: 236, endPoint x: 207, endPoint y: 305, distance: 90.7
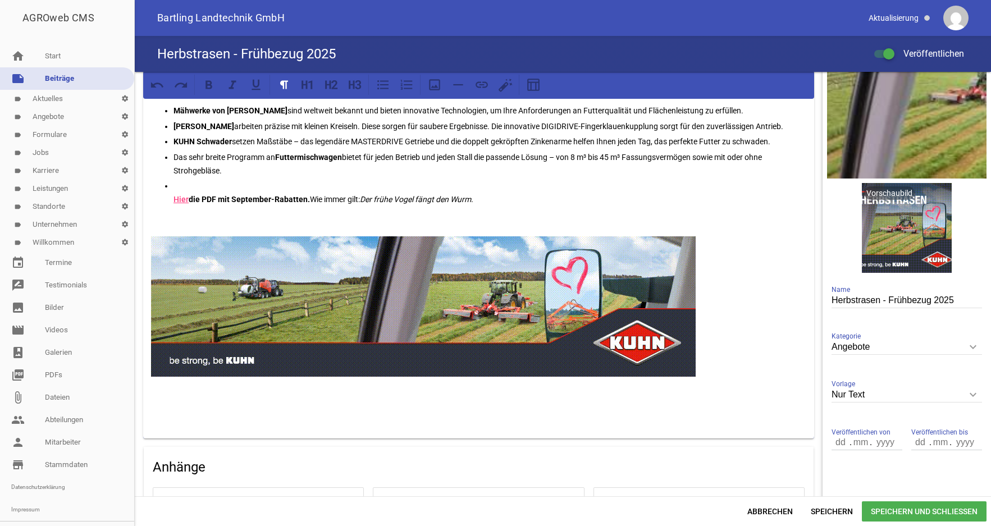
click at [207, 305] on div "Nutzen Sie jetzt die Gelegenheit, sich mit den besten Maschinen und attraktivst…" at bounding box center [478, 243] width 671 height 392
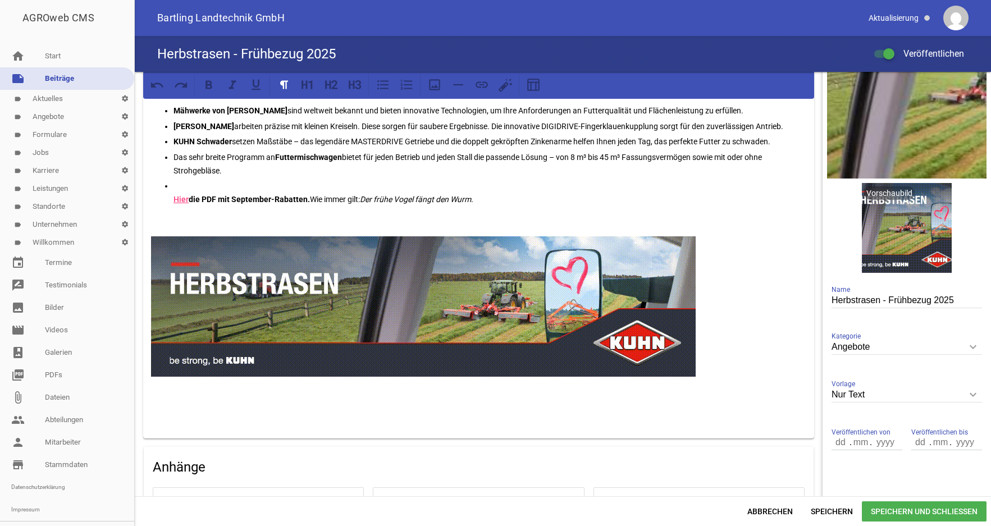
click at [252, 294] on img at bounding box center [423, 306] width 545 height 140
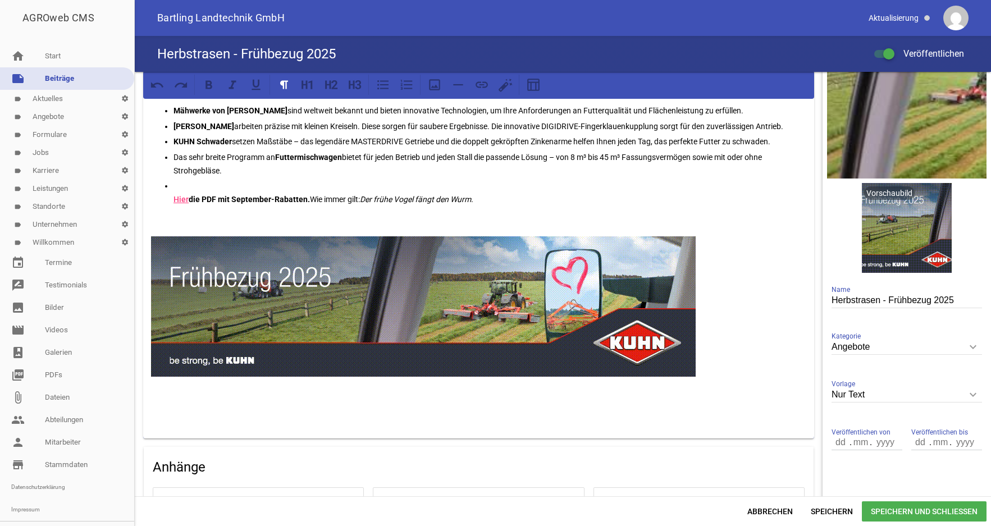
click at [578, 296] on img at bounding box center [423, 306] width 545 height 140
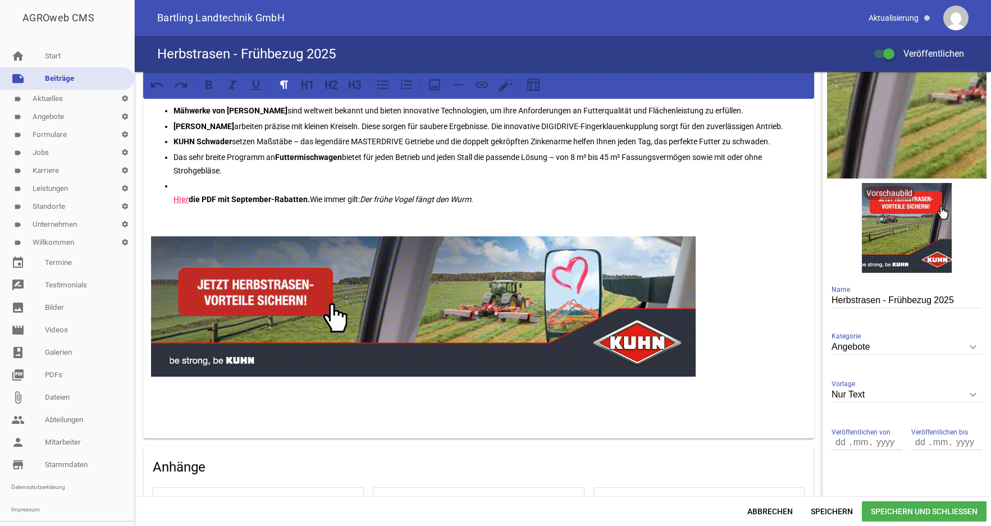
click at [185, 217] on p at bounding box center [478, 220] width 655 height 13
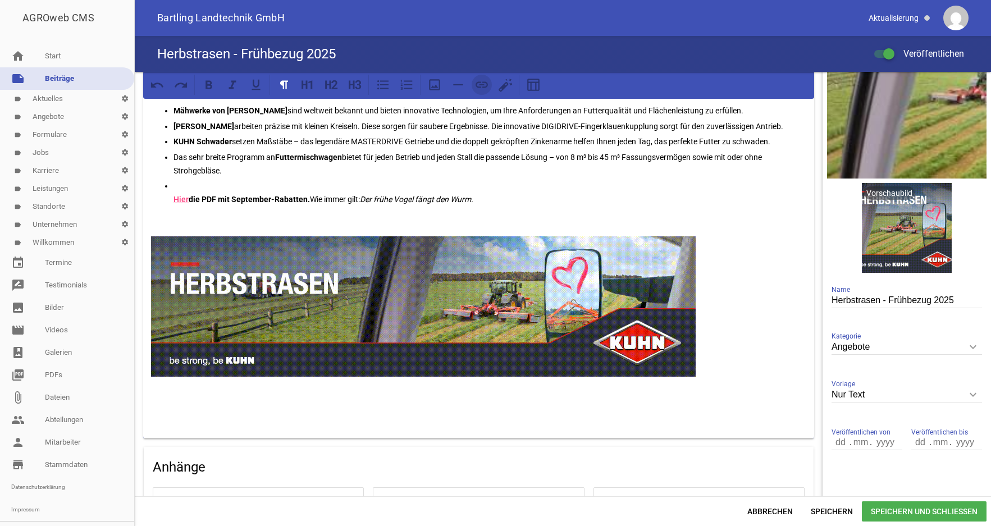
click at [481, 89] on icon at bounding box center [481, 84] width 15 height 15
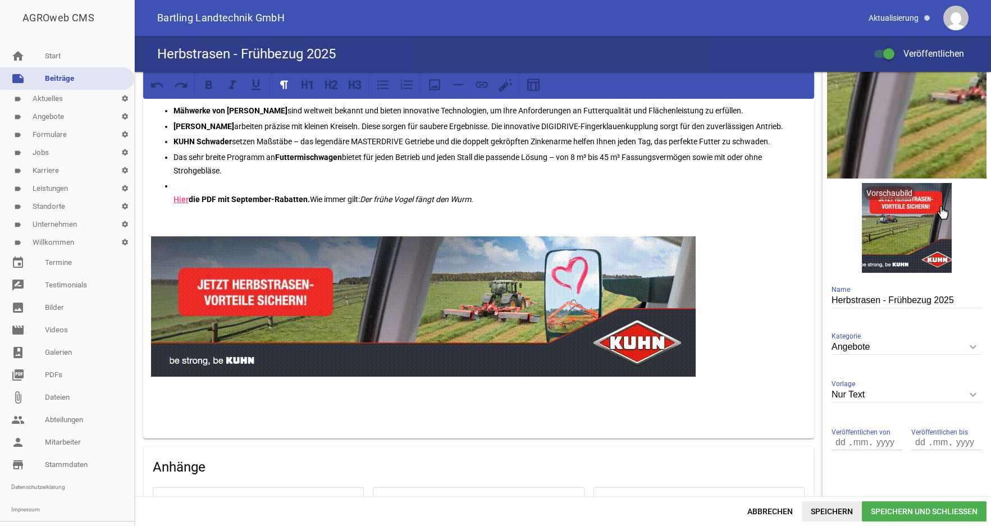
click at [819, 511] on span "Speichern" at bounding box center [832, 511] width 60 height 20
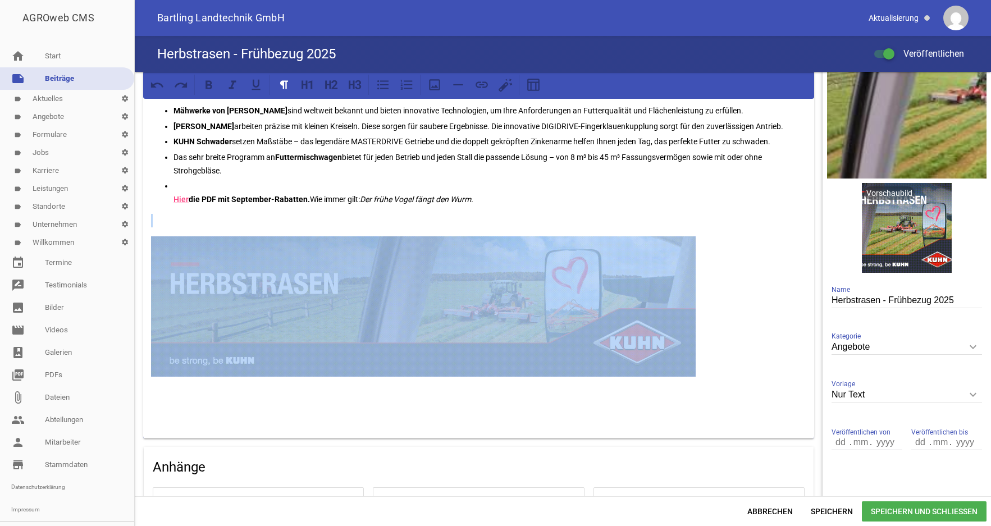
drag, startPoint x: 161, startPoint y: 220, endPoint x: 163, endPoint y: 237, distance: 16.9
click at [163, 244] on div "Nutzen Sie jetzt die Gelegenheit, sich mit den besten Maschinen und attraktivst…" at bounding box center [478, 243] width 671 height 392
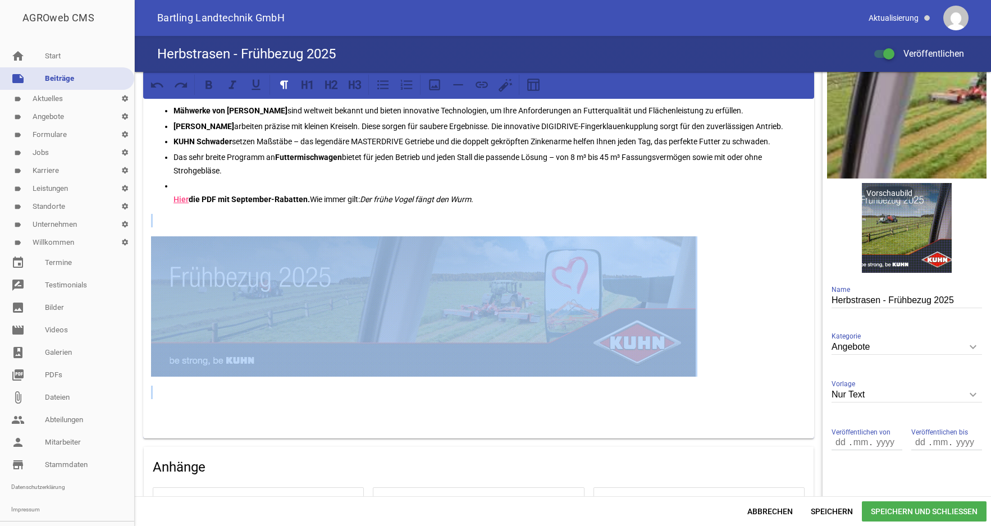
drag, startPoint x: 153, startPoint y: 227, endPoint x: 185, endPoint y: 400, distance: 175.2
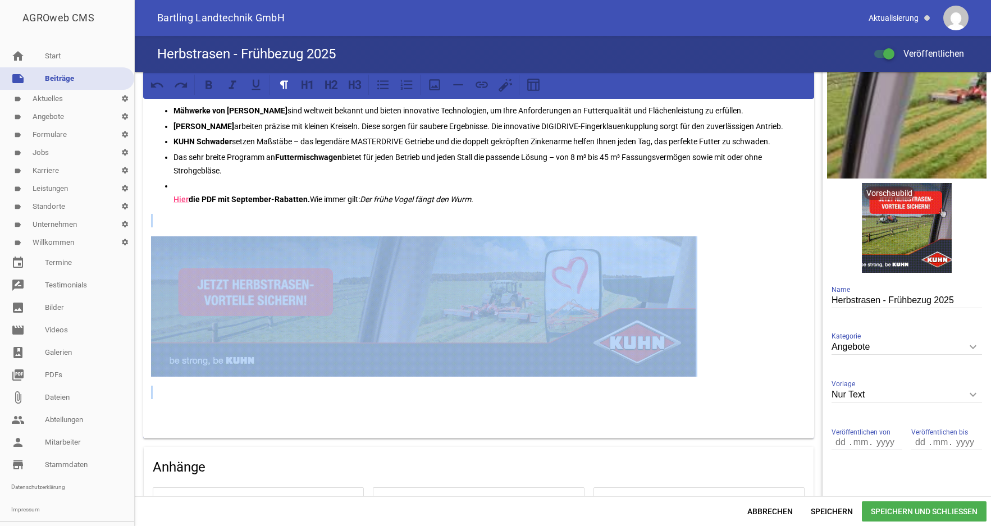
click at [185, 400] on div "Nutzen Sie jetzt die Gelegenheit, sich mit den besten Maschinen und attraktivst…" at bounding box center [478, 243] width 671 height 392
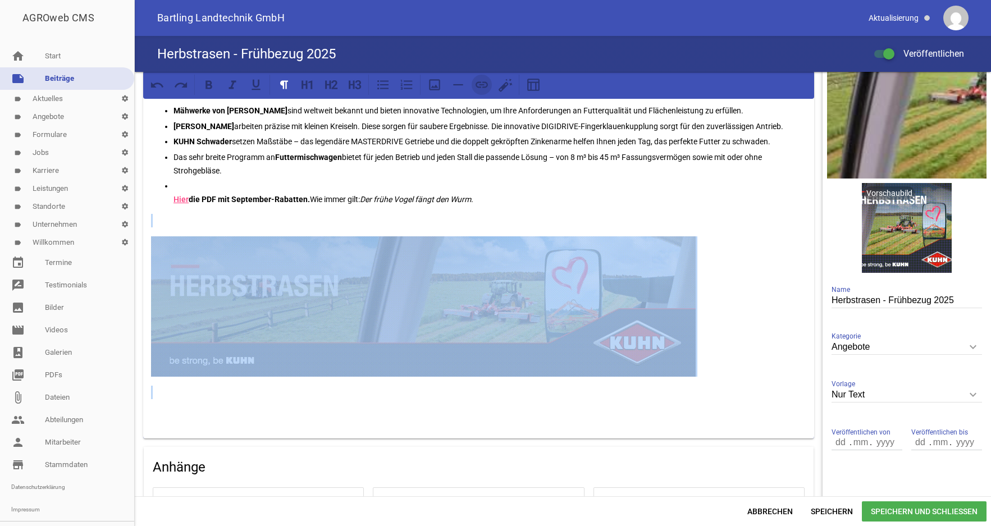
click at [484, 85] on icon at bounding box center [481, 84] width 15 height 15
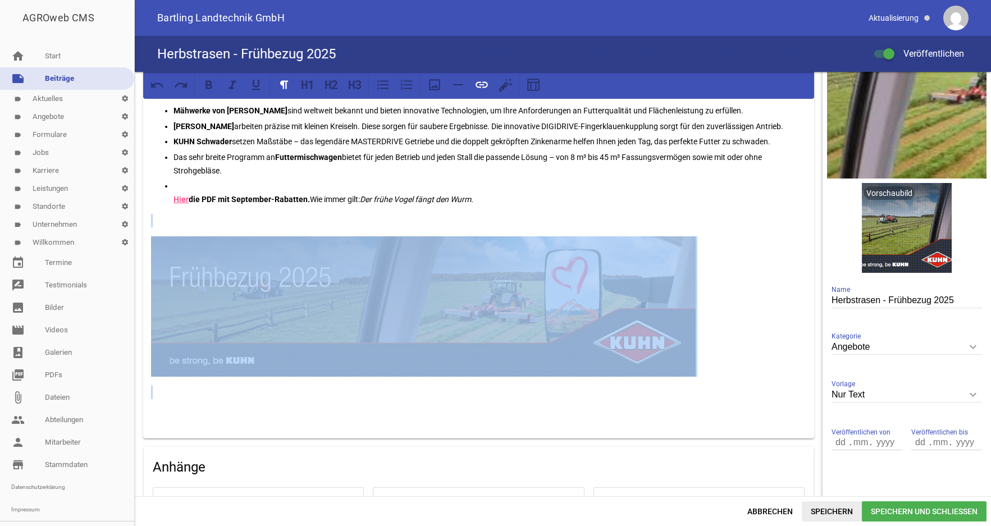
click at [829, 514] on span "Speichern" at bounding box center [832, 511] width 60 height 20
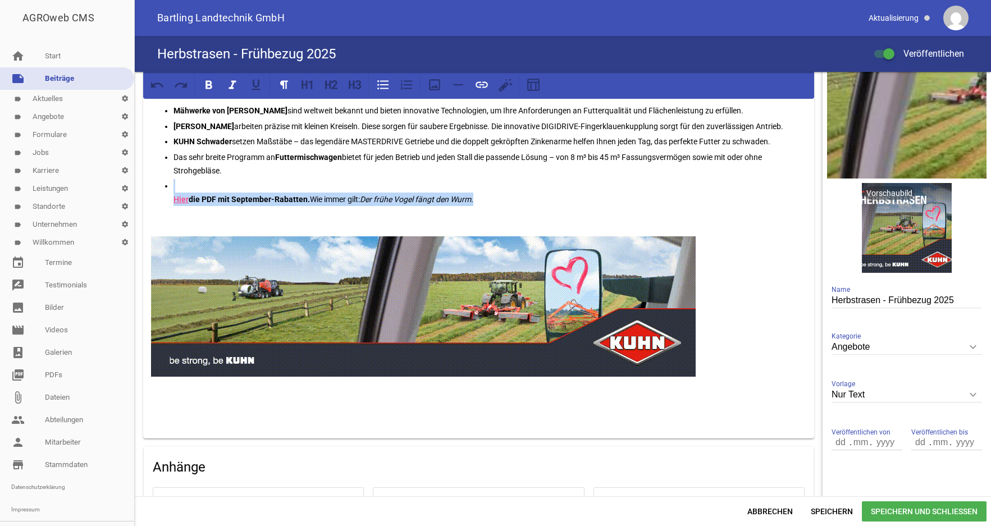
drag, startPoint x: 487, startPoint y: 200, endPoint x: 159, endPoint y: 181, distance: 329.0
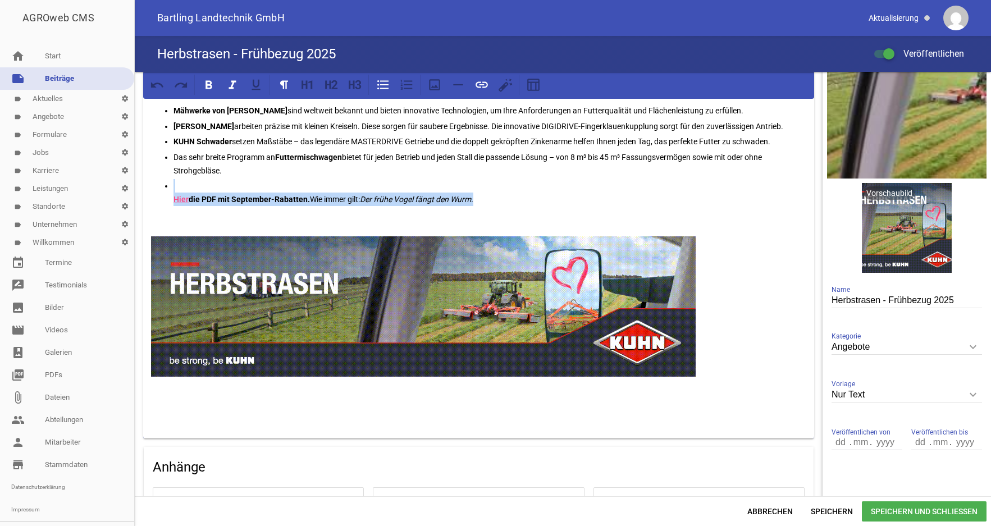
click at [159, 181] on ul "Mähwerke von [PERSON_NAME] sind weltweit bekannt und ­bieten ­innovative Techno…" at bounding box center [478, 155] width 655 height 102
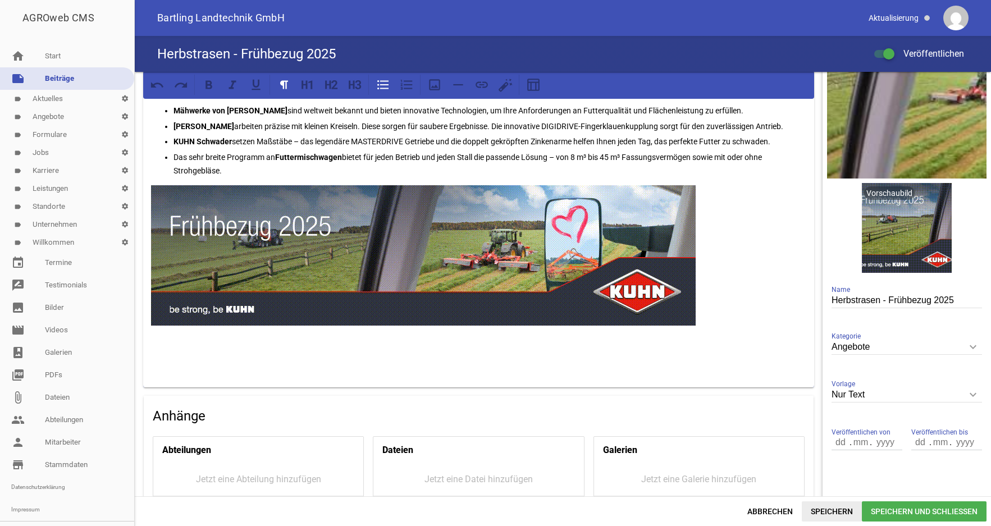
click at [821, 509] on span "Speichern" at bounding box center [832, 511] width 60 height 20
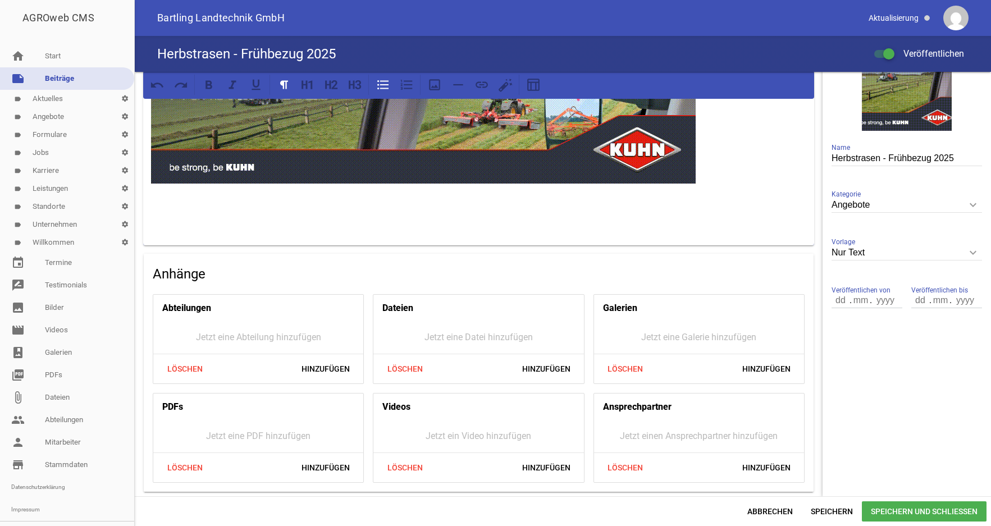
scroll to position [0, 0]
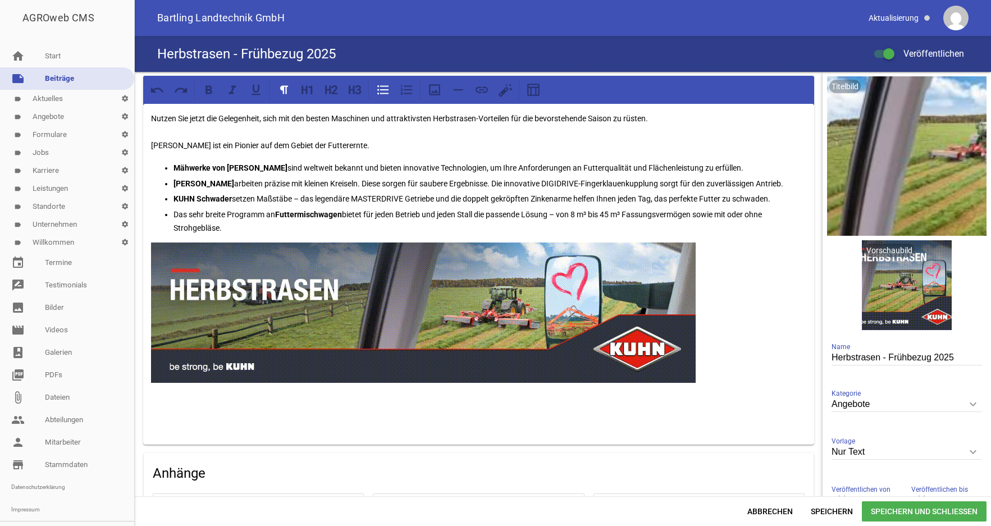
click at [429, 415] on div "Nutzen Sie jetzt die Gelegenheit, sich mit den besten Maschinen und attraktivst…" at bounding box center [478, 274] width 671 height 341
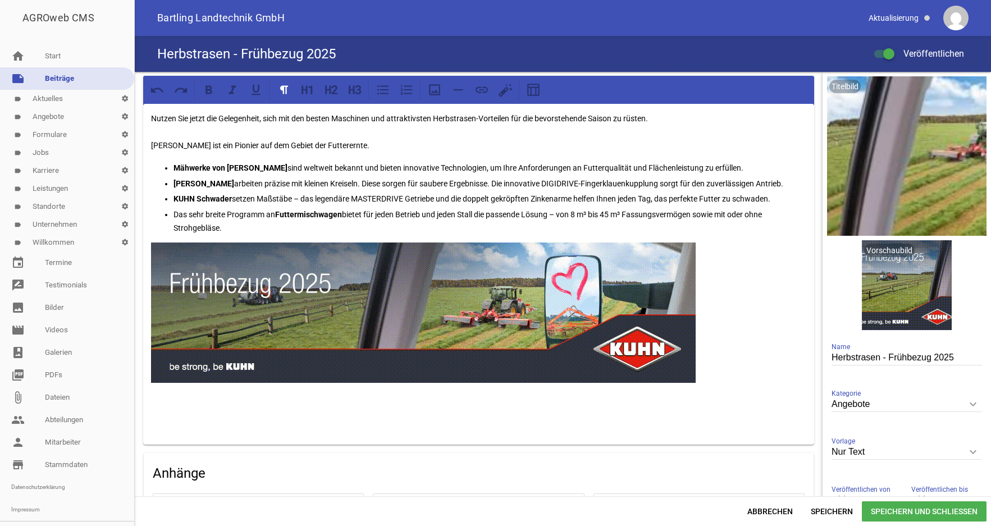
click at [364, 300] on img at bounding box center [423, 313] width 545 height 140
drag, startPoint x: 237, startPoint y: 232, endPoint x: 254, endPoint y: 398, distance: 166.0
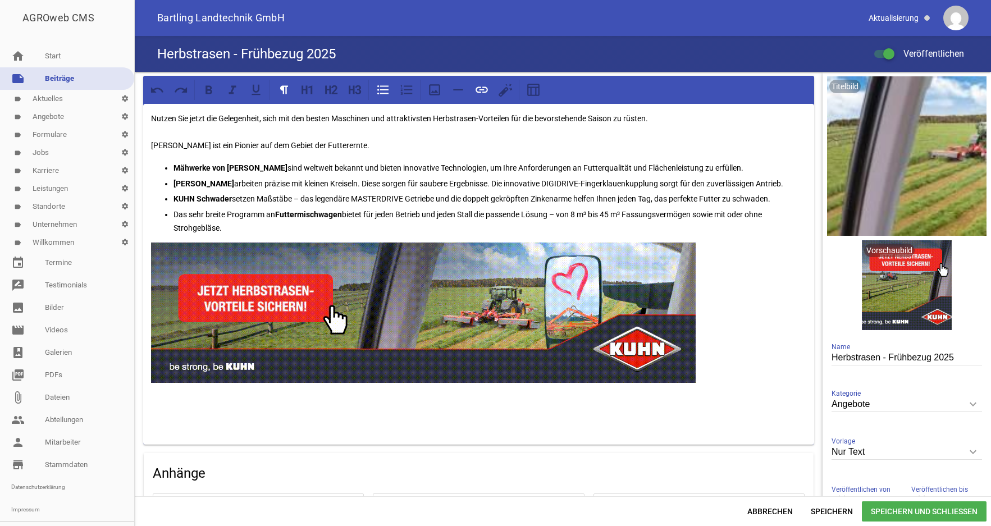
click at [250, 400] on div "Nutzen Sie jetzt die Gelegenheit, sich mit den besten Maschinen und attraktivst…" at bounding box center [478, 274] width 671 height 341
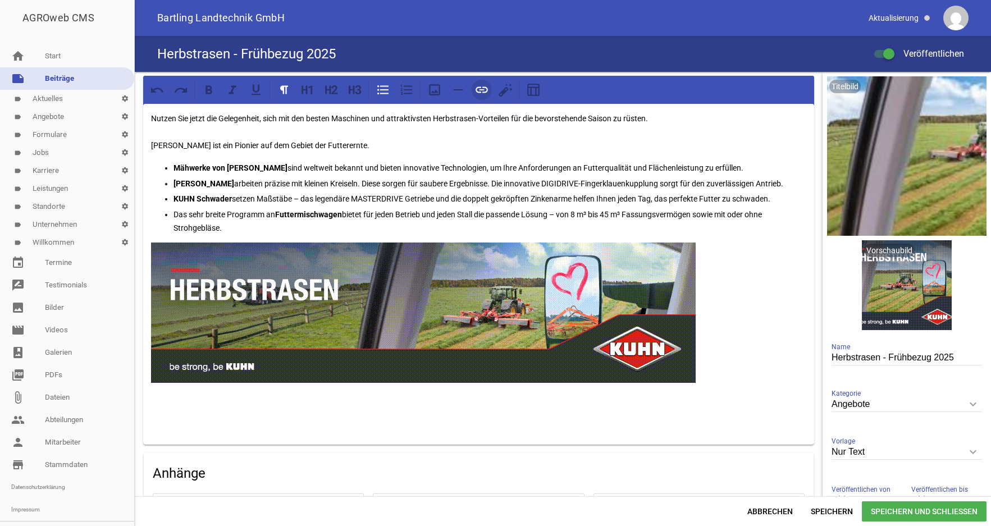
click at [484, 90] on icon at bounding box center [481, 90] width 15 height 15
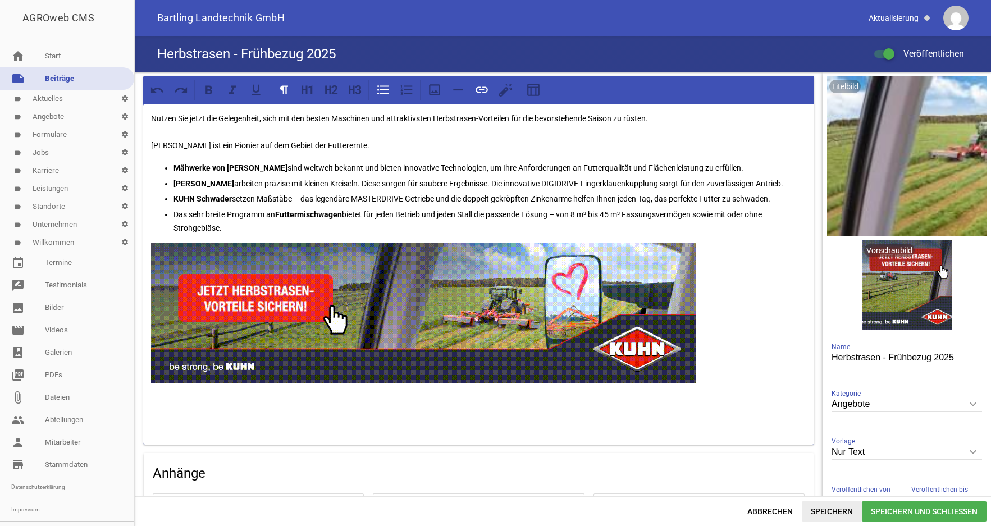
click at [818, 514] on span "Speichern" at bounding box center [832, 511] width 60 height 20
